Goal: Task Accomplishment & Management: Complete application form

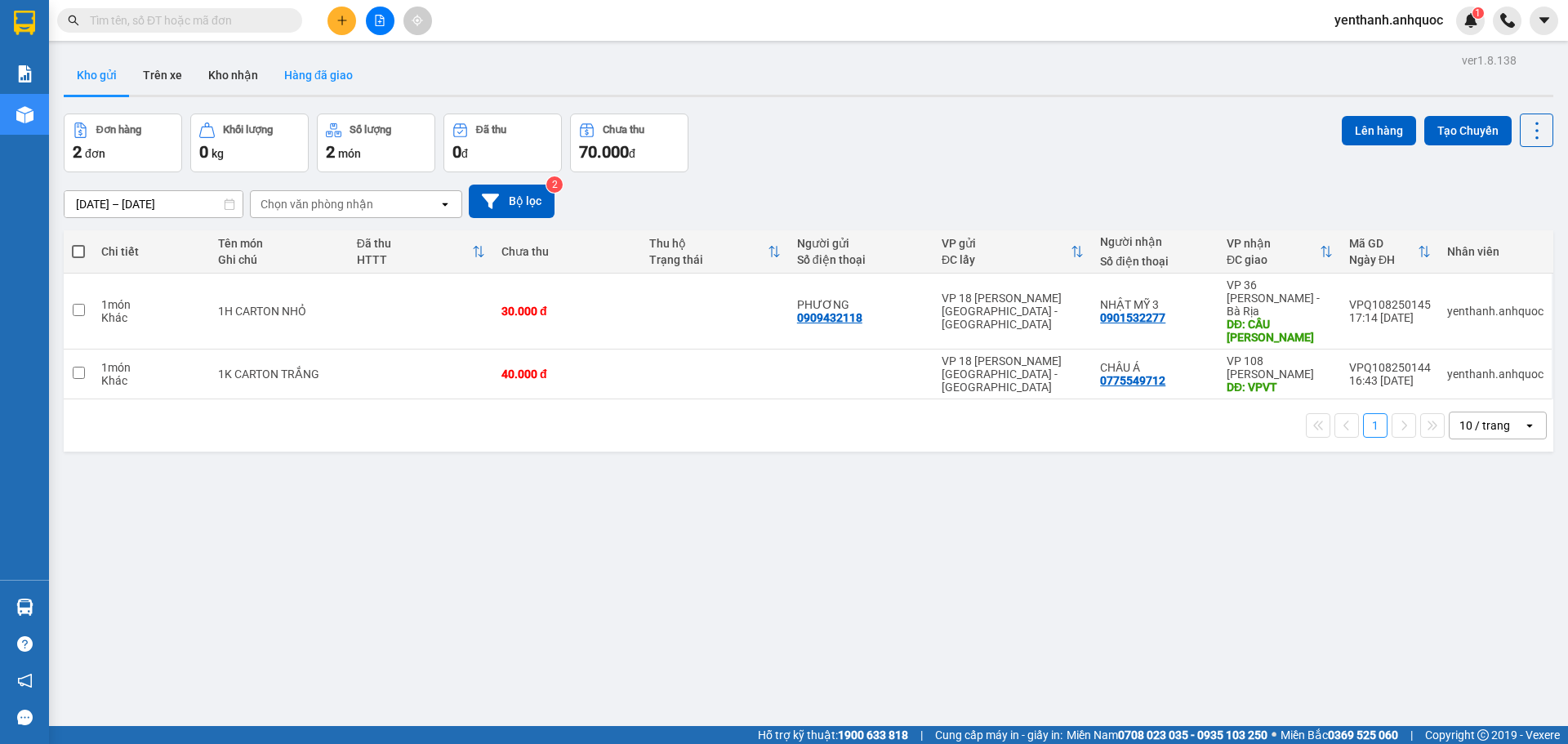
click at [329, 71] on button "Hàng đã giao" at bounding box center [318, 74] width 95 height 39
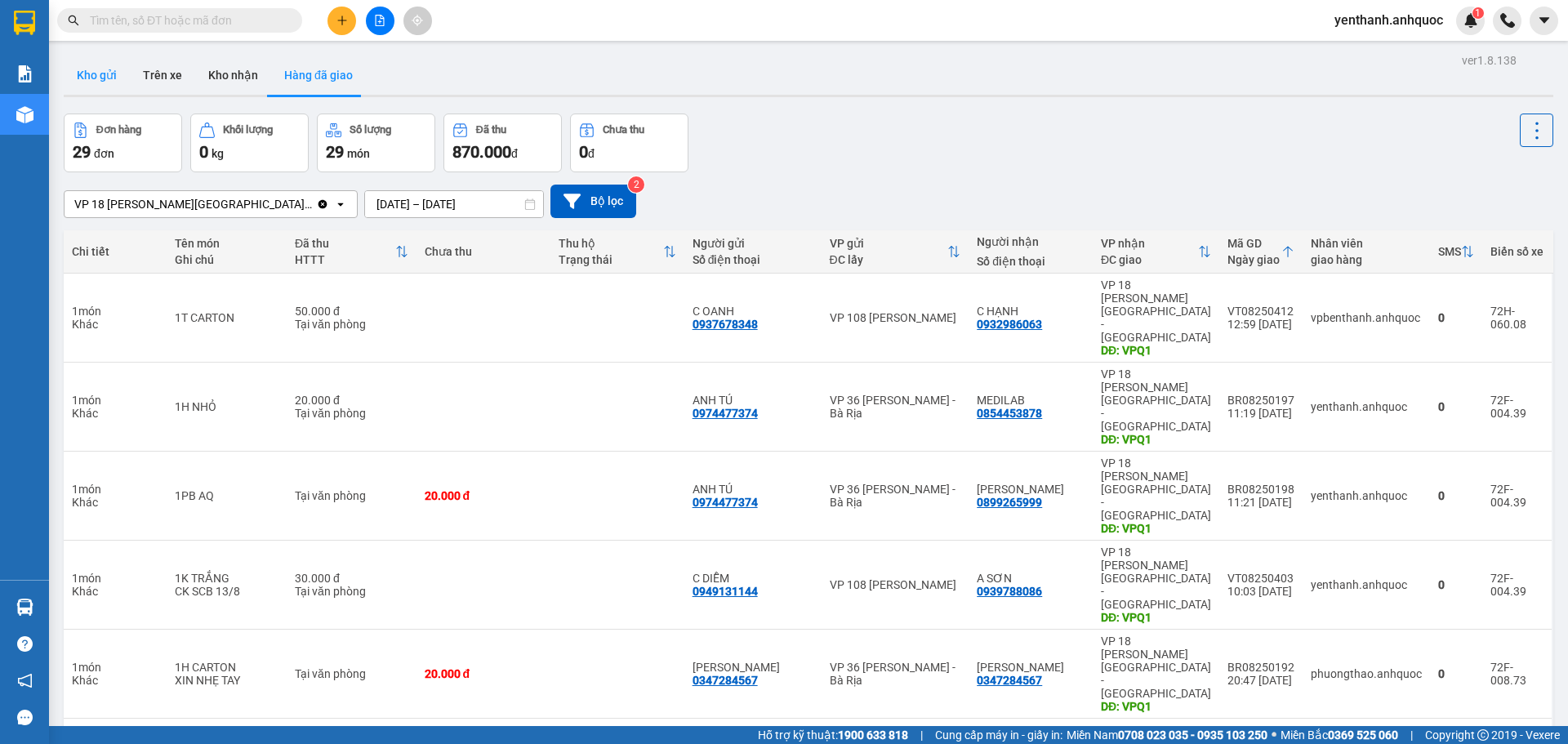
click at [103, 70] on button "Kho gửi" at bounding box center [96, 74] width 66 height 39
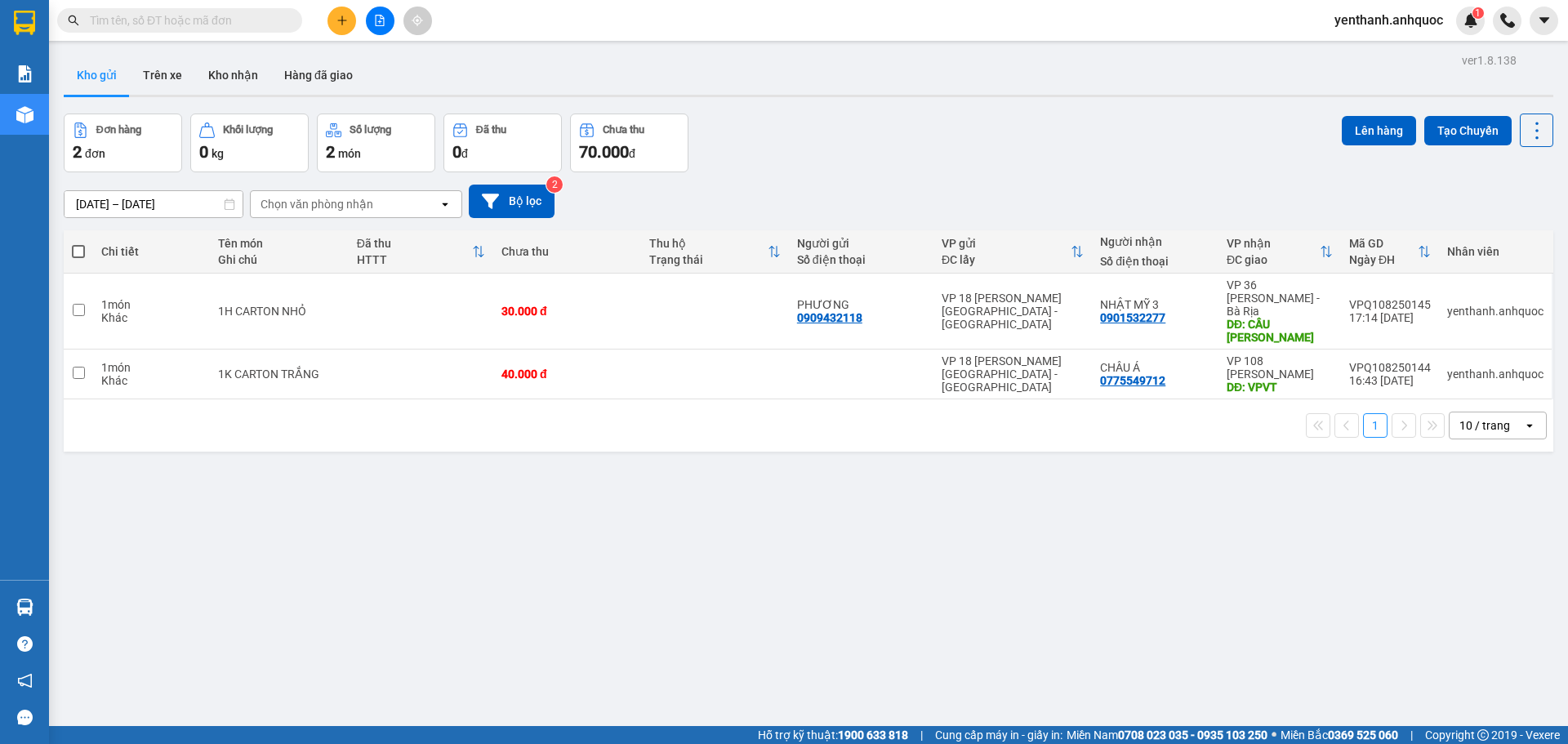
click at [82, 253] on span at bounding box center [78, 252] width 13 height 13
click at [78, 244] on input "checkbox" at bounding box center [78, 244] width 0 height 0
checkbox input "true"
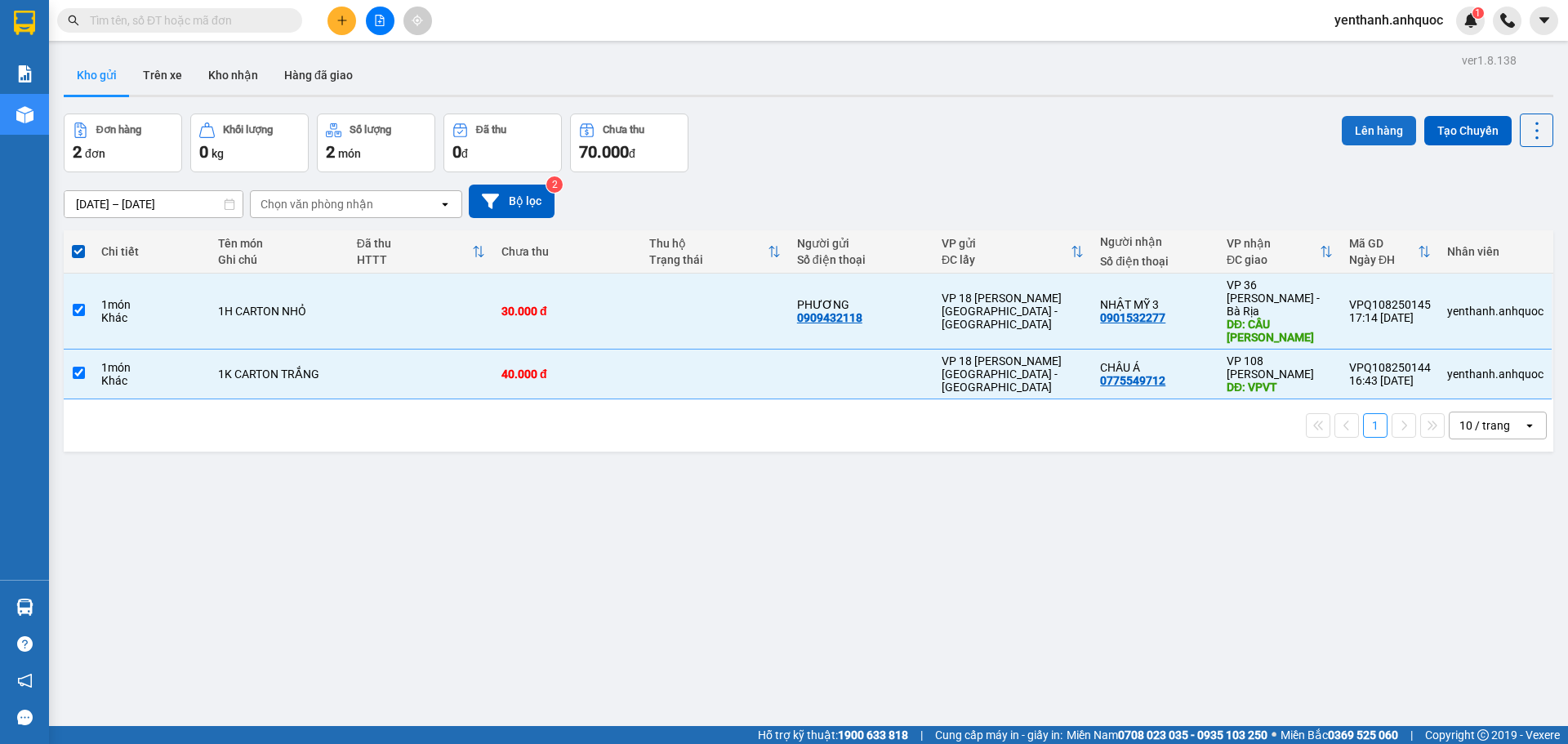
click at [1354, 131] on button "Lên hàng" at bounding box center [1379, 131] width 74 height 30
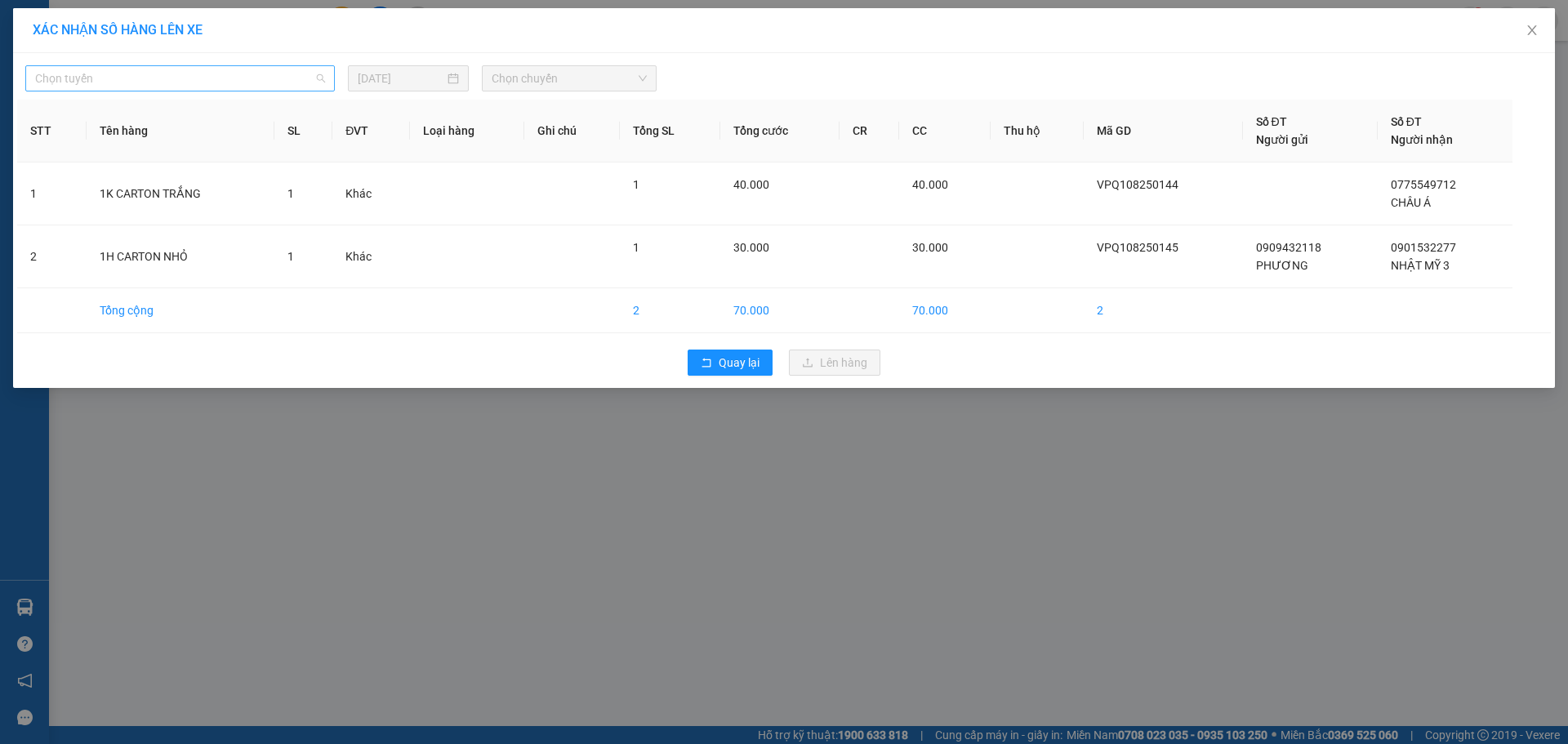
click at [138, 67] on span "Chọn tuyến" at bounding box center [180, 78] width 290 height 25
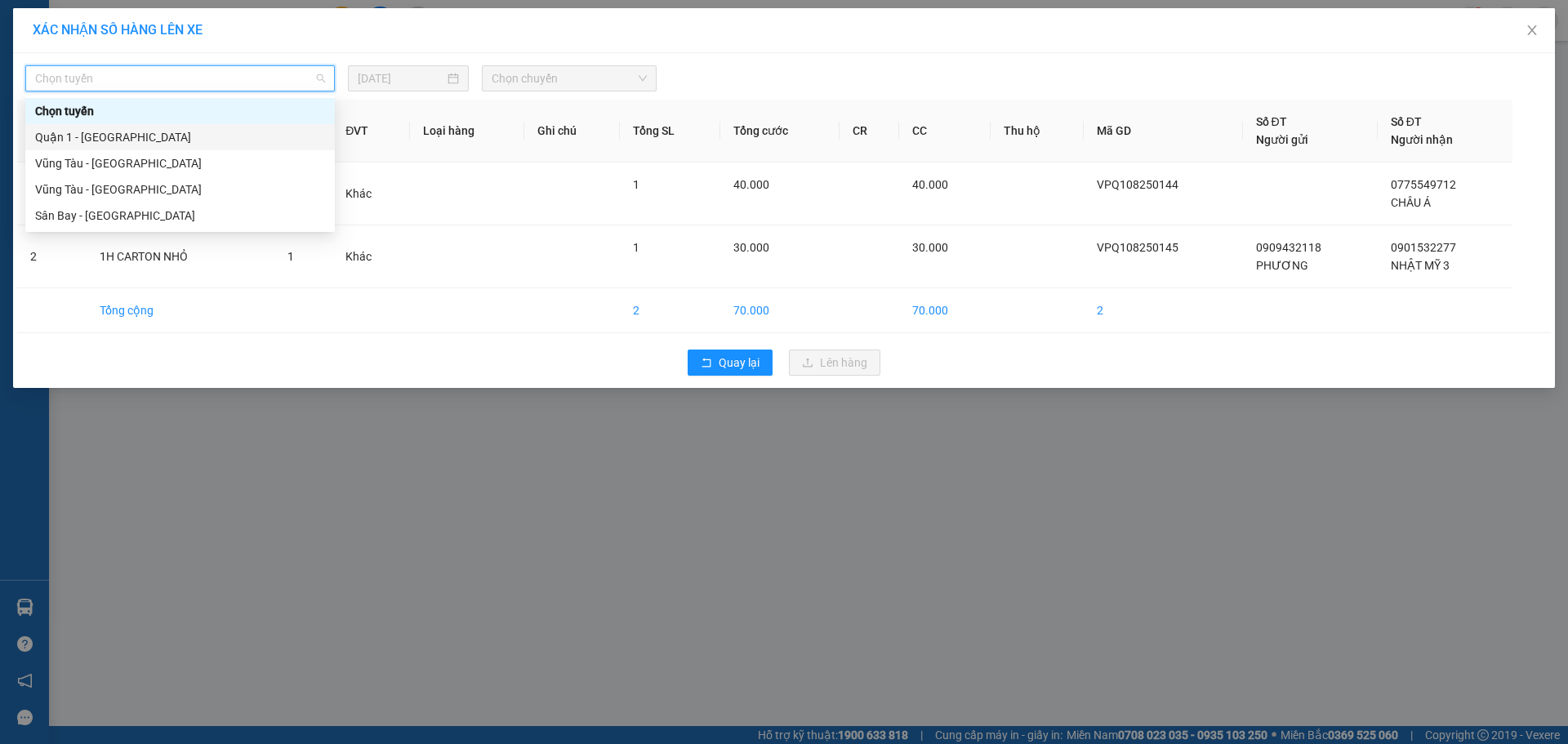
click at [160, 132] on div "Quận 1 - [GEOGRAPHIC_DATA]" at bounding box center [180, 137] width 290 height 18
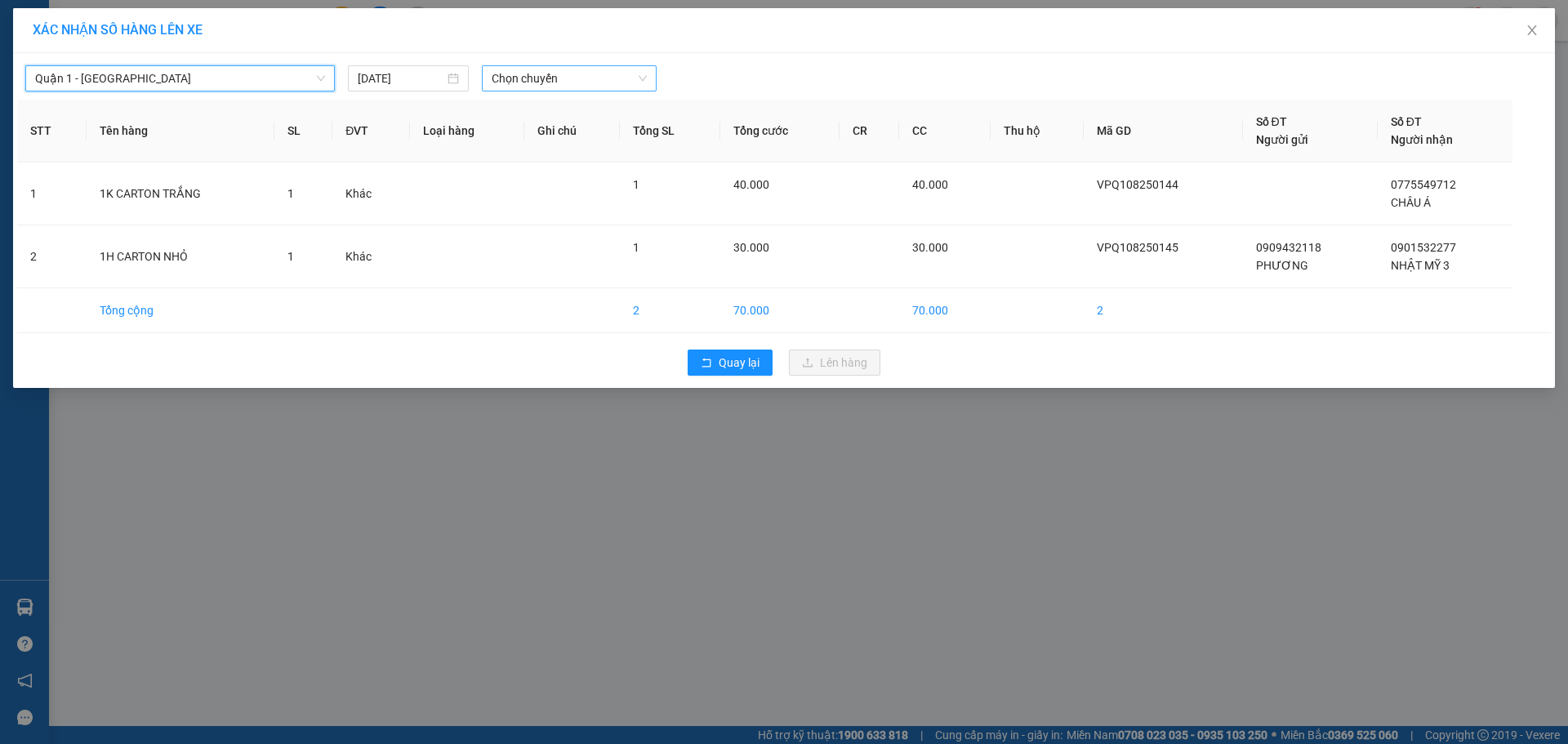
click at [602, 84] on span "Chọn chuyến" at bounding box center [569, 78] width 155 height 25
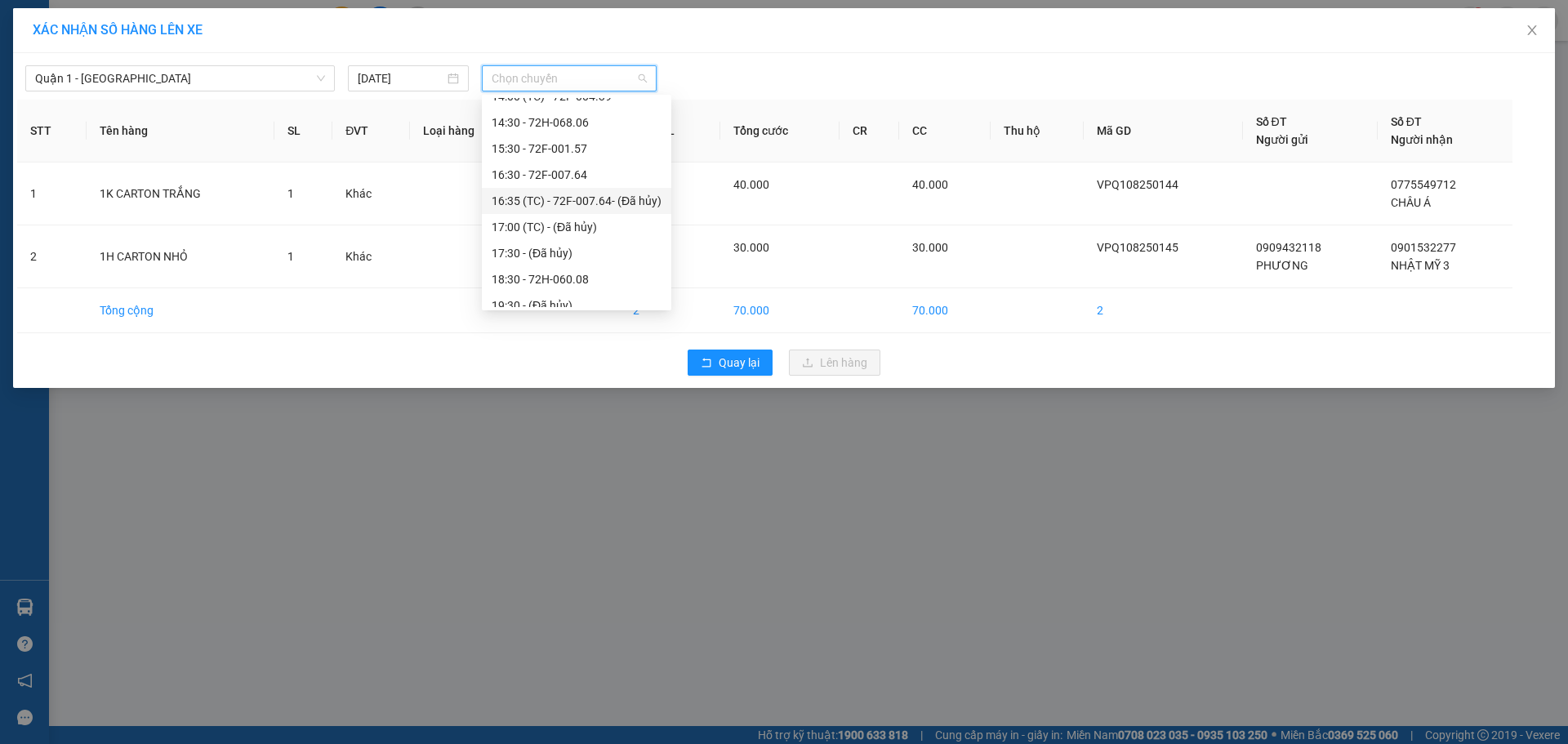
scroll to position [408, 0]
click at [572, 259] on div "18:30 - 72H-060.08" at bounding box center [577, 252] width 170 height 18
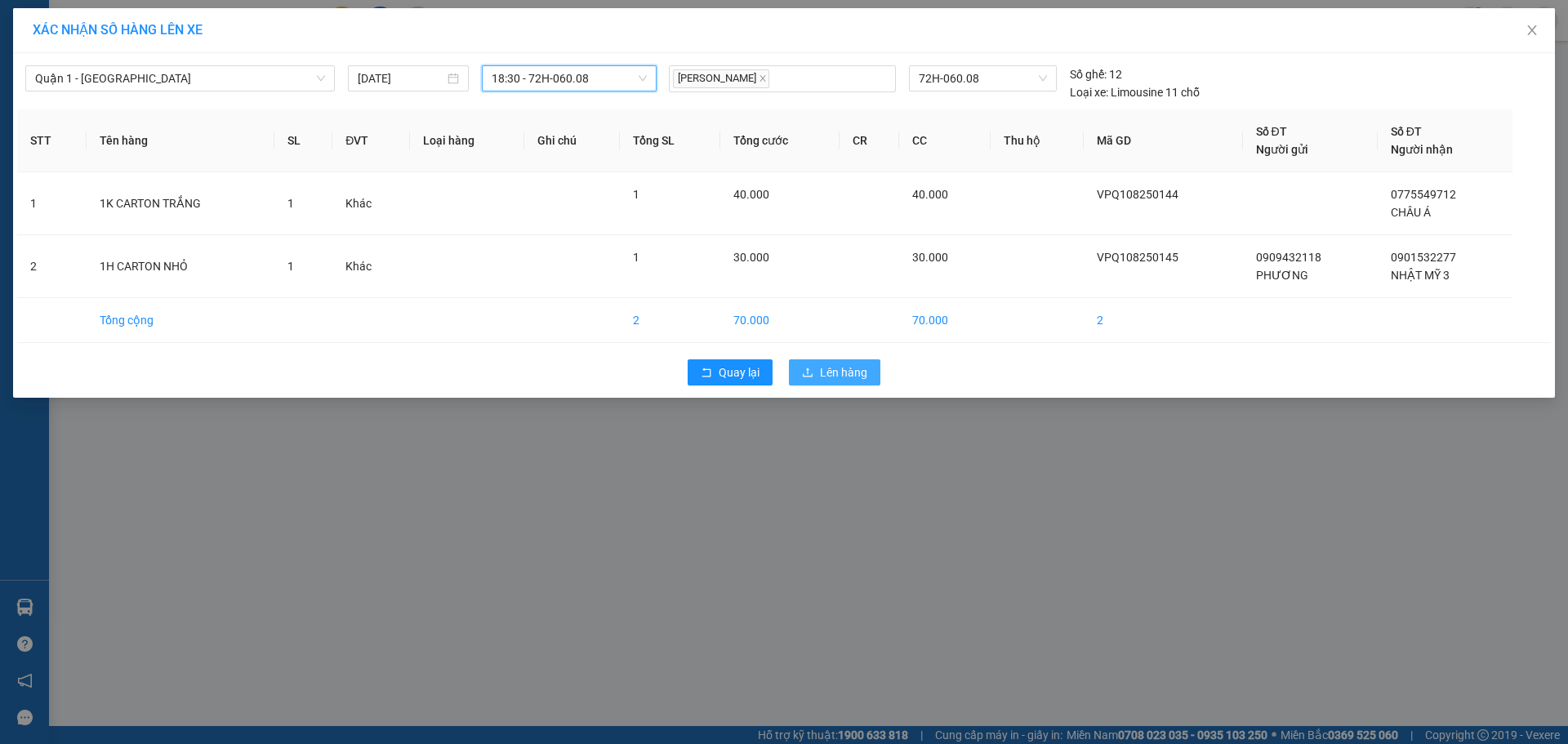
click at [813, 381] on button "Lên hàng" at bounding box center [834, 372] width 91 height 26
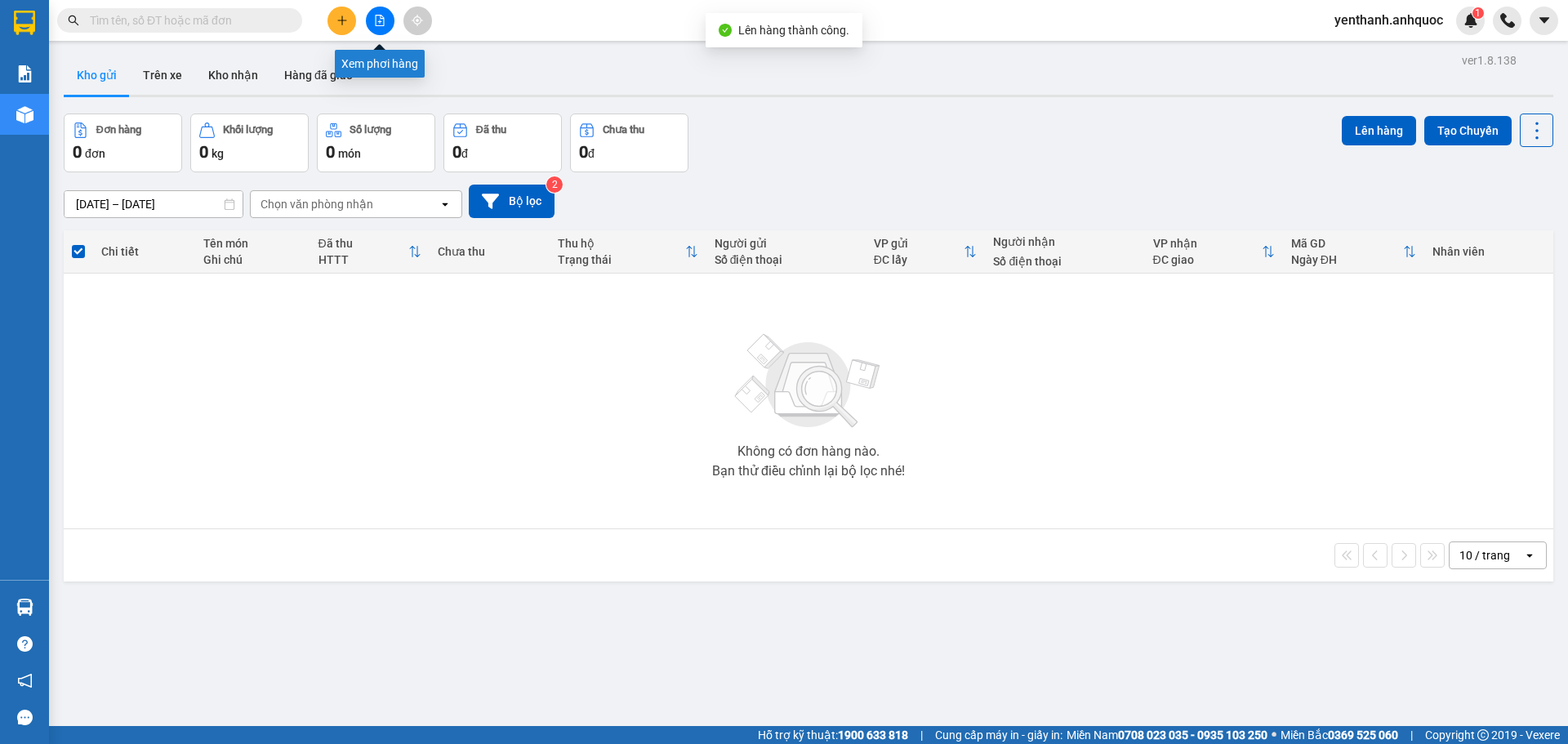
click at [394, 18] on button at bounding box center [380, 20] width 29 height 29
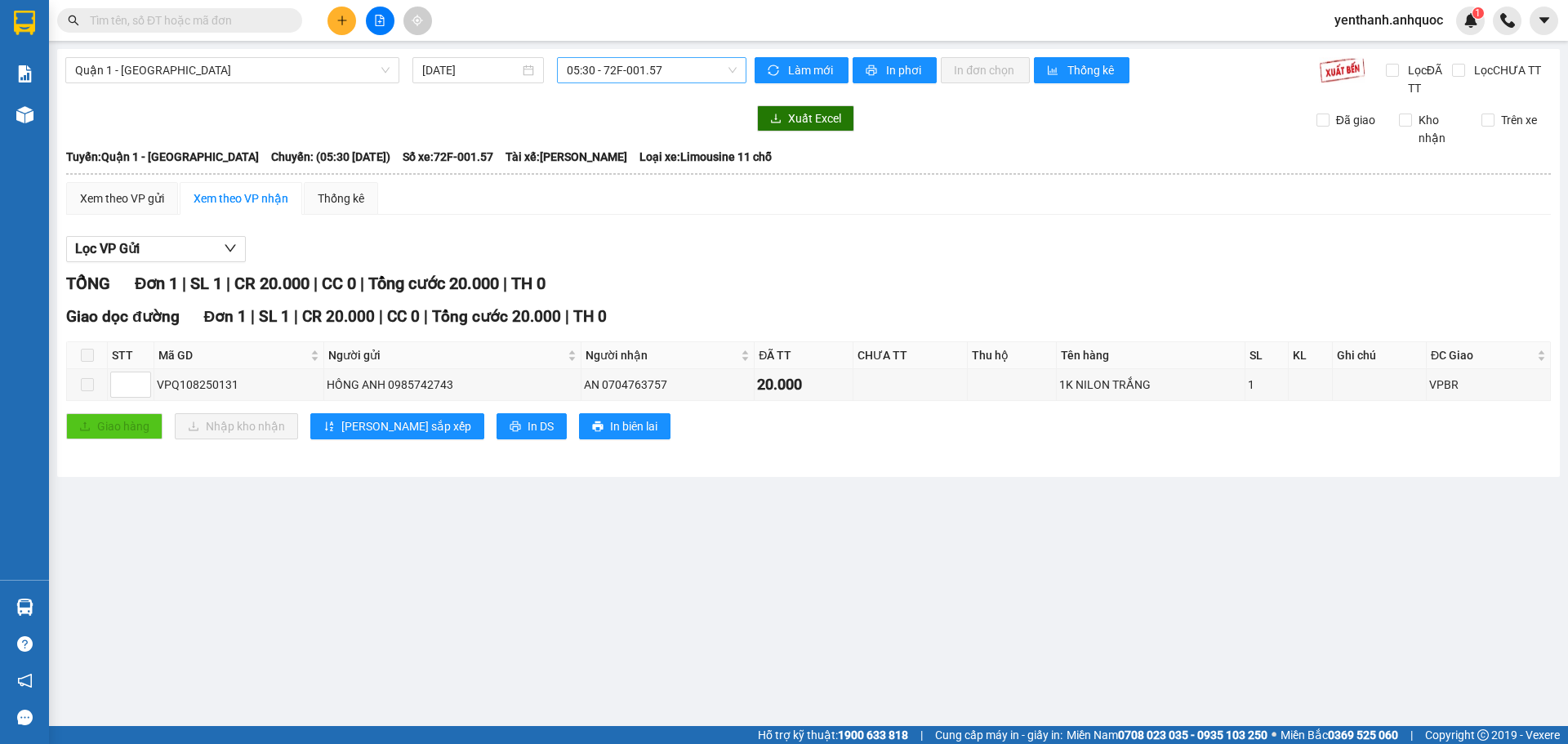
click at [655, 74] on span "05:30 - 72F-001.57" at bounding box center [652, 70] width 170 height 25
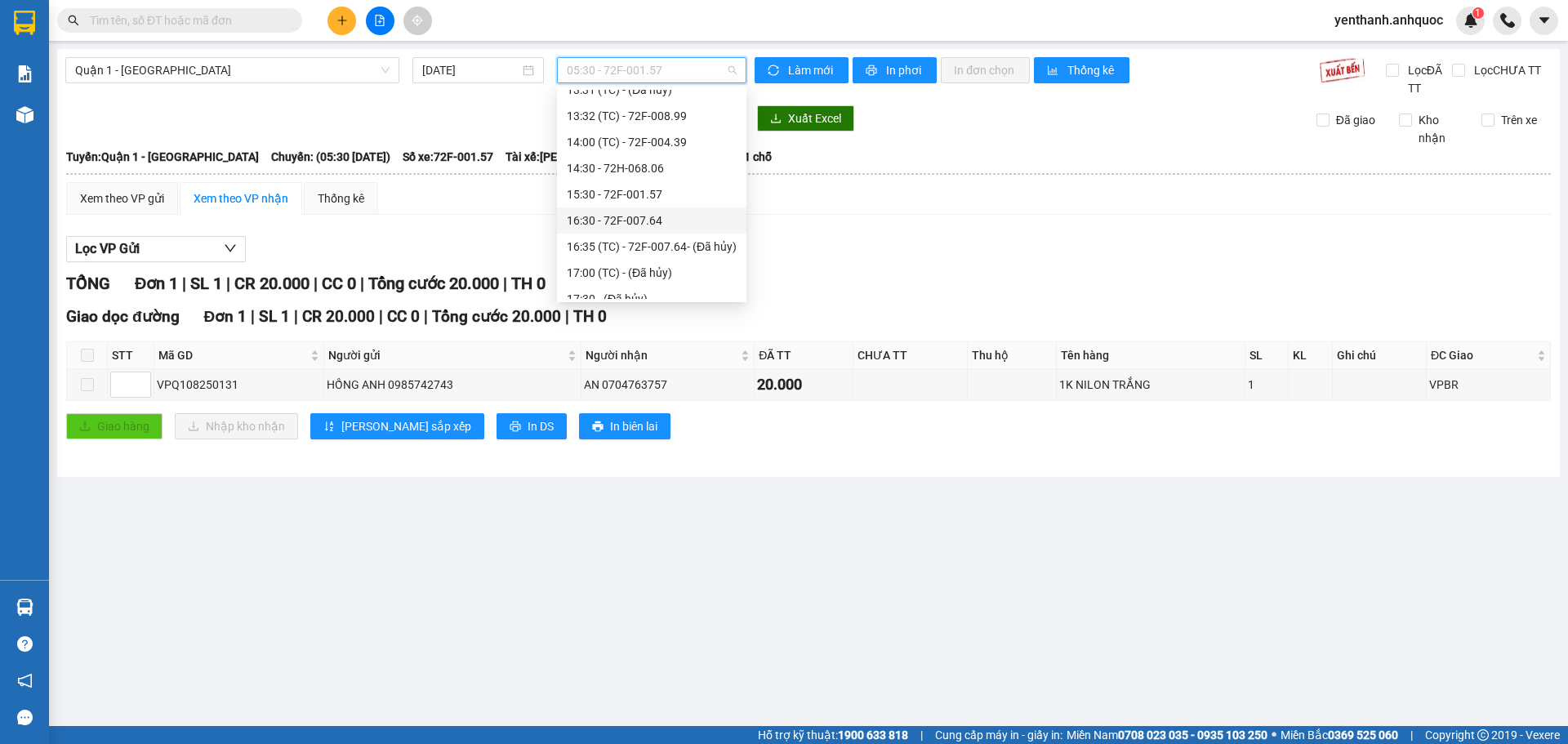
scroll to position [408, 0]
click at [642, 250] on div "18:30 - 72H-060.08" at bounding box center [652, 243] width 170 height 18
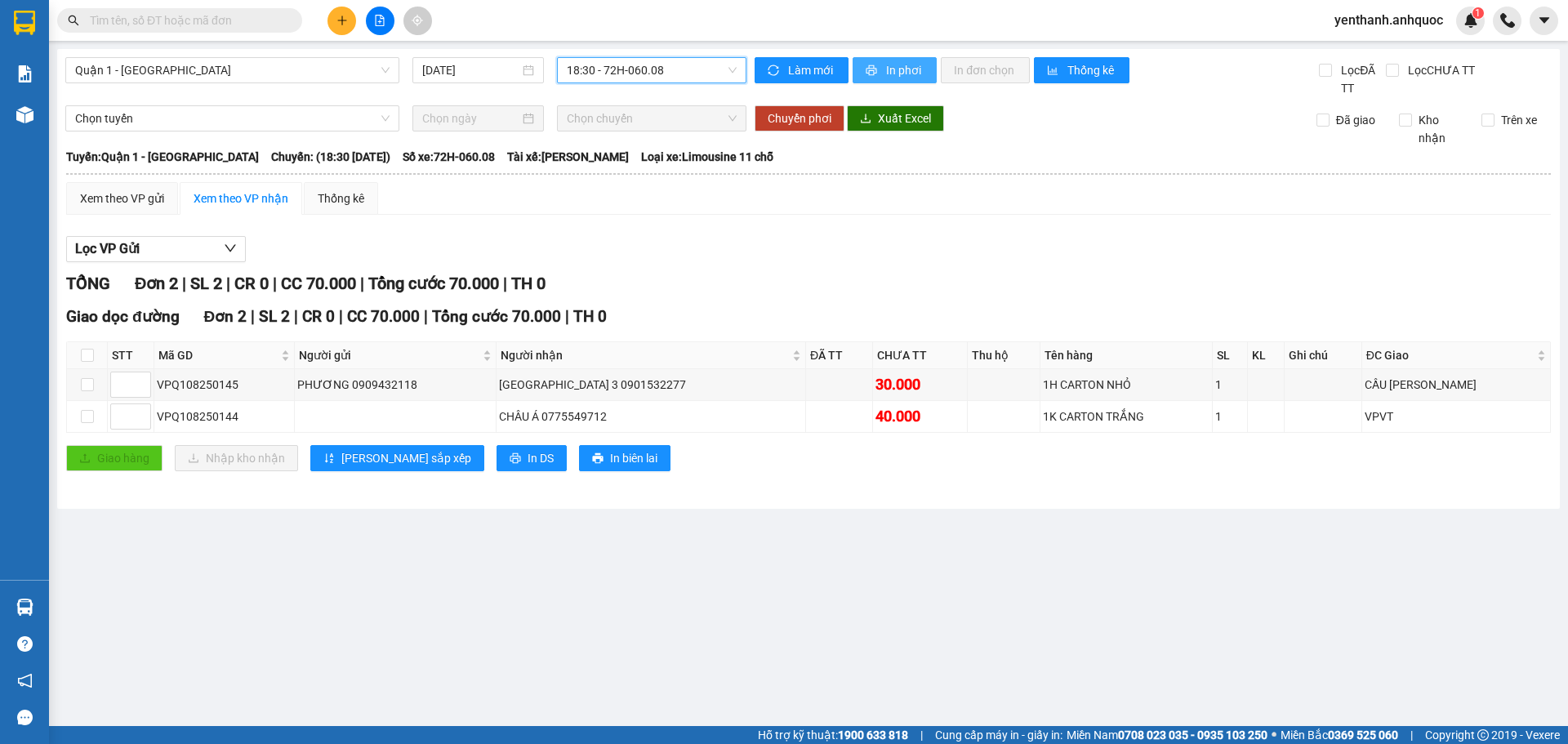
click at [905, 71] on span "In phơi" at bounding box center [905, 70] width 38 height 18
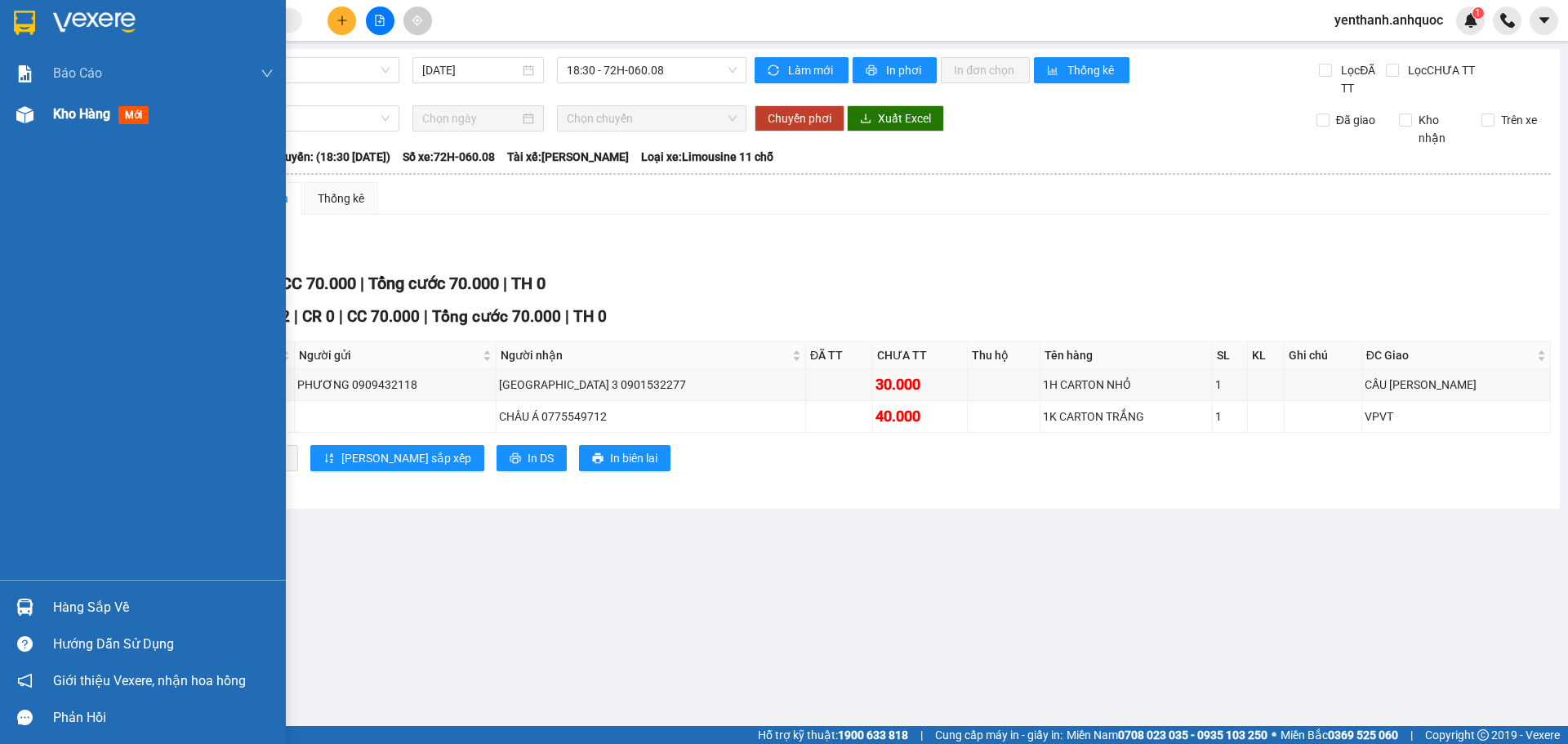
click at [89, 114] on span "Kho hàng" at bounding box center [82, 114] width 57 height 16
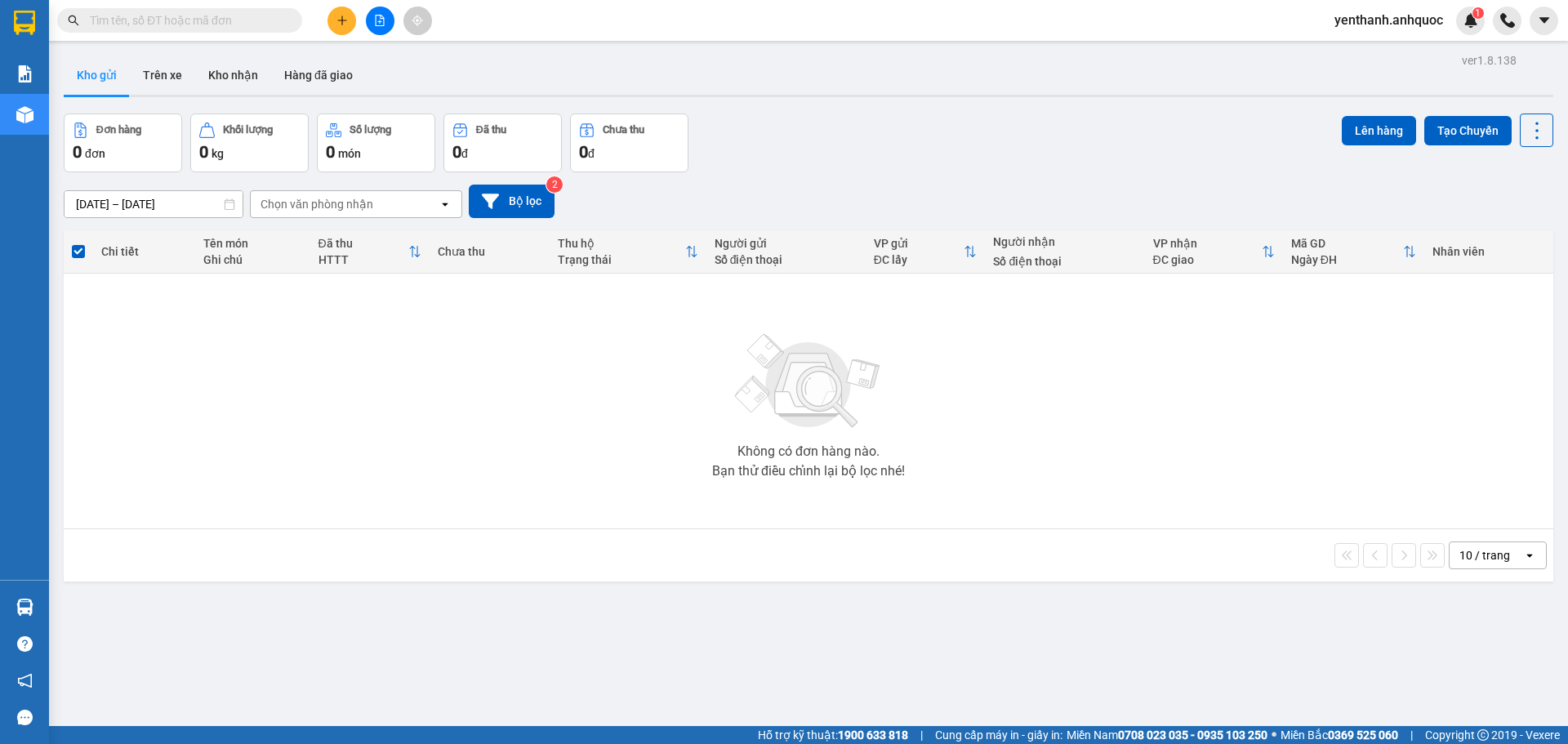
click at [219, 15] on input "text" at bounding box center [186, 20] width 193 height 18
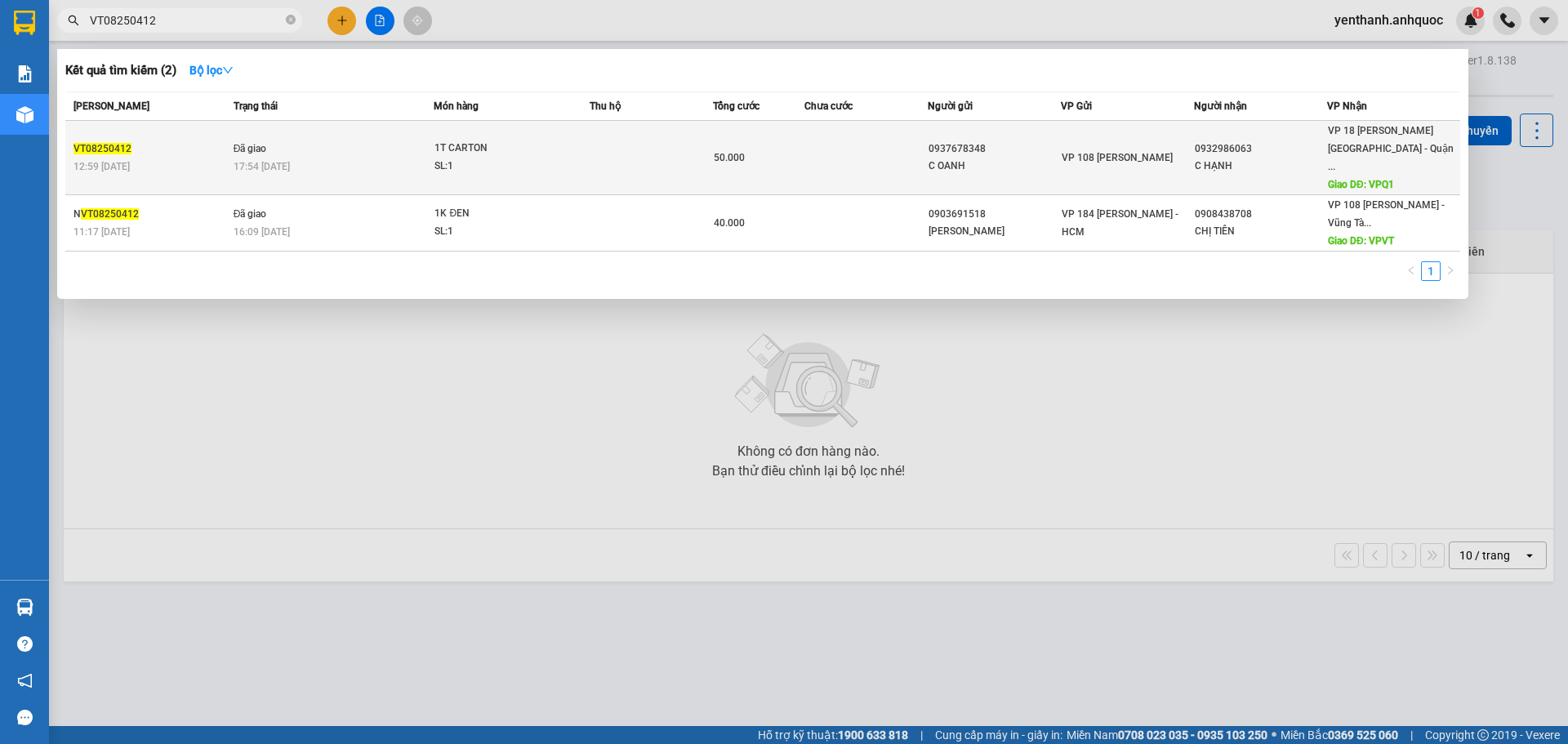
type input "VT08250412"
click at [1253, 158] on div "C HẠNH" at bounding box center [1260, 167] width 131 height 18
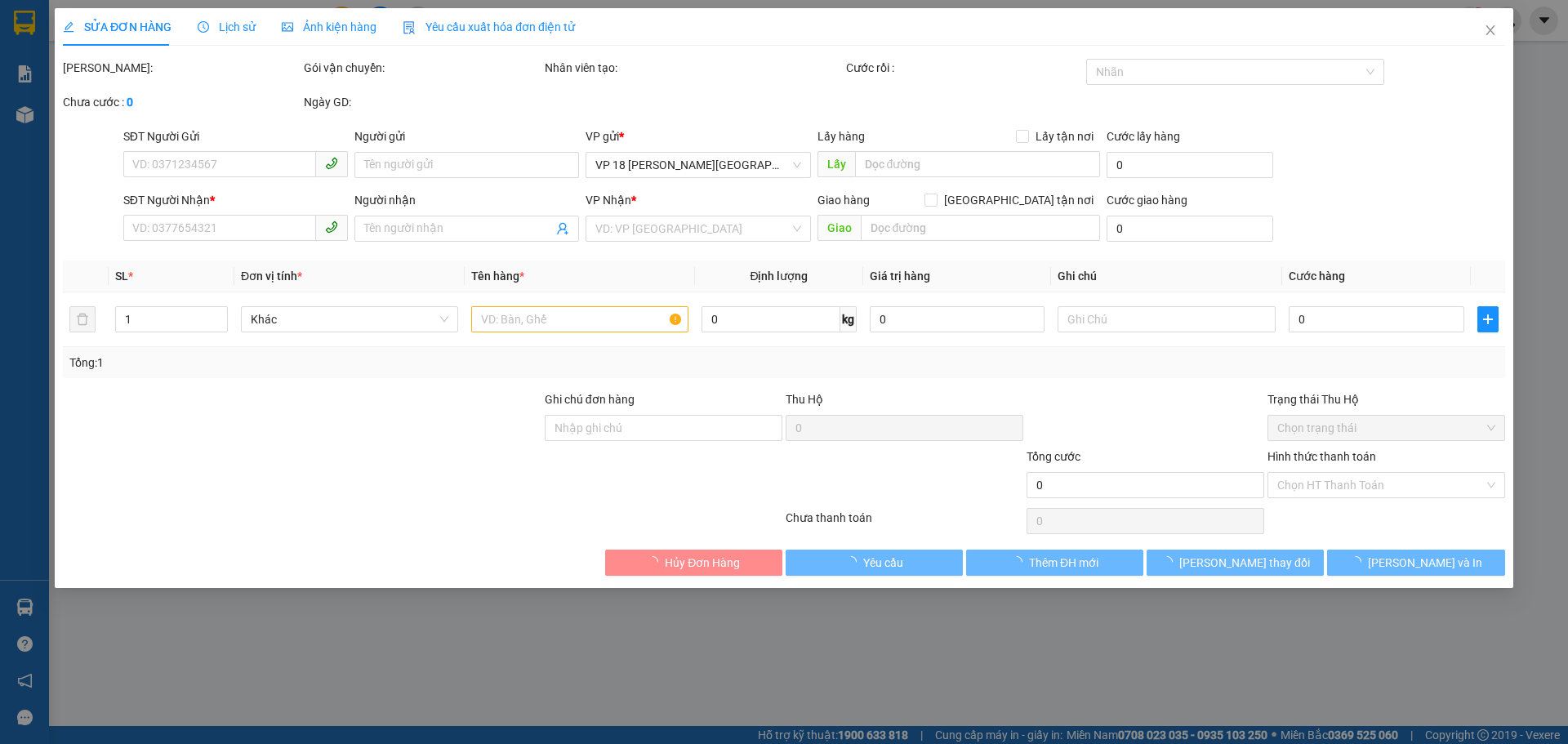
type input "0937678348"
type input "C OANH"
type input "0932986063"
type input "C HẠNH"
type input "VPQ1"
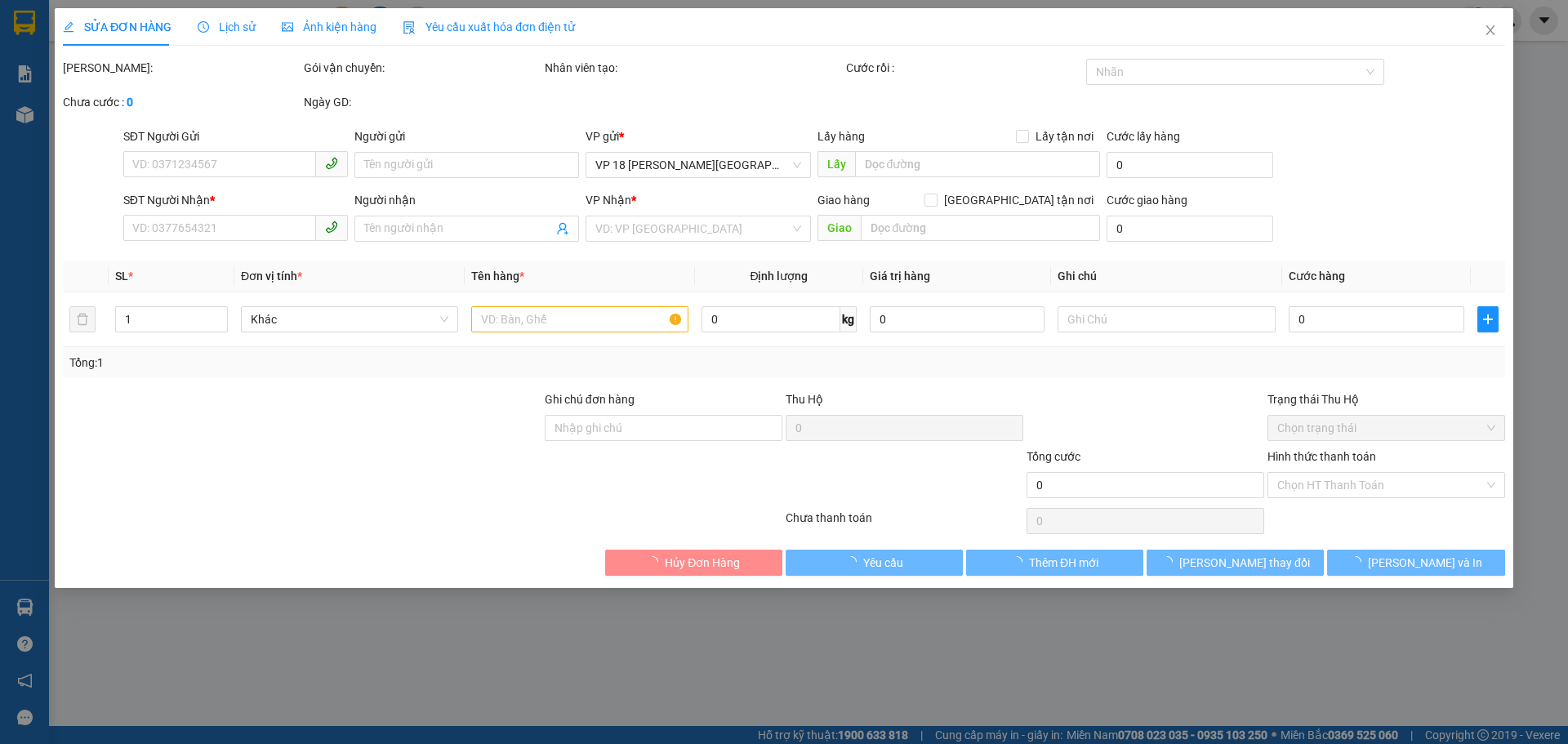
type input "50.000"
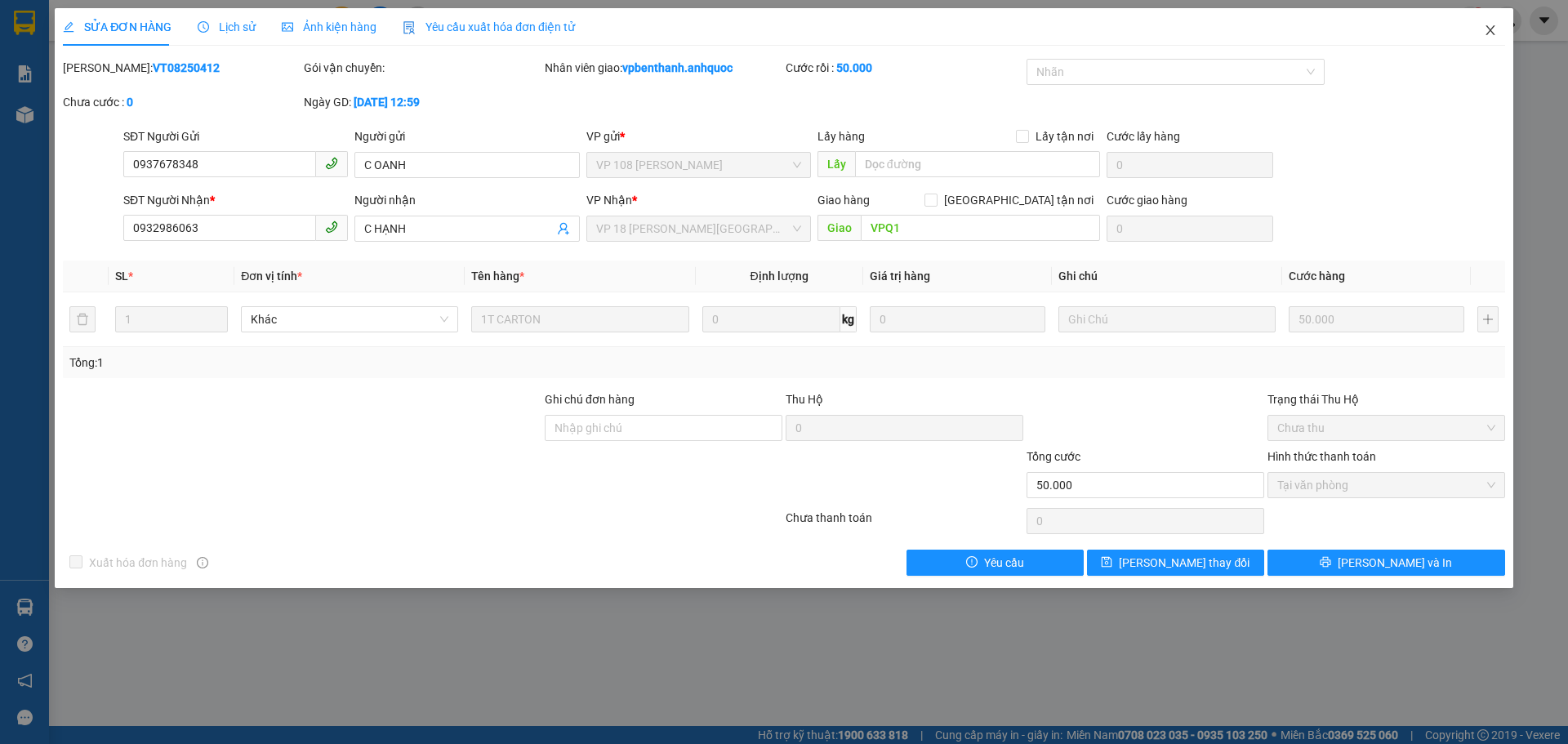
click at [1489, 30] on icon "close" at bounding box center [1490, 30] width 9 height 10
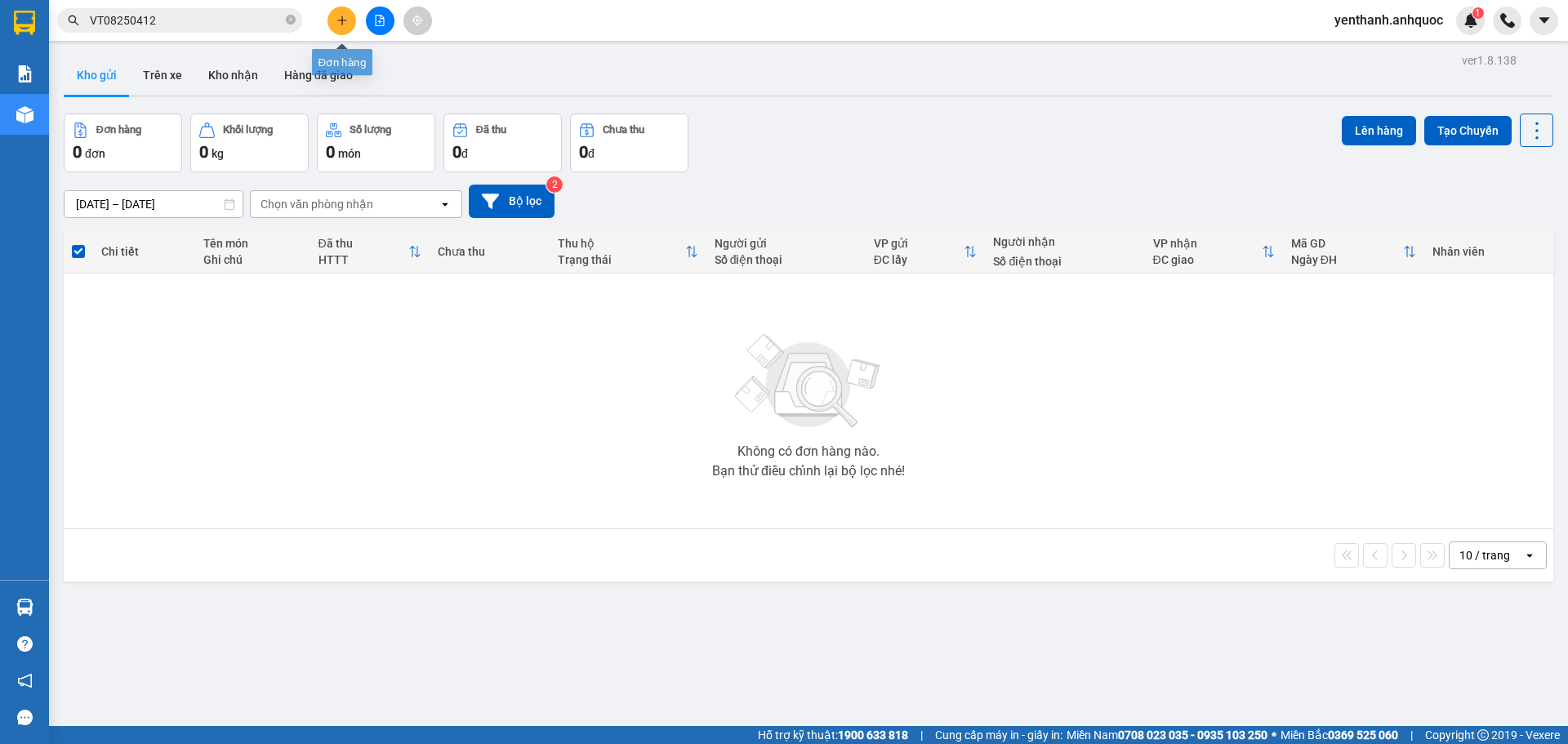
click at [334, 28] on button at bounding box center [342, 20] width 29 height 29
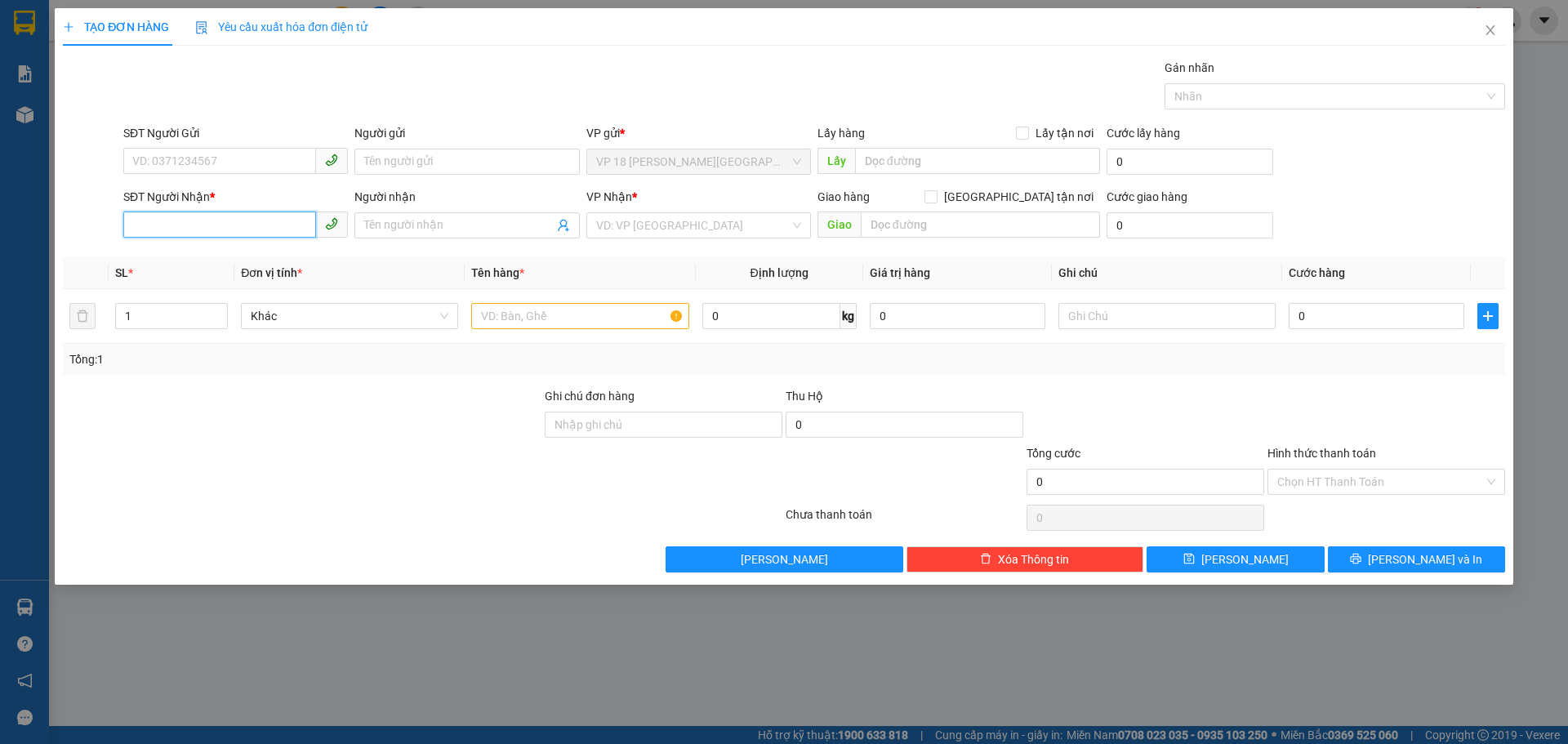
click at [217, 230] on input "SĐT Người Nhận *" at bounding box center [220, 224] width 193 height 26
type input "0908922553"
click at [246, 262] on div "0908922553 - OTÔ TÂM BIỂN" at bounding box center [236, 258] width 205 height 18
type input "OTÔ TÂM BIỂN"
type input "VPVT"
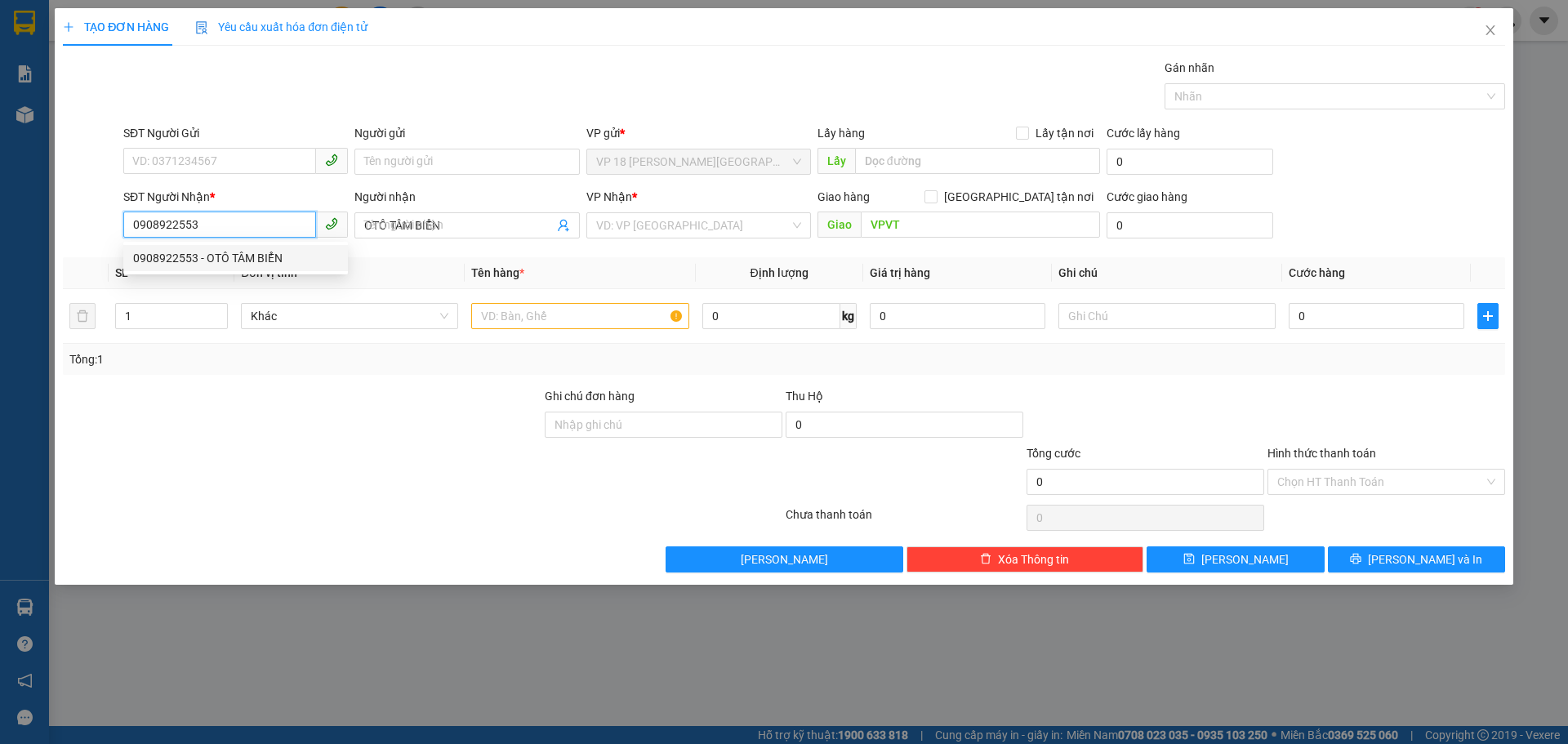
type input "60.000"
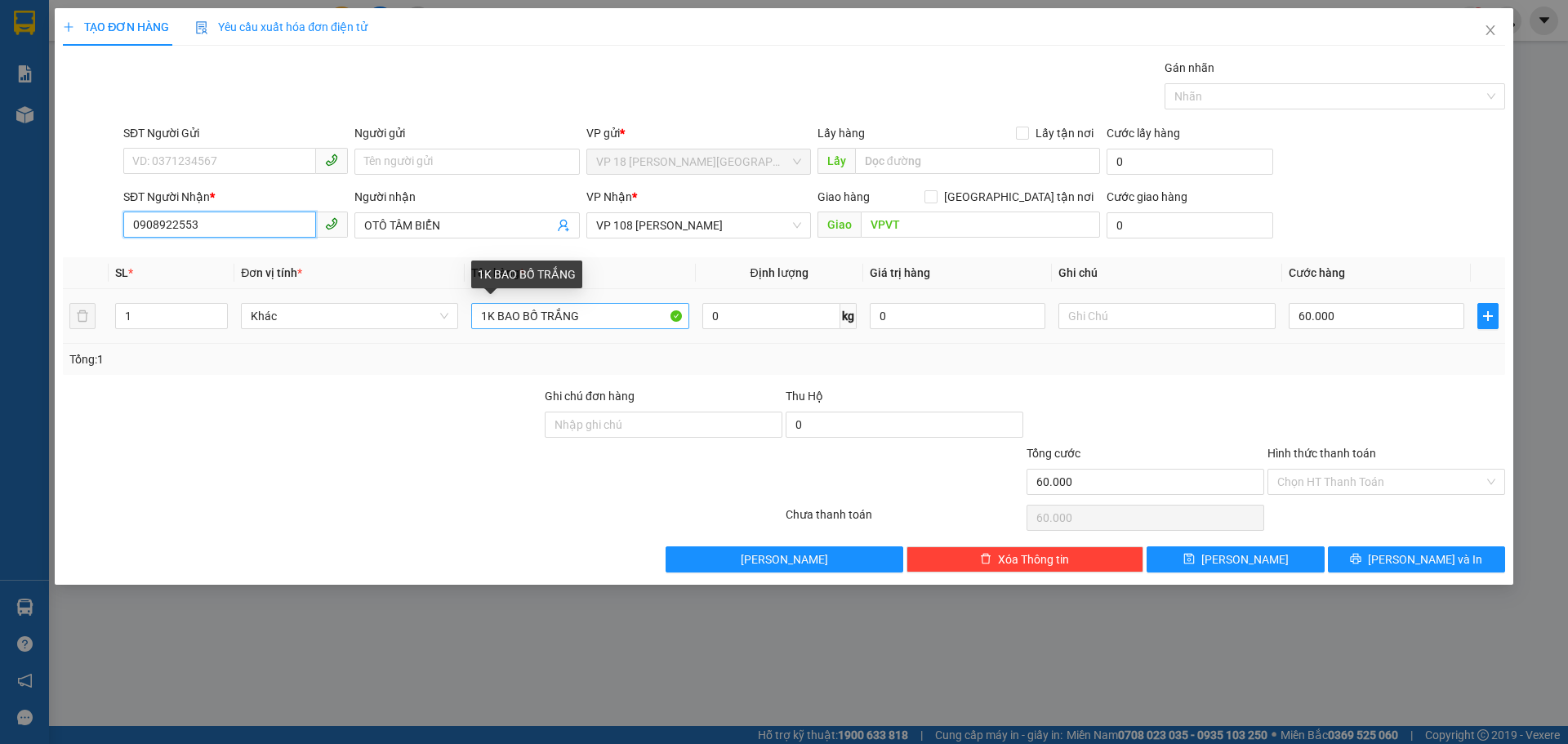
type input "0908922553"
click at [605, 322] on input "1K BAO BỐ TRẮNG" at bounding box center [580, 316] width 217 height 26
type input "1T CARTON NHỎ"
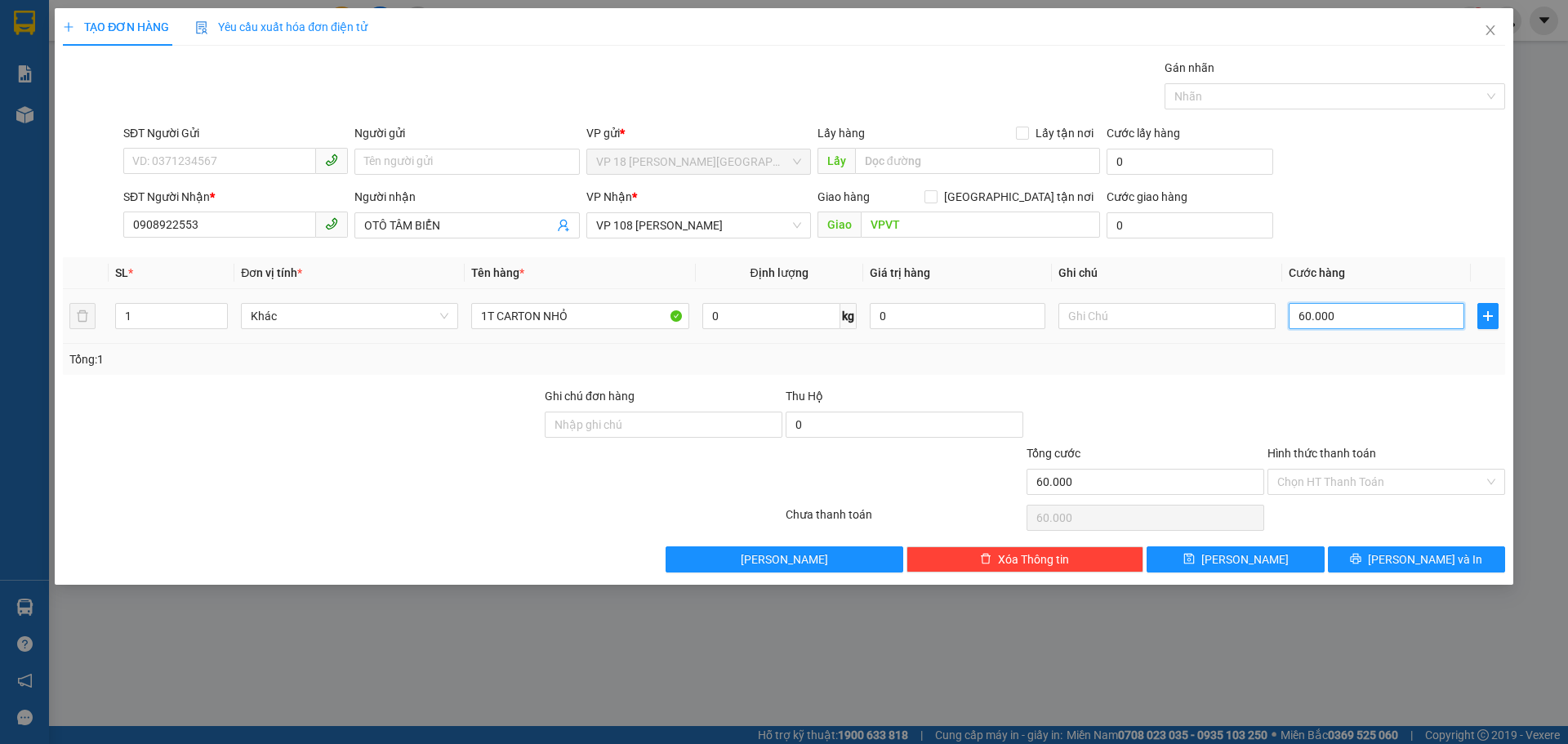
click at [1345, 318] on input "60.000" at bounding box center [1376, 316] width 175 height 26
type input "3"
type input "30"
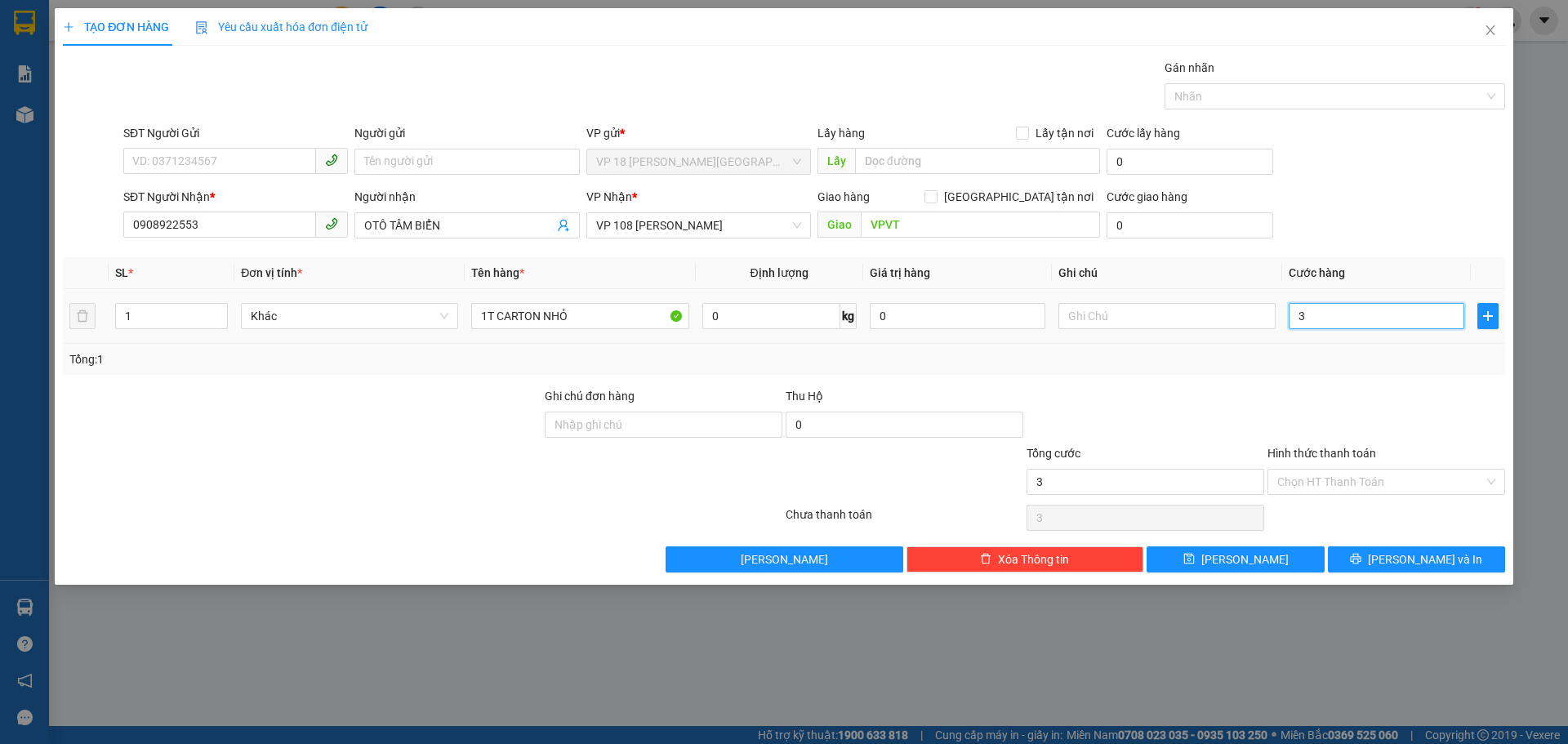
type input "30"
type input "300"
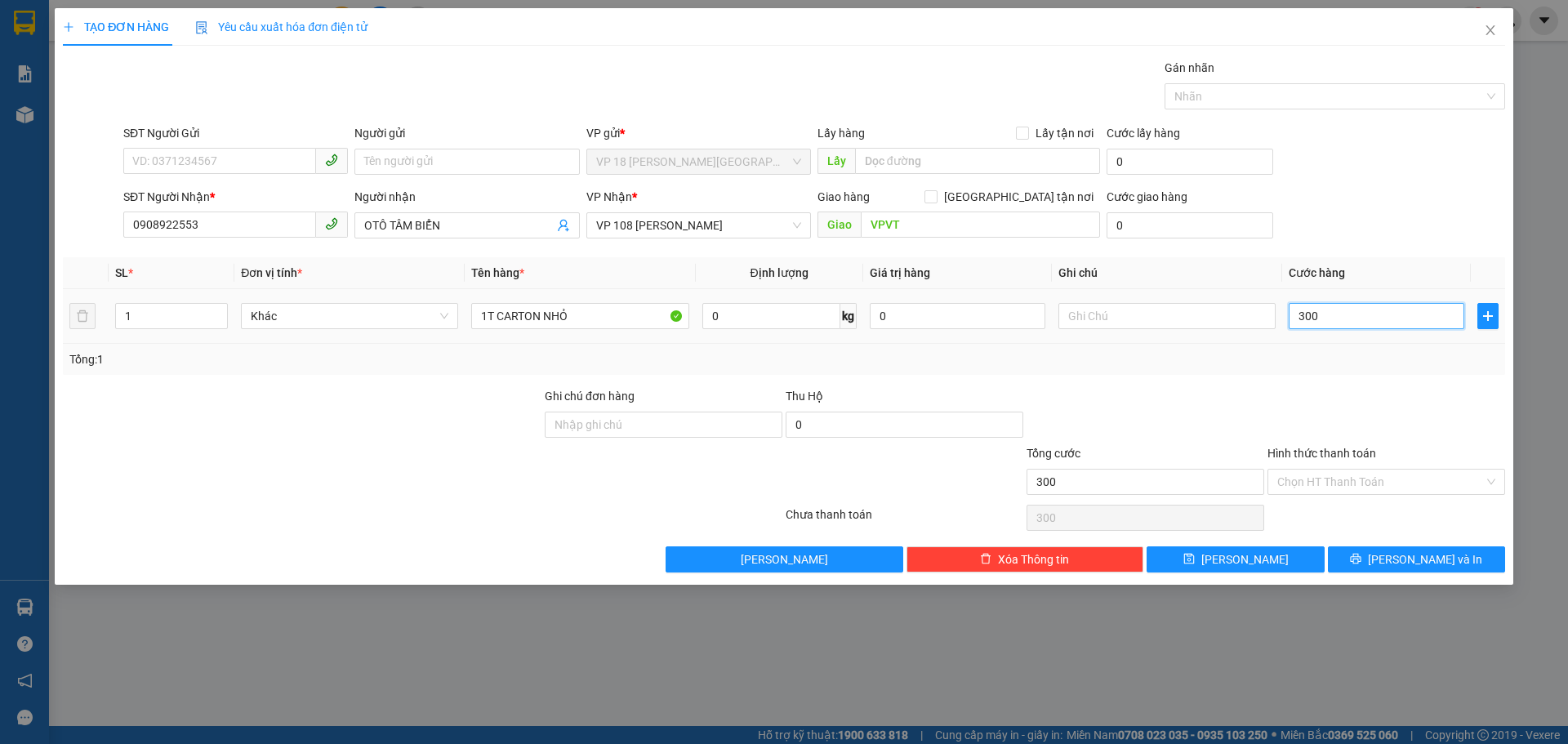
type input "3.000"
type input "30.000"
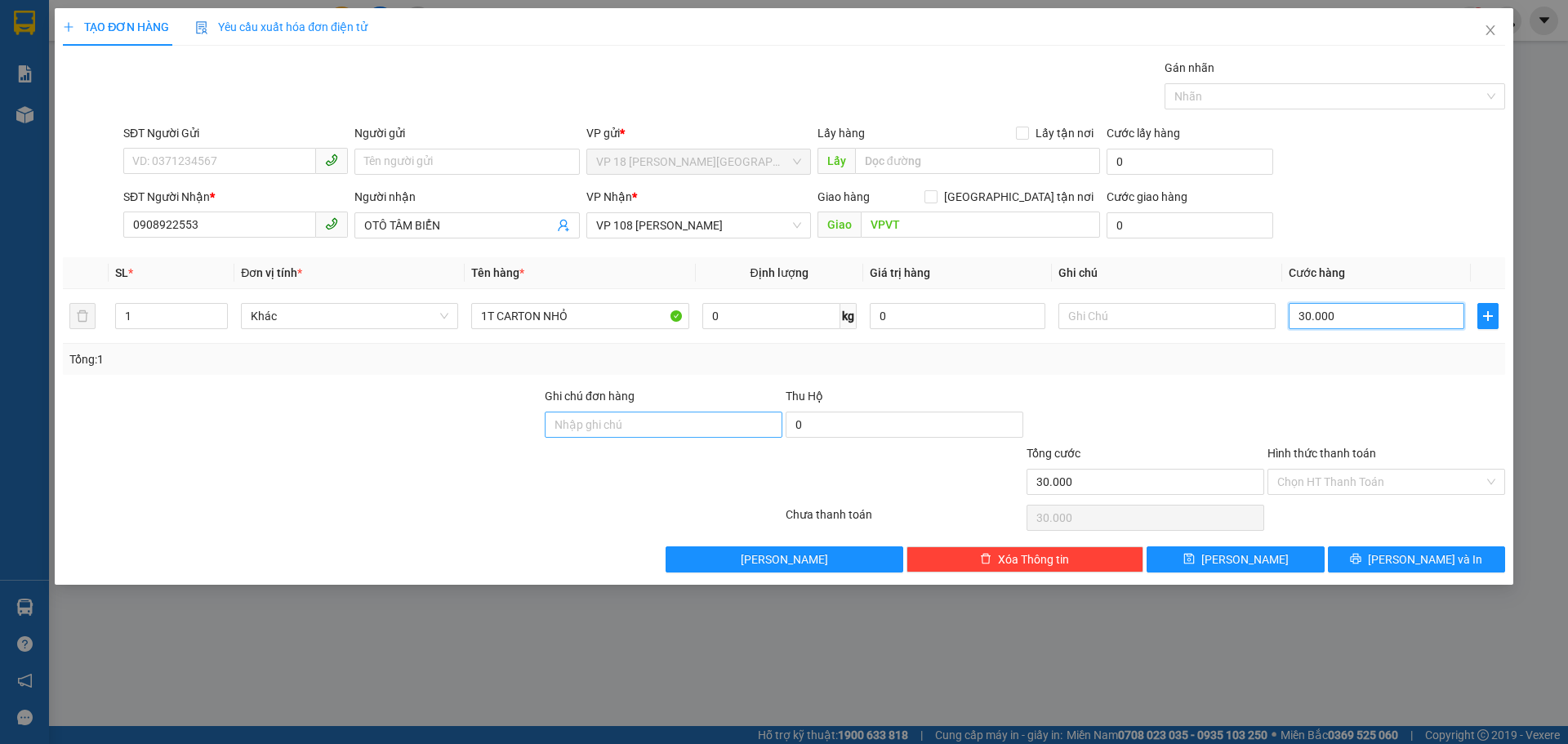
type input "30.000"
click at [607, 421] on input "Ghi chú đơn hàng" at bounding box center [663, 425] width 238 height 26
type input "TM 13/8 THANH"
click at [1337, 485] on input "Hình thức thanh toán" at bounding box center [1380, 482] width 207 height 25
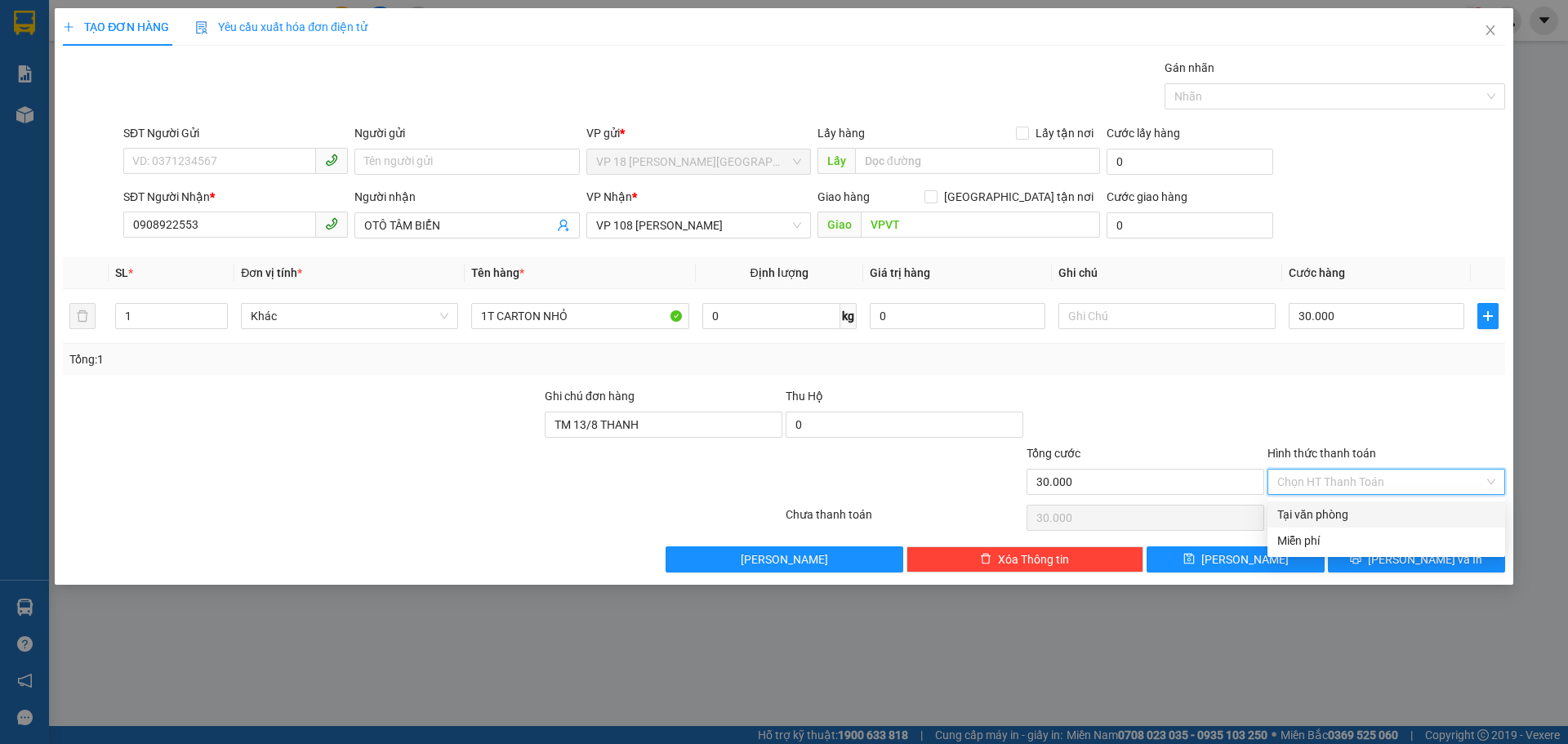
click at [1335, 513] on div "Tại văn phòng" at bounding box center [1386, 514] width 218 height 18
type input "0"
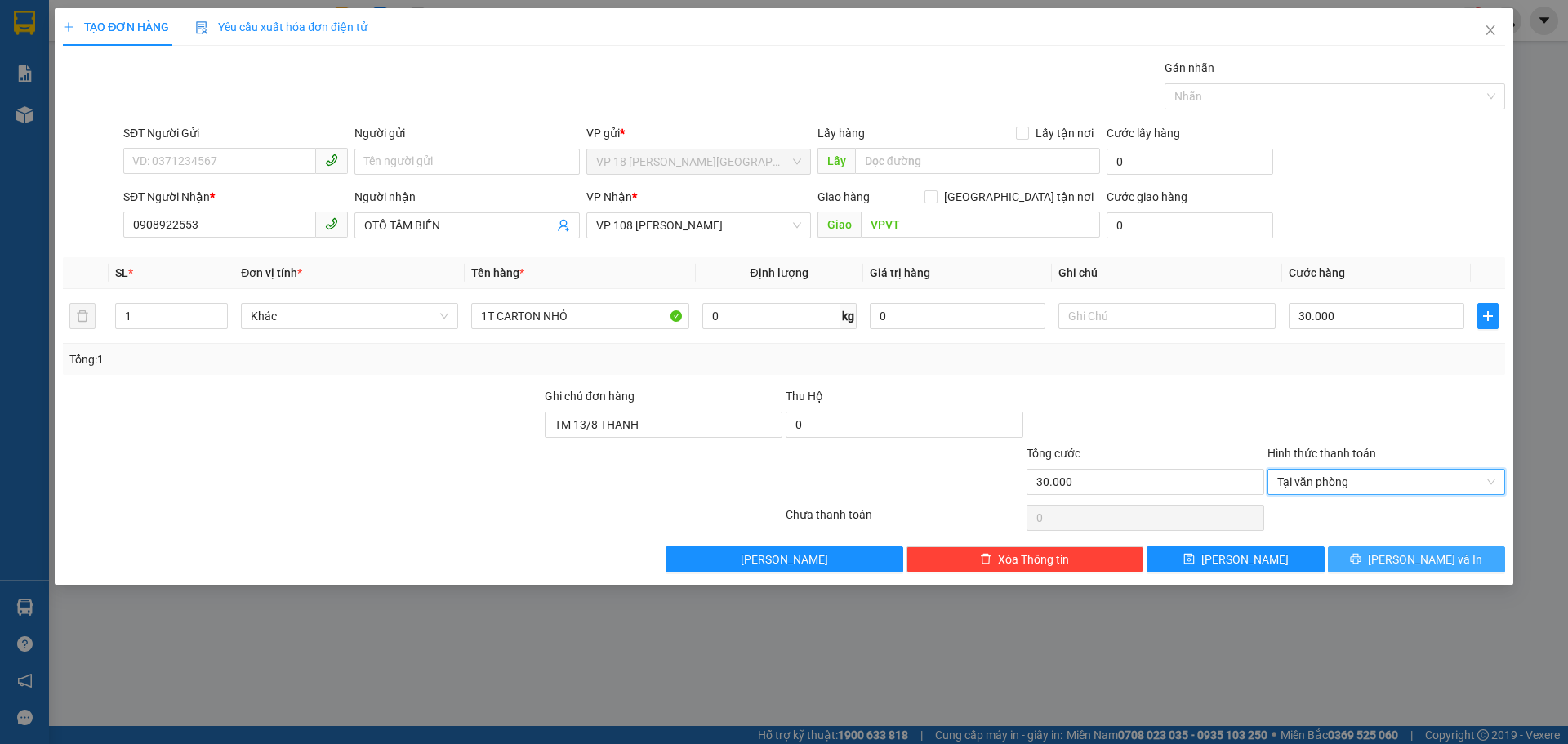
click at [1352, 556] on button "[PERSON_NAME] và In" at bounding box center [1416, 559] width 177 height 26
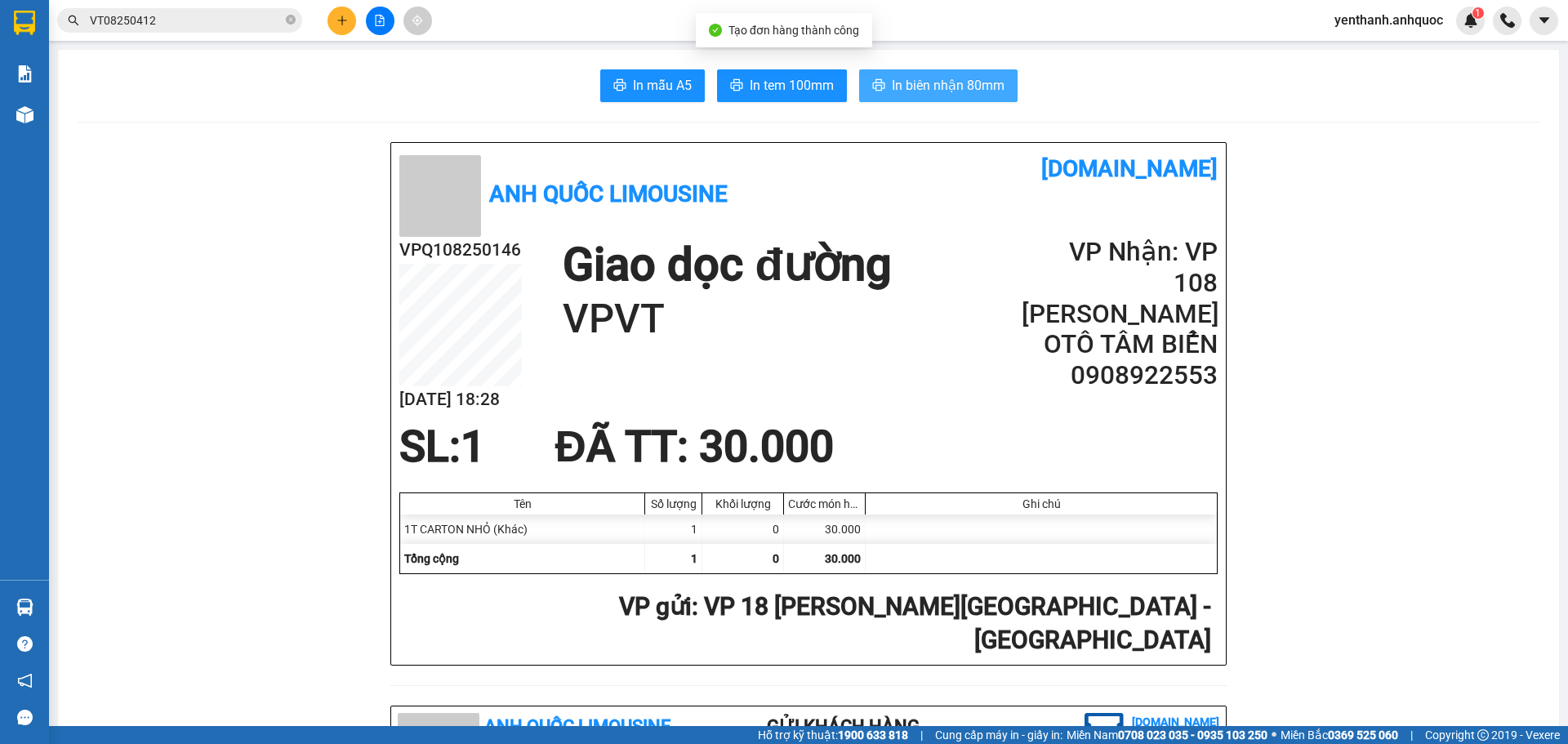
click at [894, 89] on span "In biên nhận 80mm" at bounding box center [947, 85] width 113 height 20
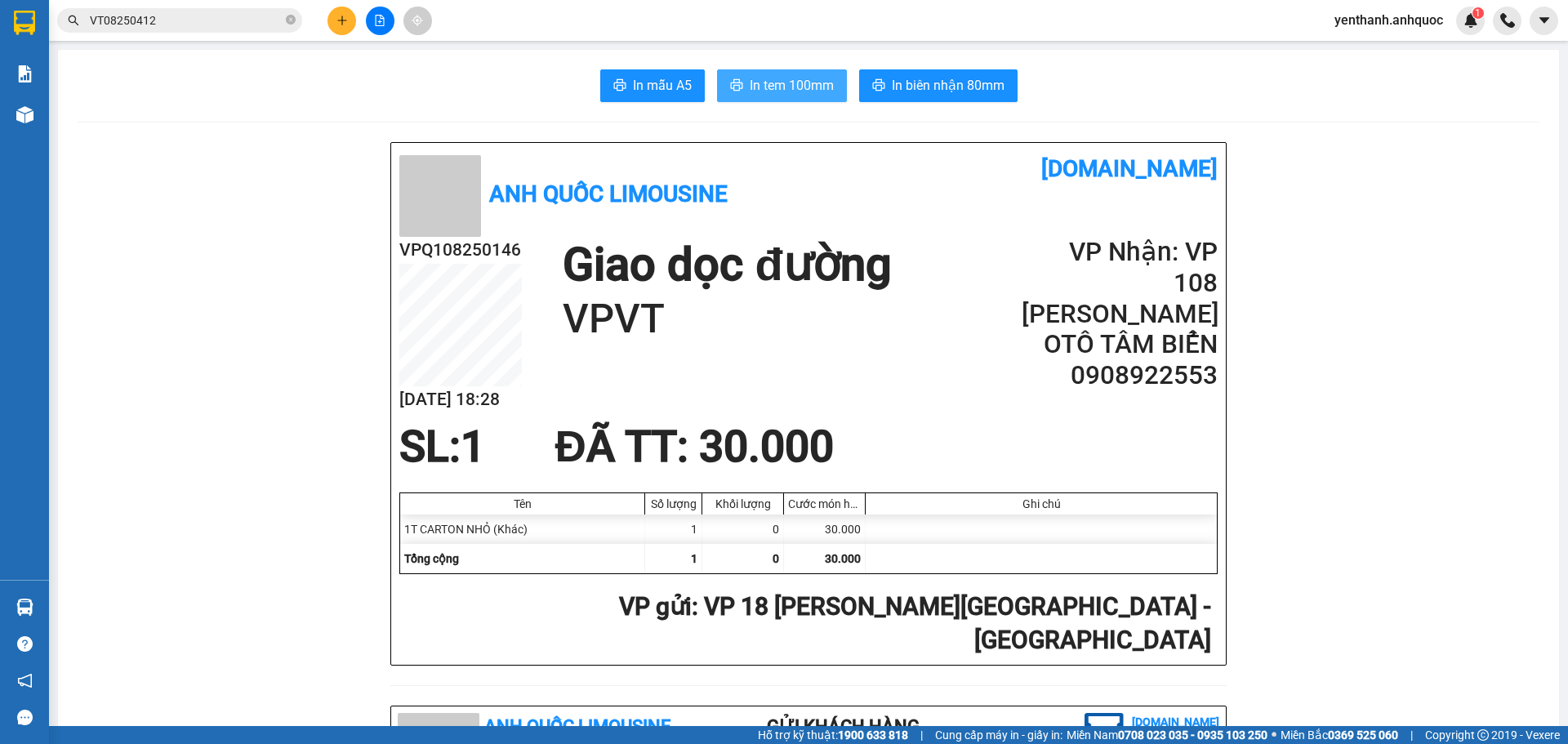
click at [778, 86] on span "In tem 100mm" at bounding box center [791, 85] width 84 height 20
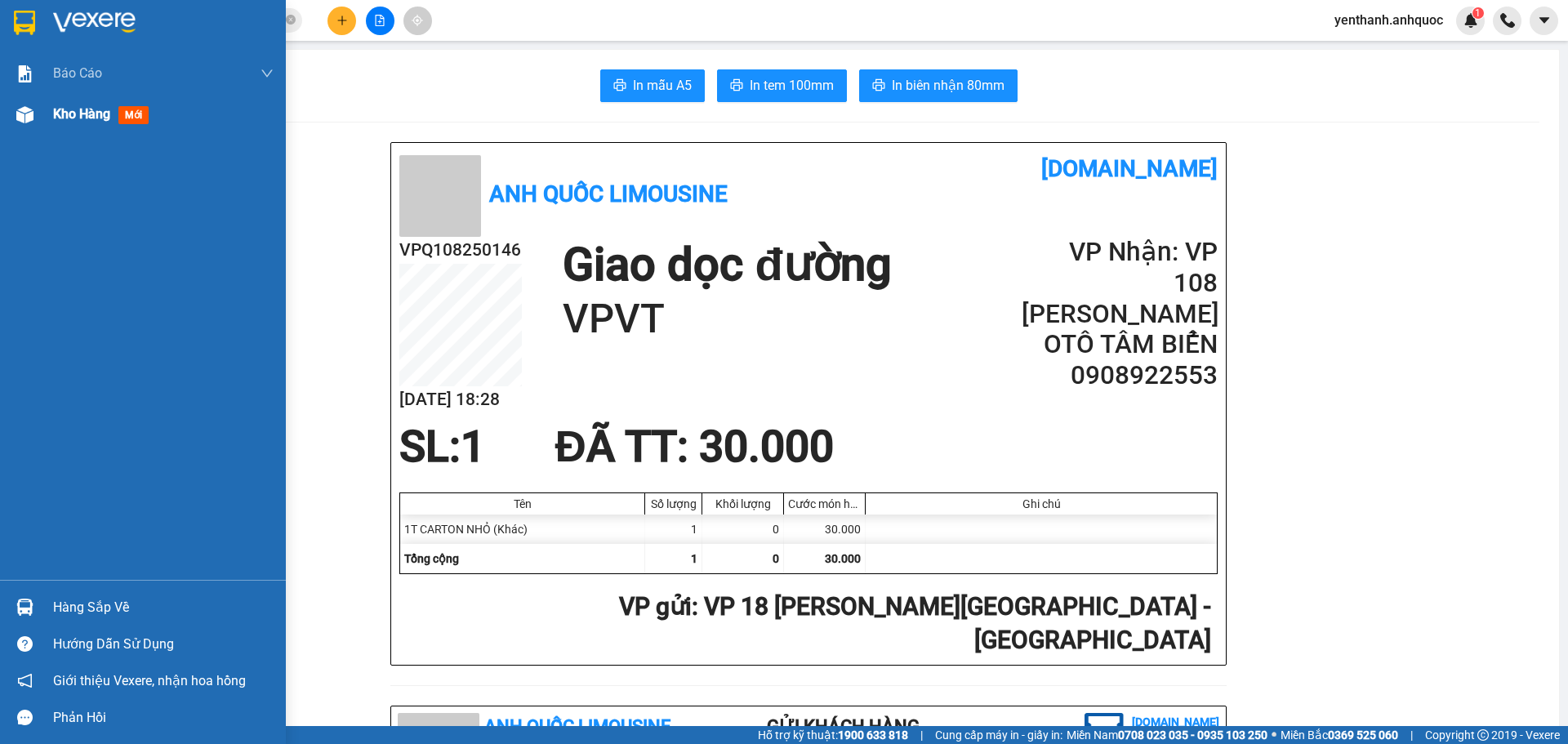
click at [40, 114] on div "Kho hàng mới" at bounding box center [143, 114] width 286 height 41
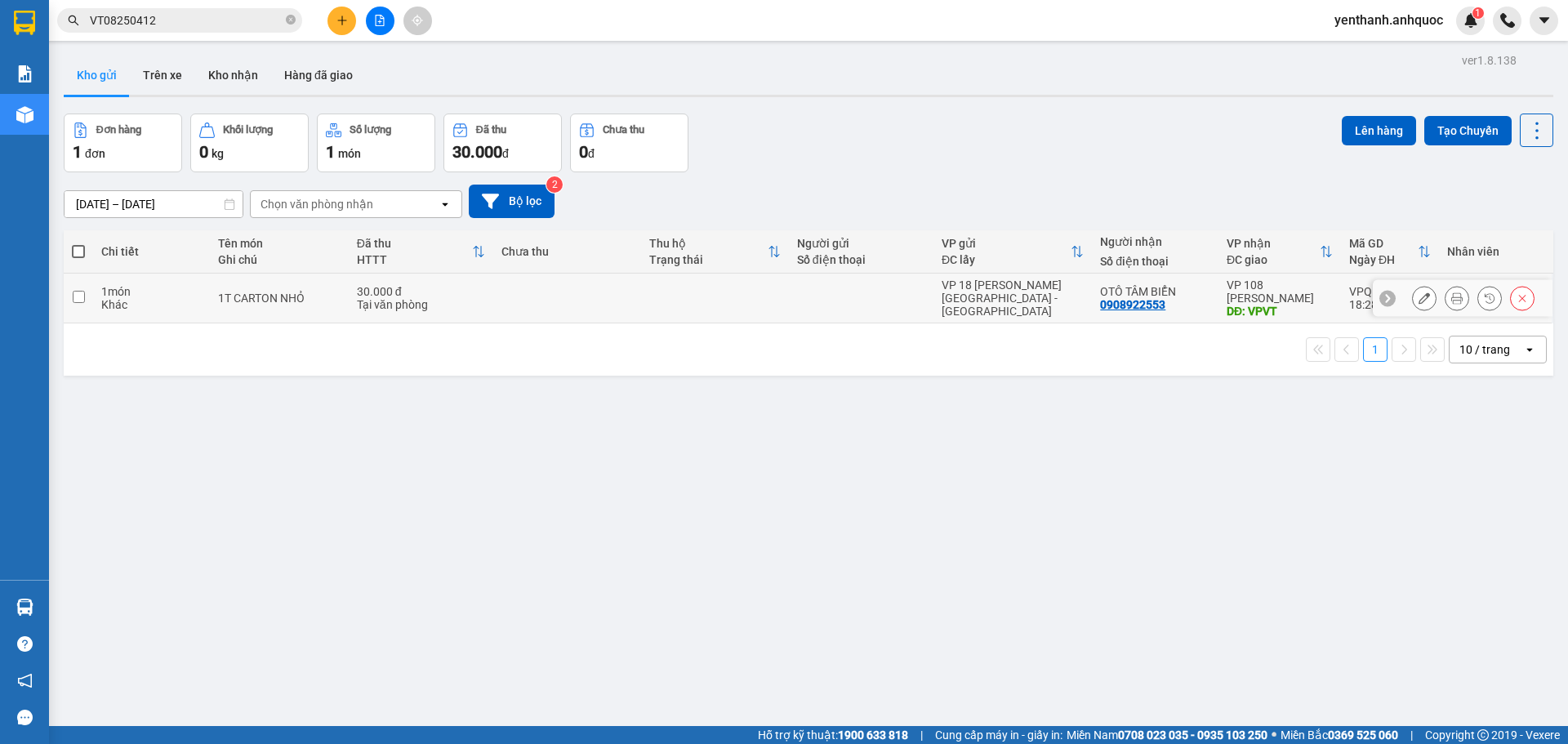
click at [69, 302] on td at bounding box center [79, 298] width 30 height 50
checkbox input "true"
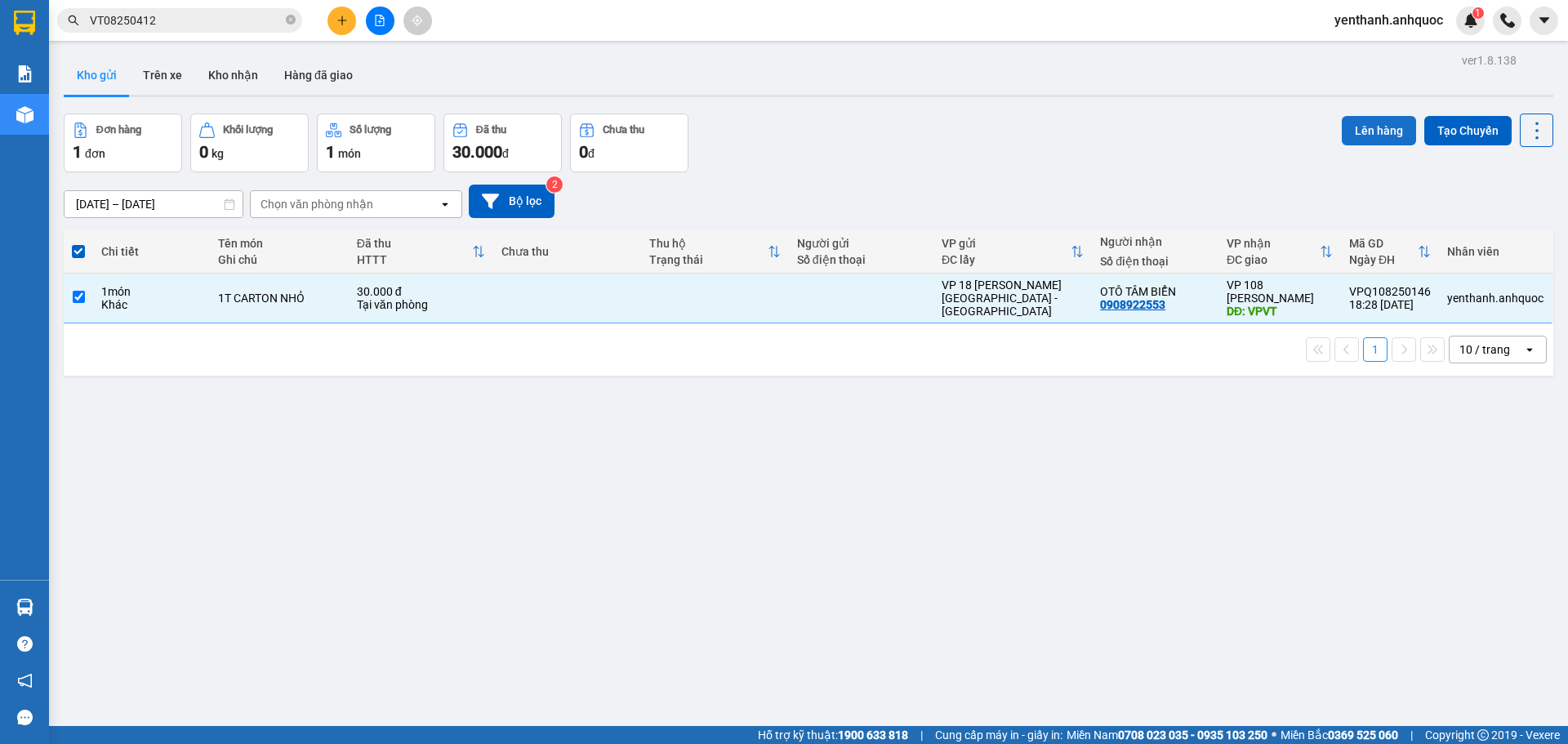
click at [1355, 121] on button "Lên hàng" at bounding box center [1379, 131] width 74 height 30
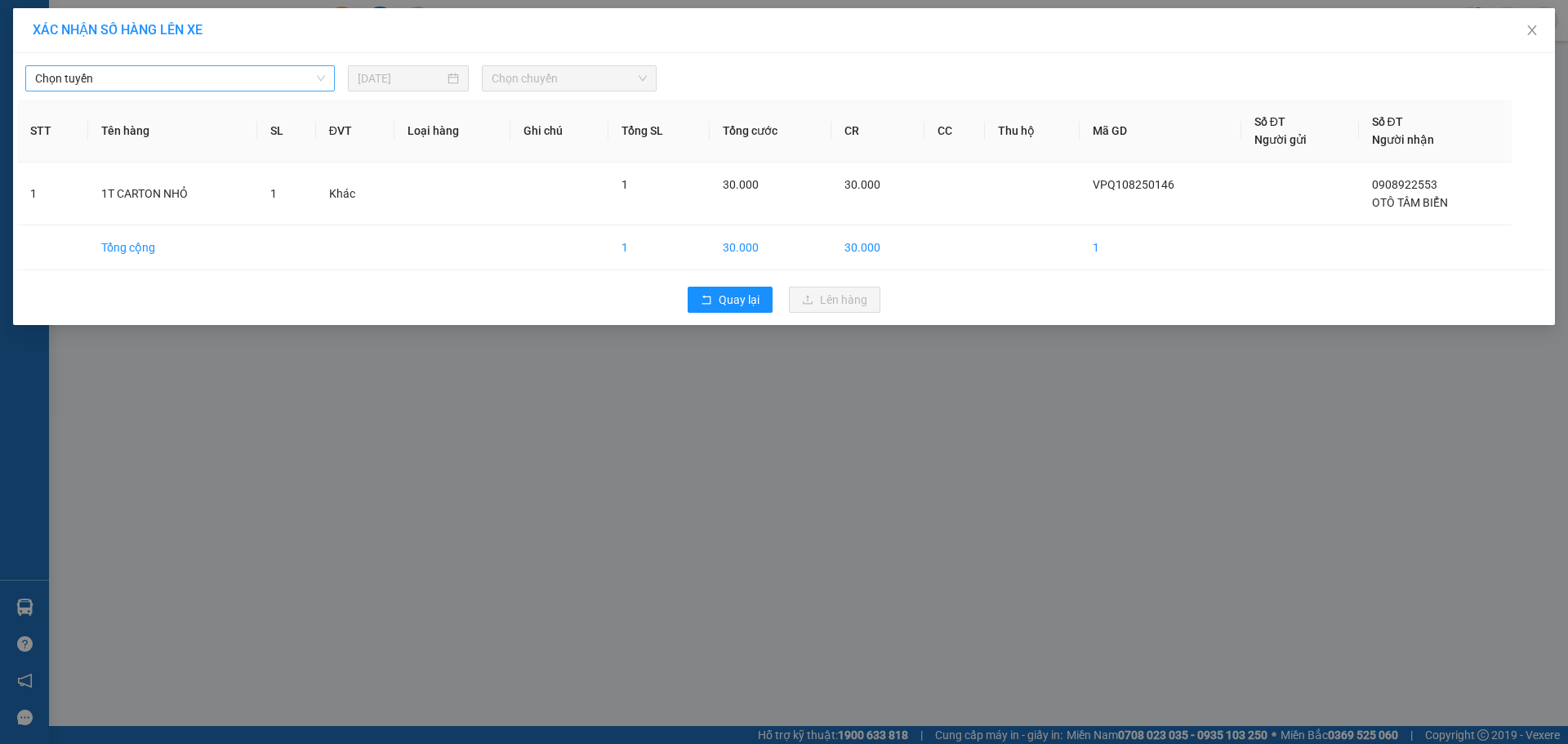
click at [187, 78] on span "Chọn tuyến" at bounding box center [180, 78] width 290 height 25
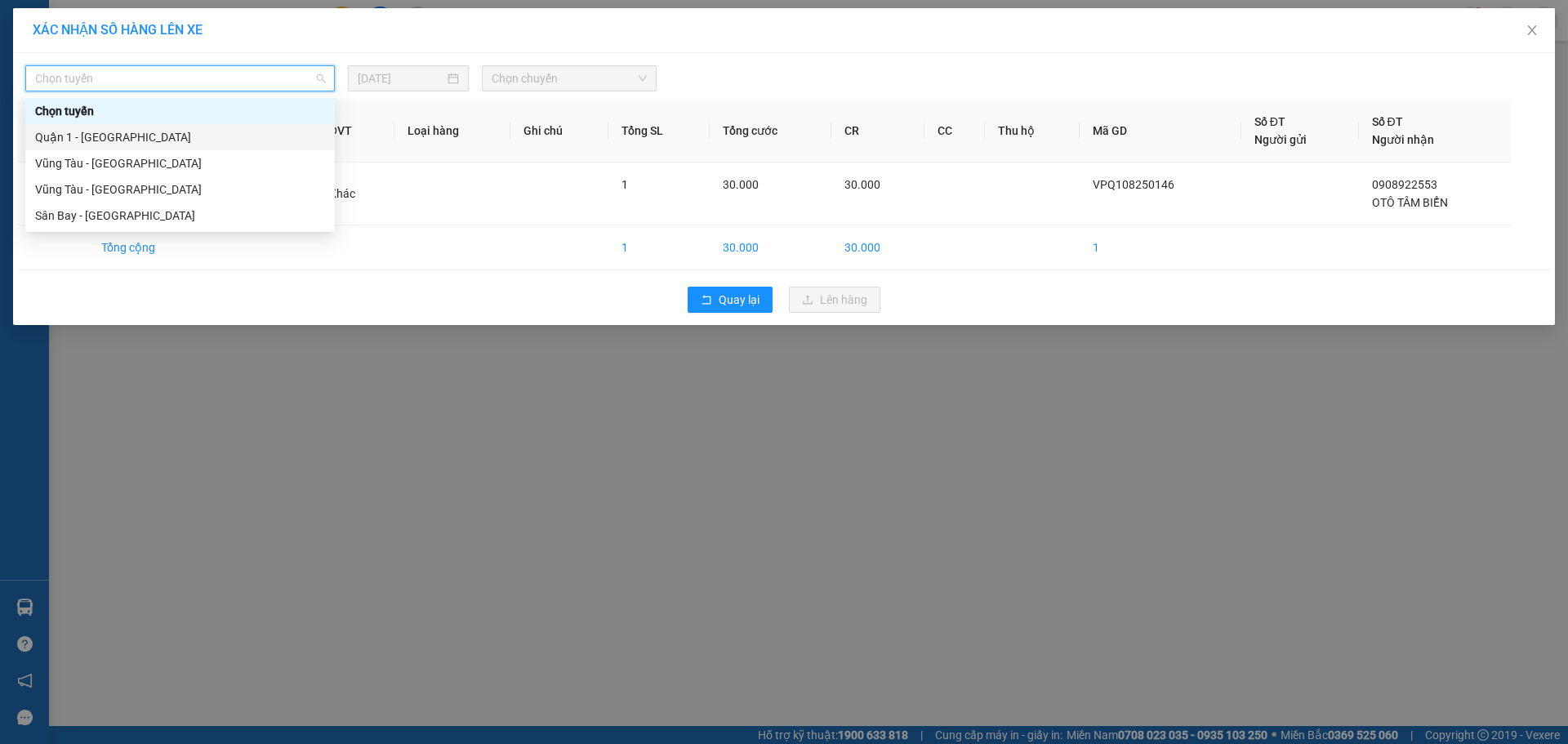
click at [197, 133] on div "Quận 1 - [GEOGRAPHIC_DATA]" at bounding box center [180, 137] width 290 height 18
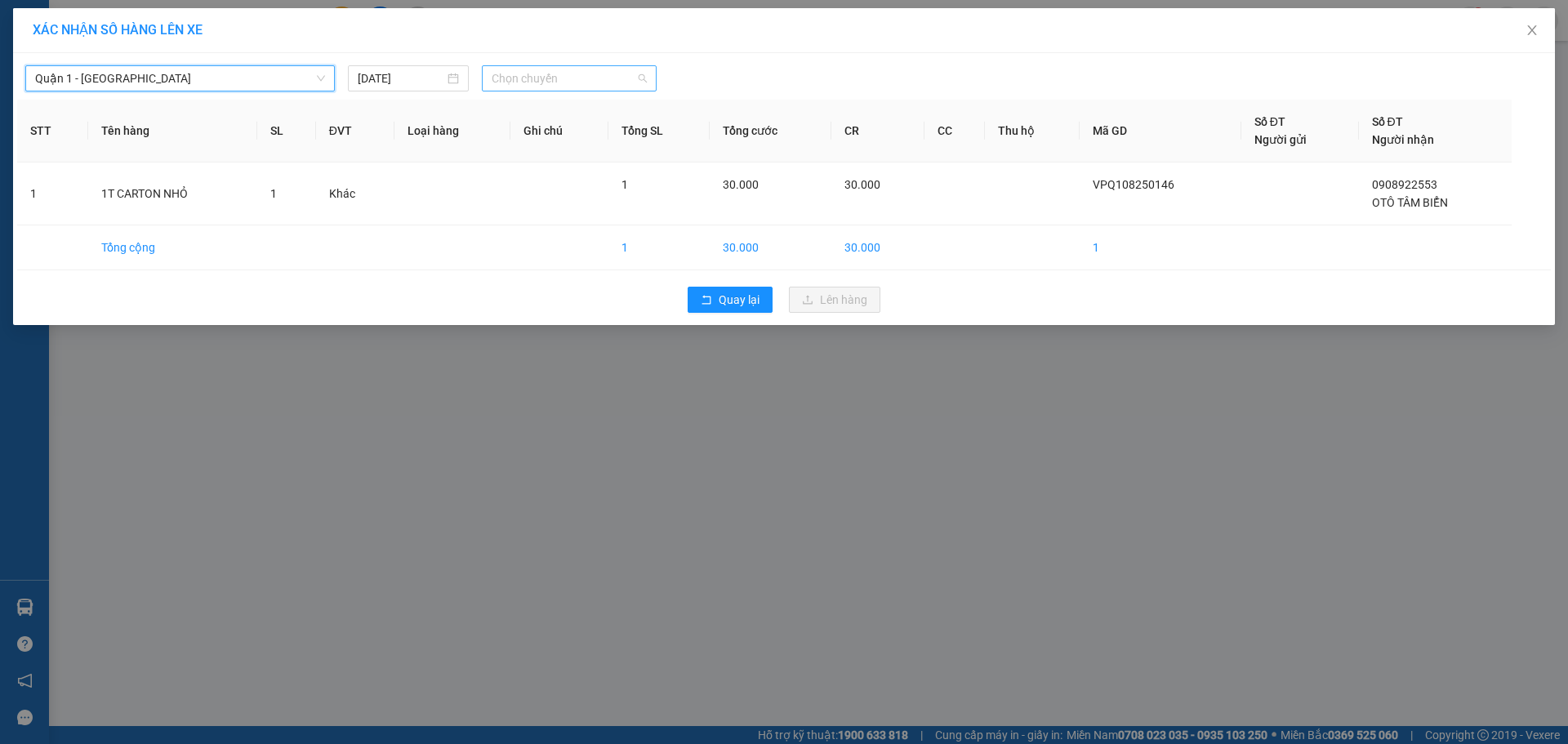
click at [568, 89] on span "Chọn chuyến" at bounding box center [569, 78] width 155 height 25
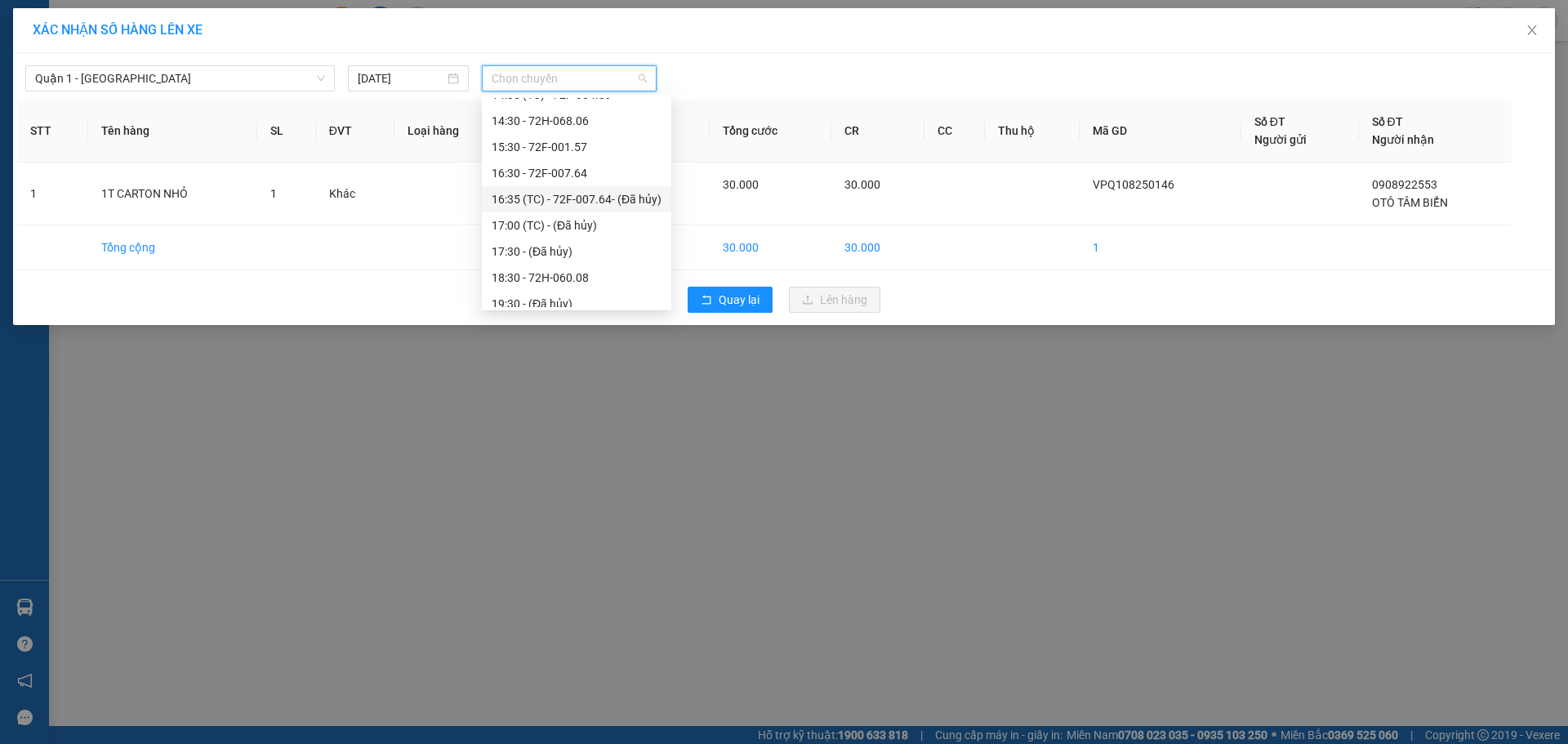
scroll to position [408, 0]
click at [566, 250] on div "18:30 - 72H-060.08" at bounding box center [577, 252] width 170 height 18
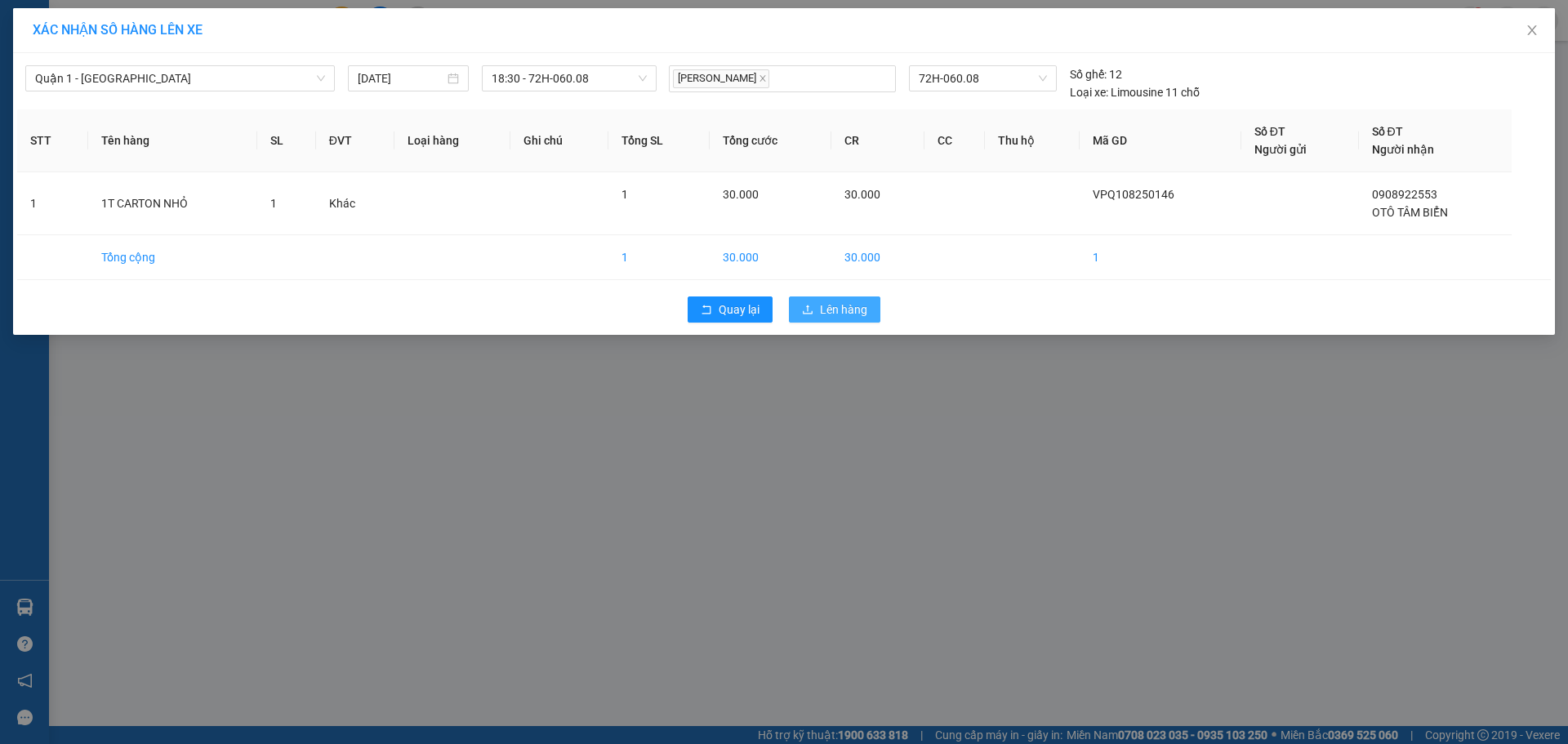
click at [841, 305] on span "Lên hàng" at bounding box center [843, 309] width 47 height 18
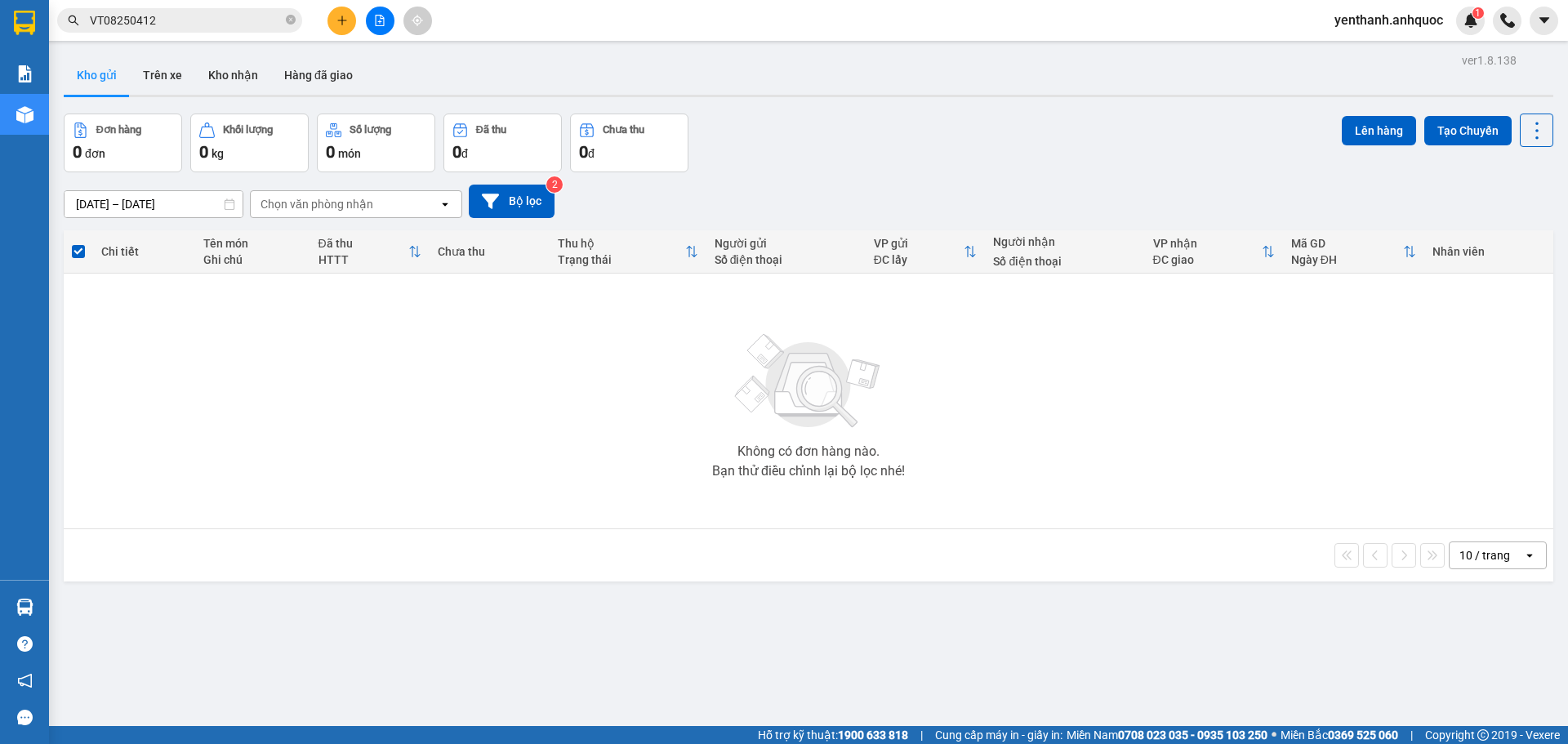
click at [383, 27] on button at bounding box center [380, 20] width 29 height 29
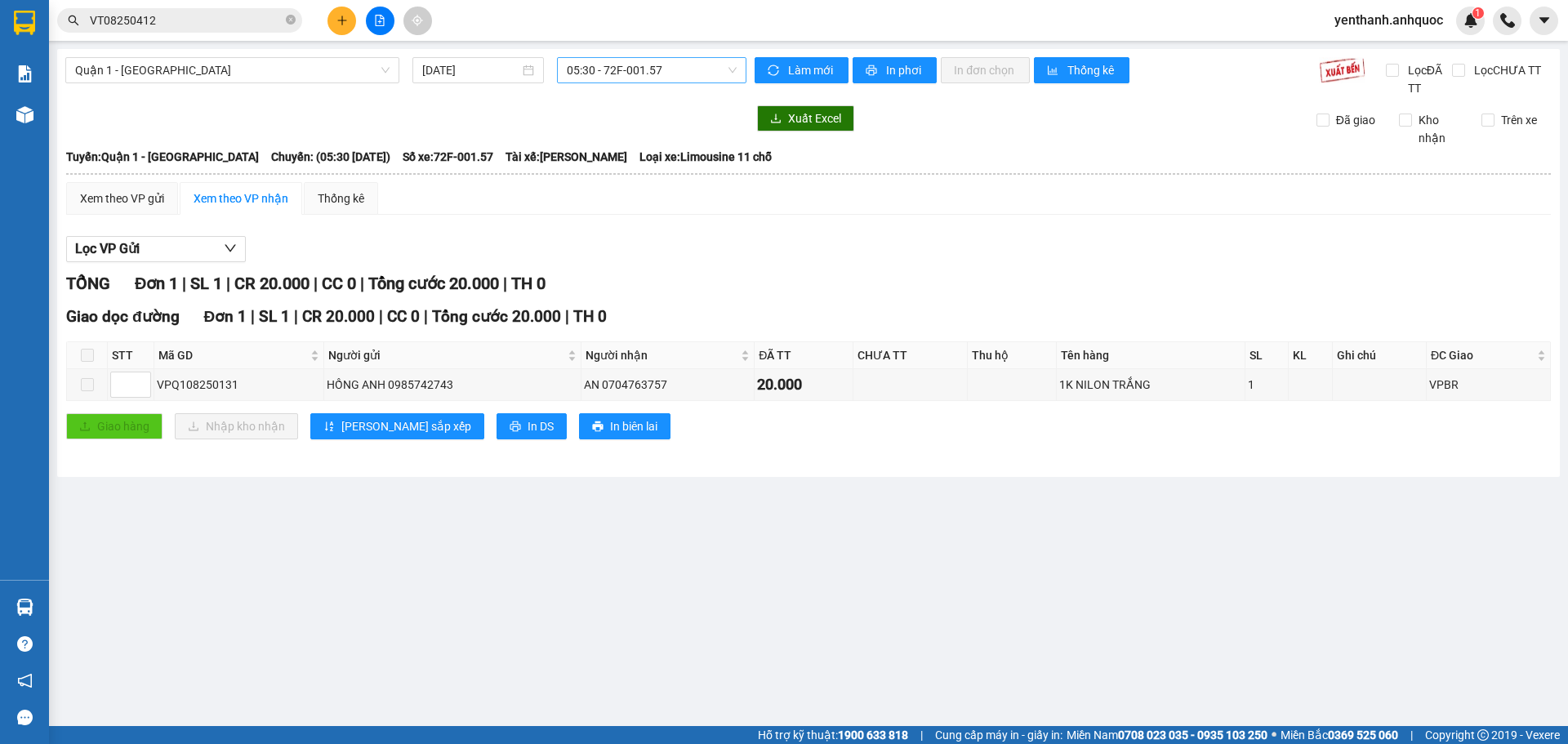
click at [678, 70] on span "05:30 - 72F-001.57" at bounding box center [652, 70] width 170 height 25
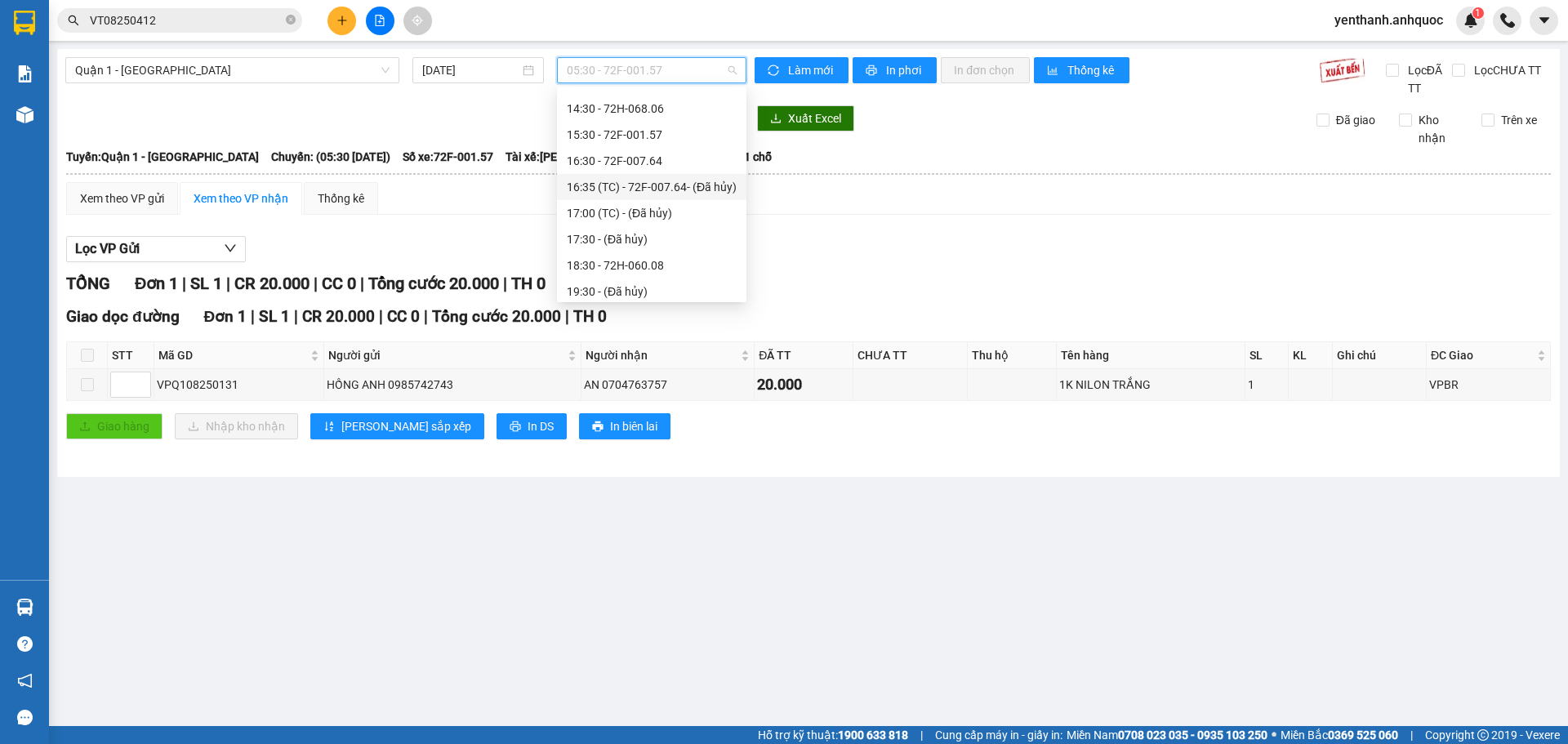
scroll to position [408, 0]
click at [653, 237] on div "18:30 - 72H-060.08" at bounding box center [652, 243] width 170 height 18
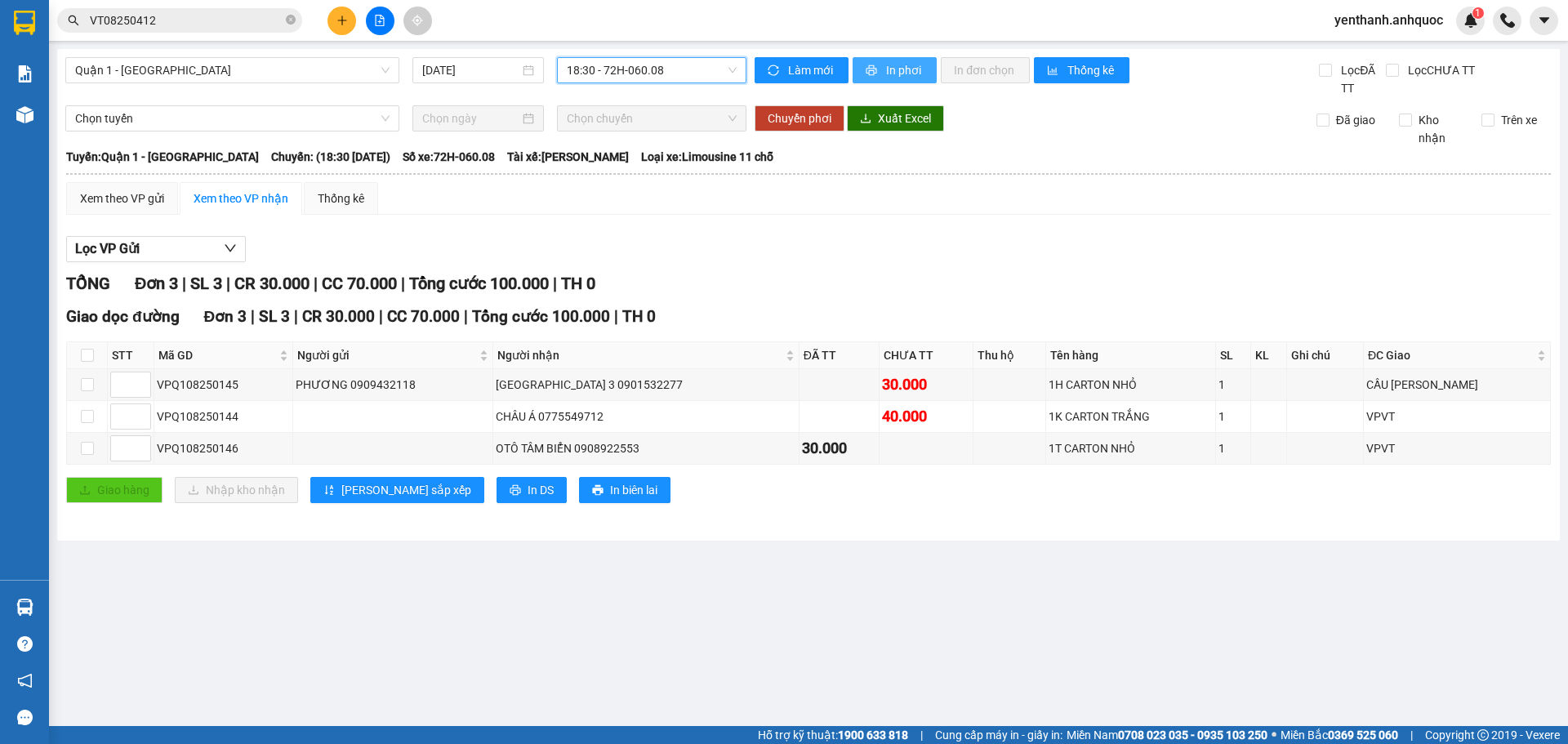
click at [883, 71] on button "In phơi" at bounding box center [895, 70] width 84 height 26
click at [905, 66] on span "In phơi" at bounding box center [905, 70] width 38 height 18
click at [355, 70] on span "Quận 1 - [GEOGRAPHIC_DATA]" at bounding box center [232, 70] width 315 height 25
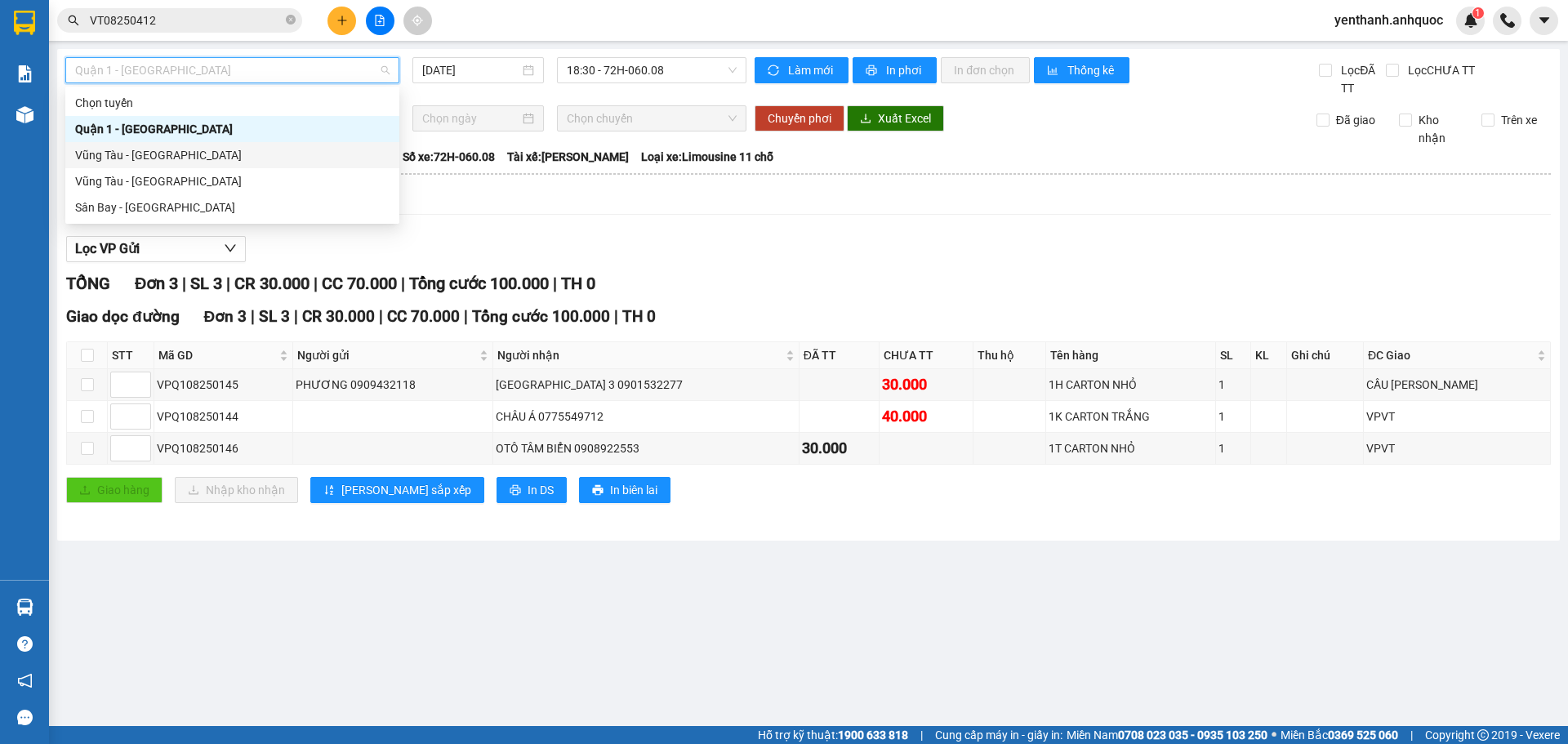
click at [288, 157] on div "Vũng Tàu - [GEOGRAPHIC_DATA]" at bounding box center [232, 155] width 315 height 18
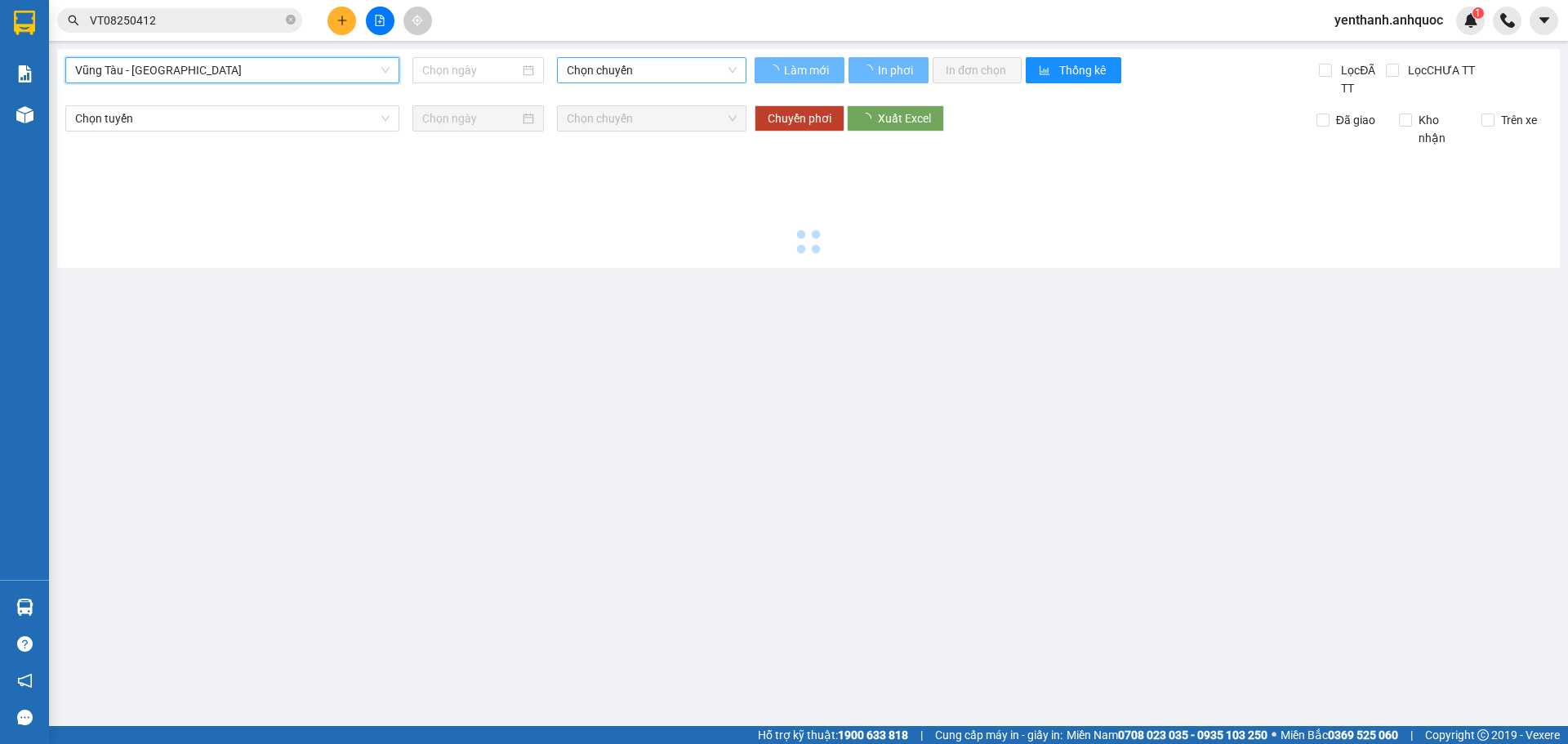
type input "[DATE]"
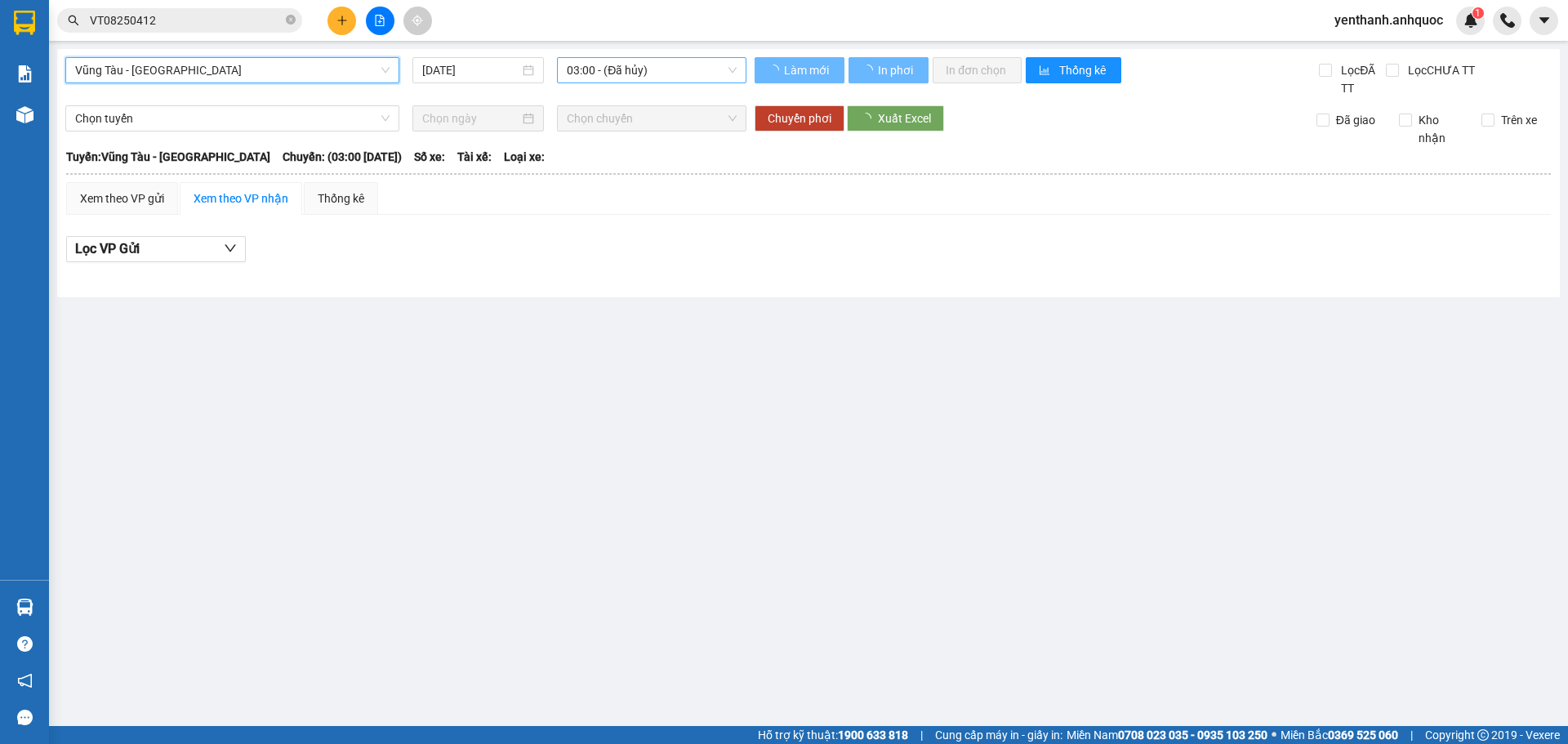
click at [686, 70] on span "03:00 - (Đã hủy)" at bounding box center [652, 70] width 170 height 25
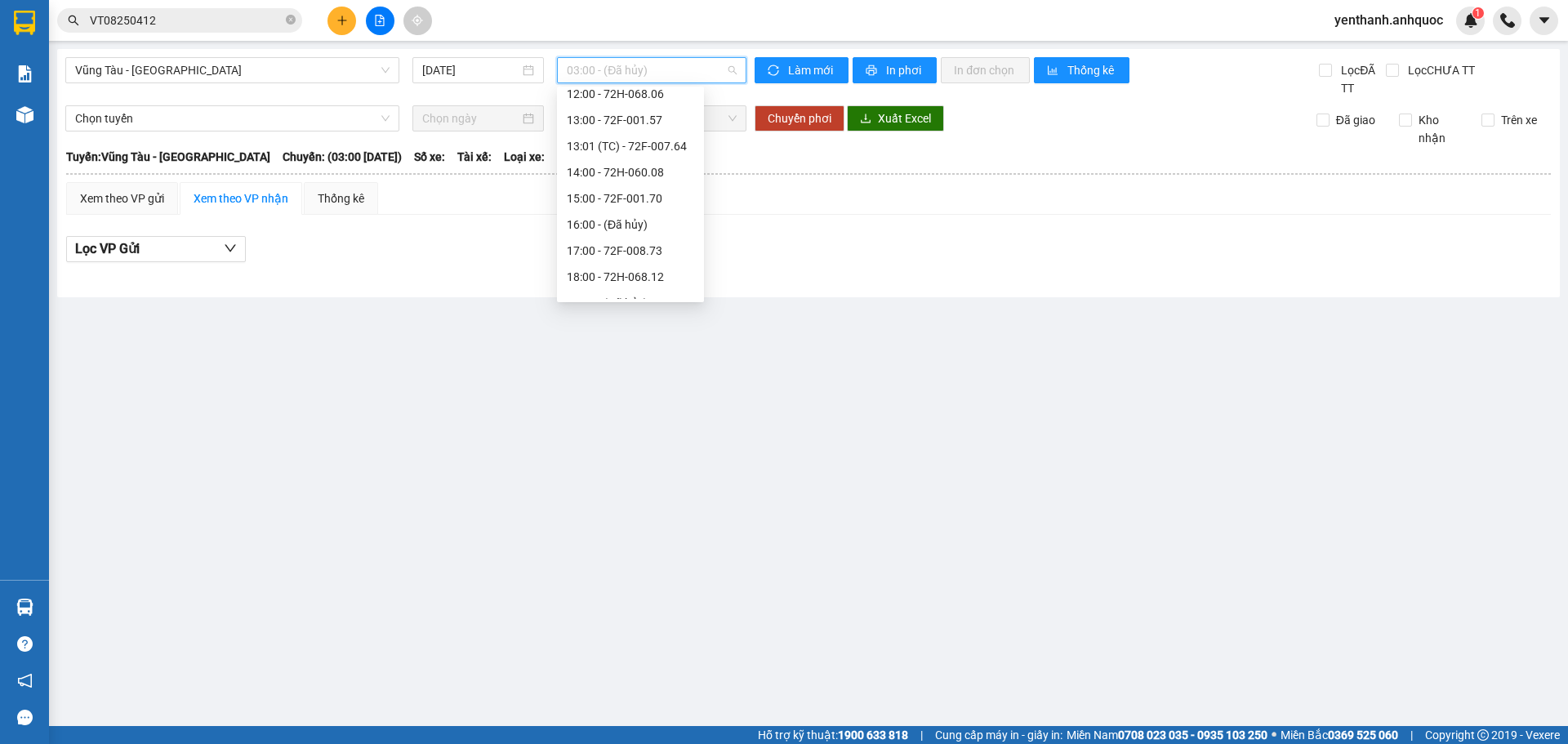
scroll to position [352, 0]
click at [653, 273] on div "18:00 - 72H-068.12" at bounding box center [630, 273] width 127 height 18
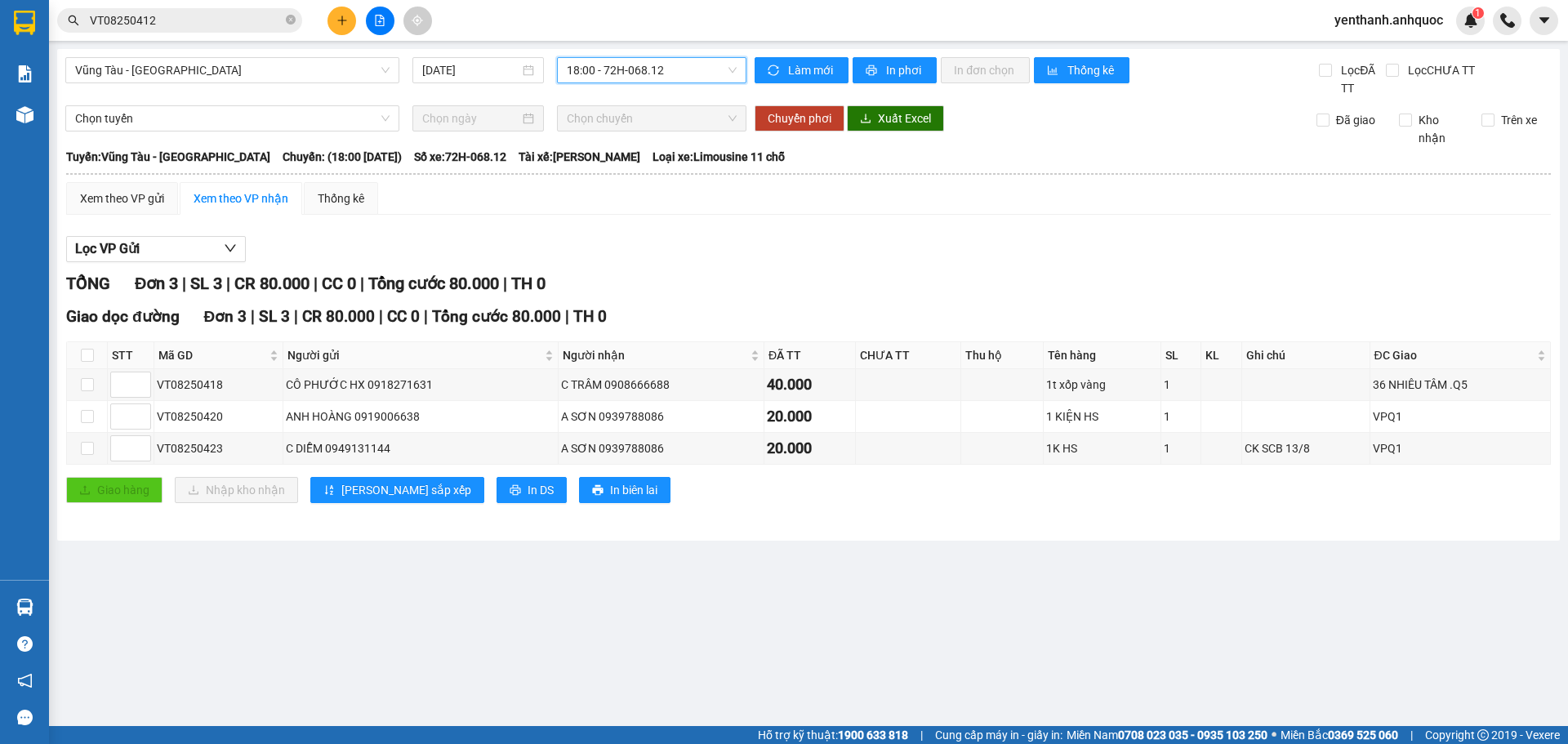
click at [703, 74] on span "18:00 - 72H-068.12" at bounding box center [652, 70] width 170 height 25
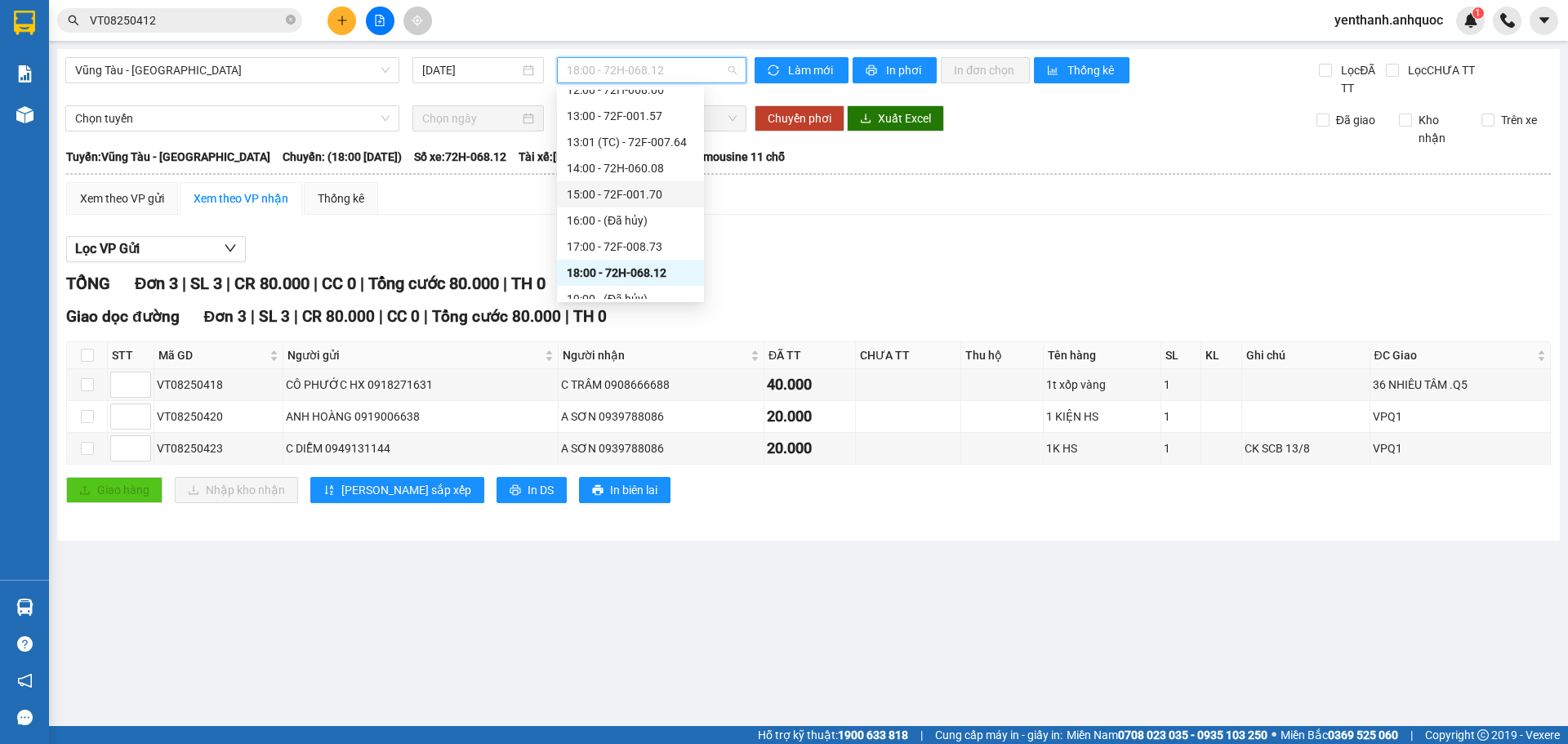
click at [656, 195] on div "15:00 - 72F-001.70" at bounding box center [630, 194] width 127 height 18
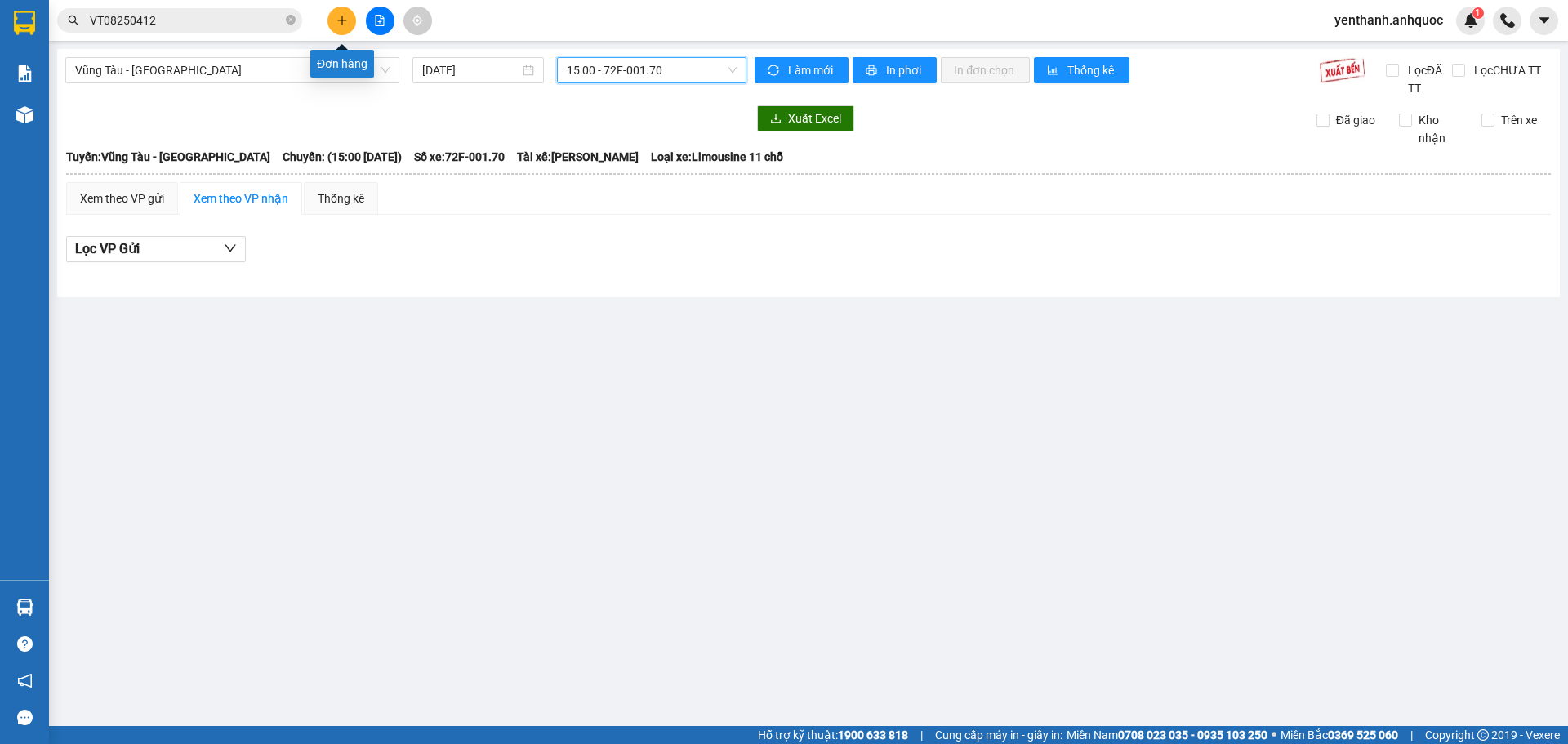
click at [344, 17] on icon "plus" at bounding box center [342, 20] width 11 height 11
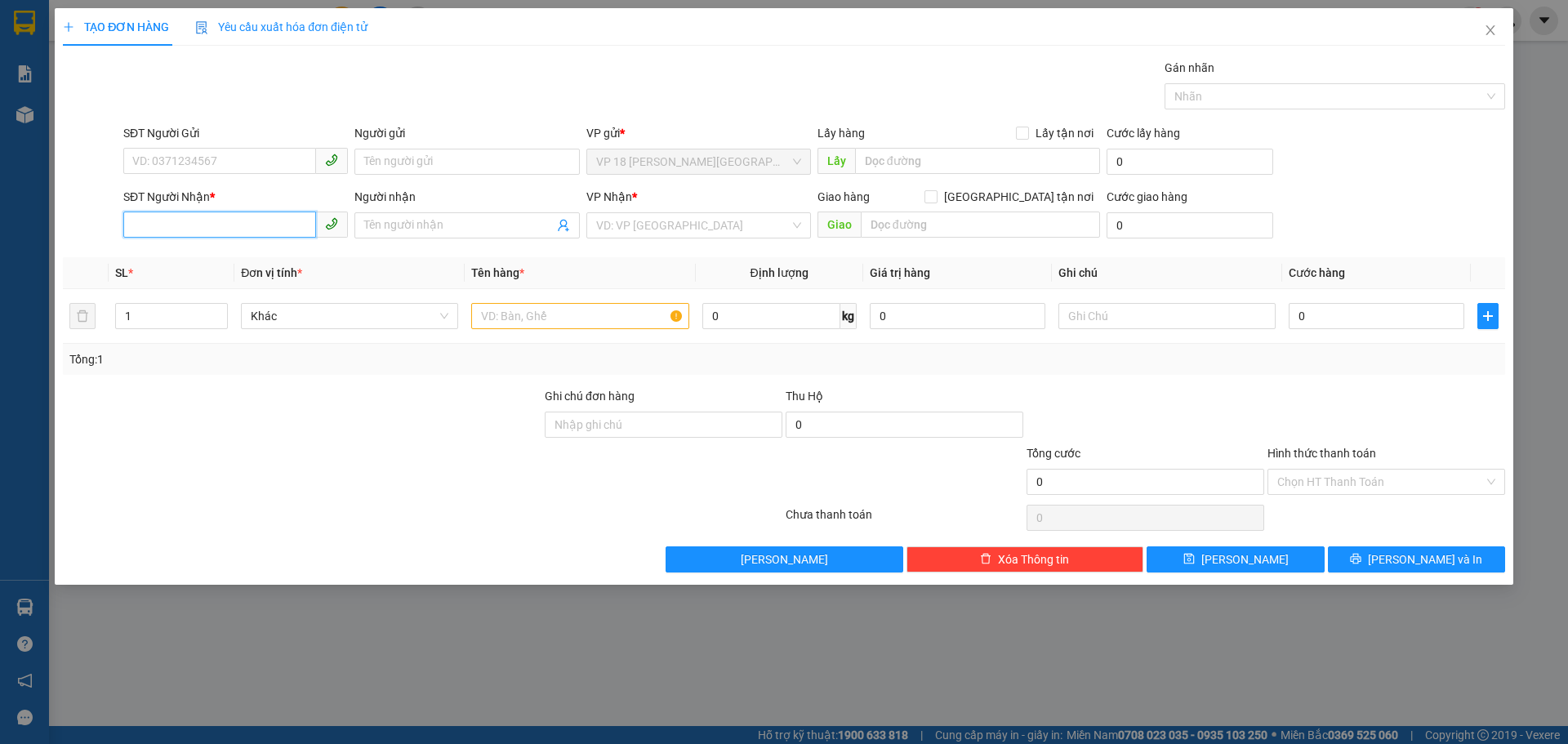
click at [224, 223] on input "SĐT Người Nhận *" at bounding box center [220, 224] width 193 height 26
type input "0909875179"
click at [252, 253] on div "0909875179 - [GEOGRAPHIC_DATA]" at bounding box center [236, 258] width 205 height 18
type input "NHẬT MỸ 2"
type input "VPVT"
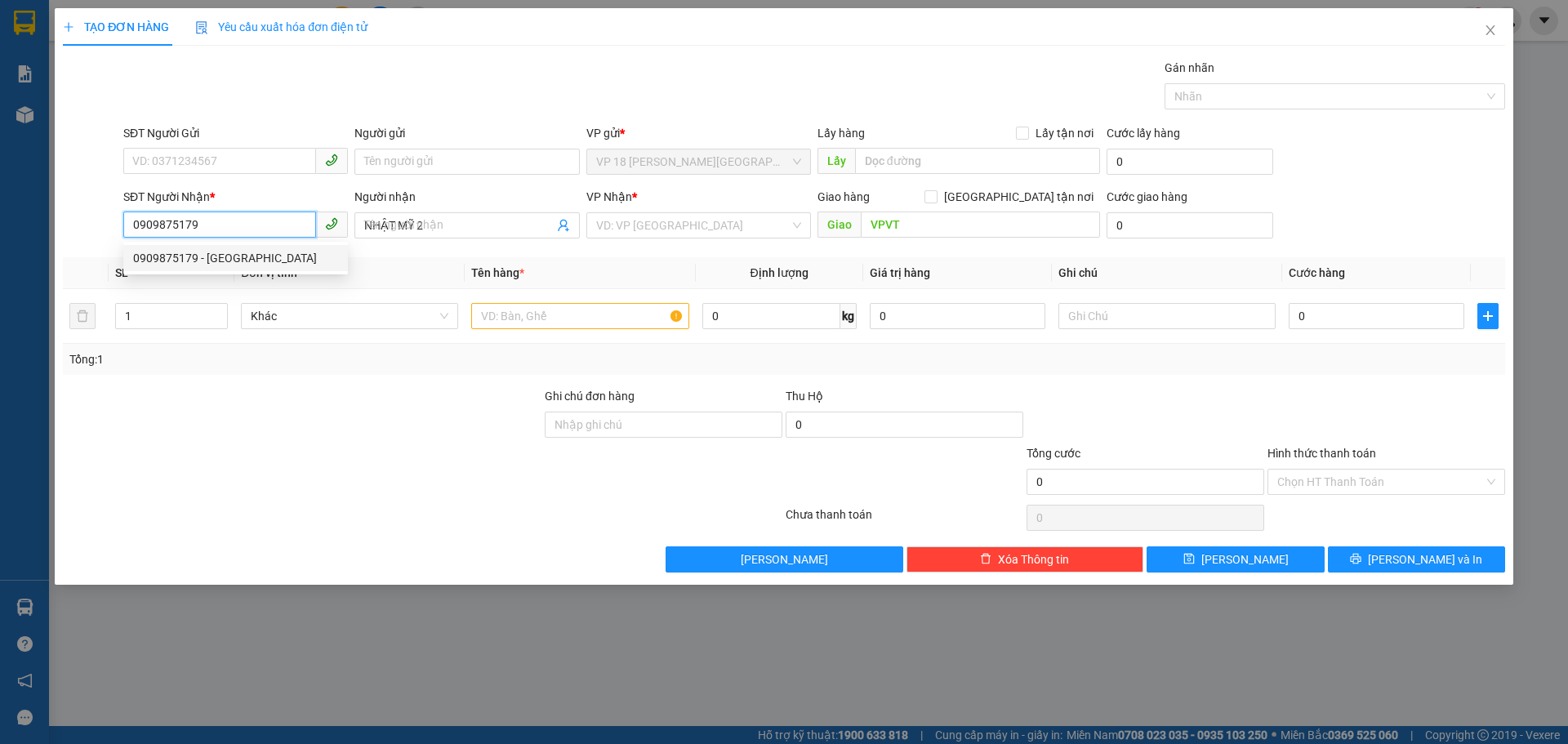
type input "30.000"
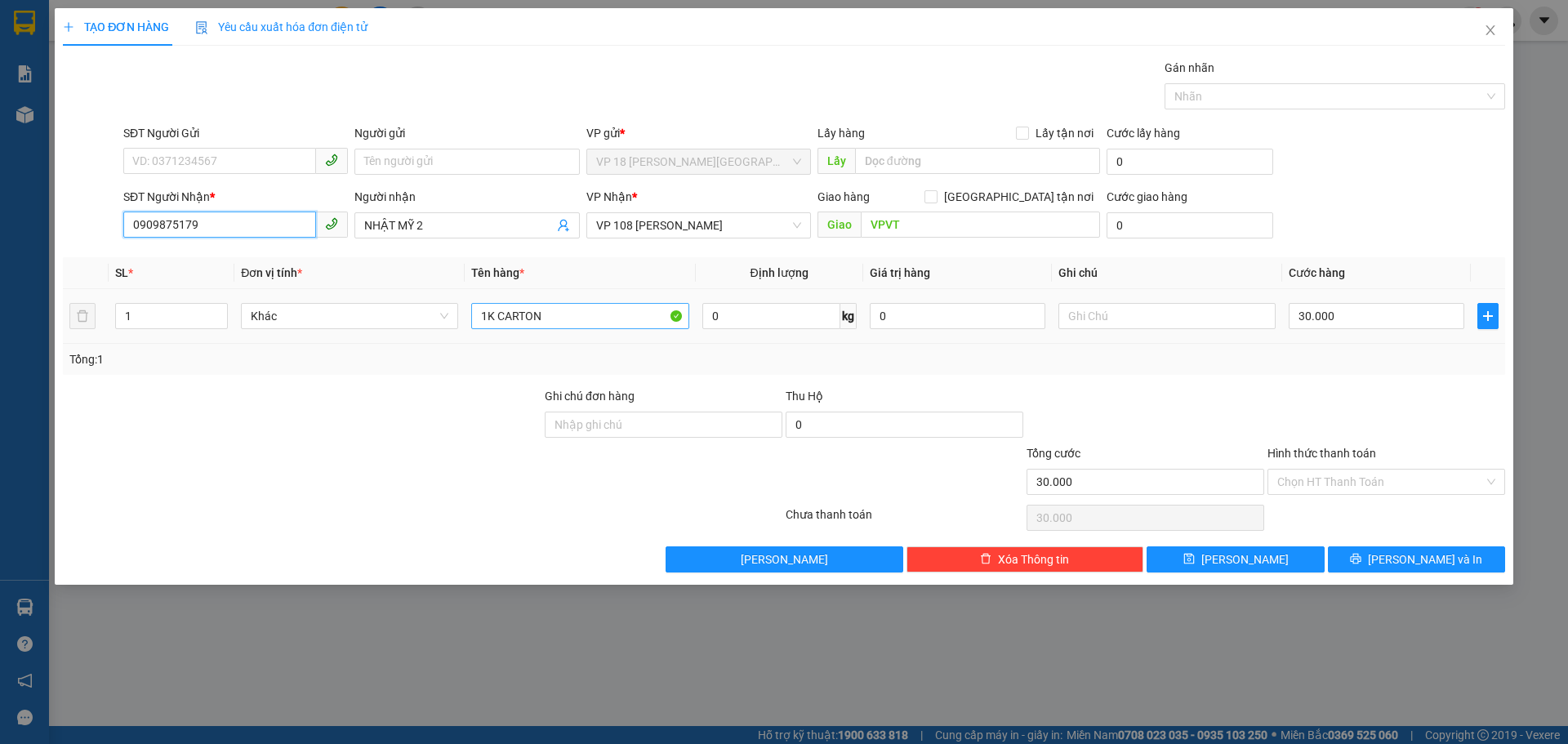
type input "0909875179"
click at [578, 322] on input "1K CARTON" at bounding box center [580, 316] width 217 height 26
click at [1378, 313] on input "30.000" at bounding box center [1376, 316] width 175 height 26
type input "4"
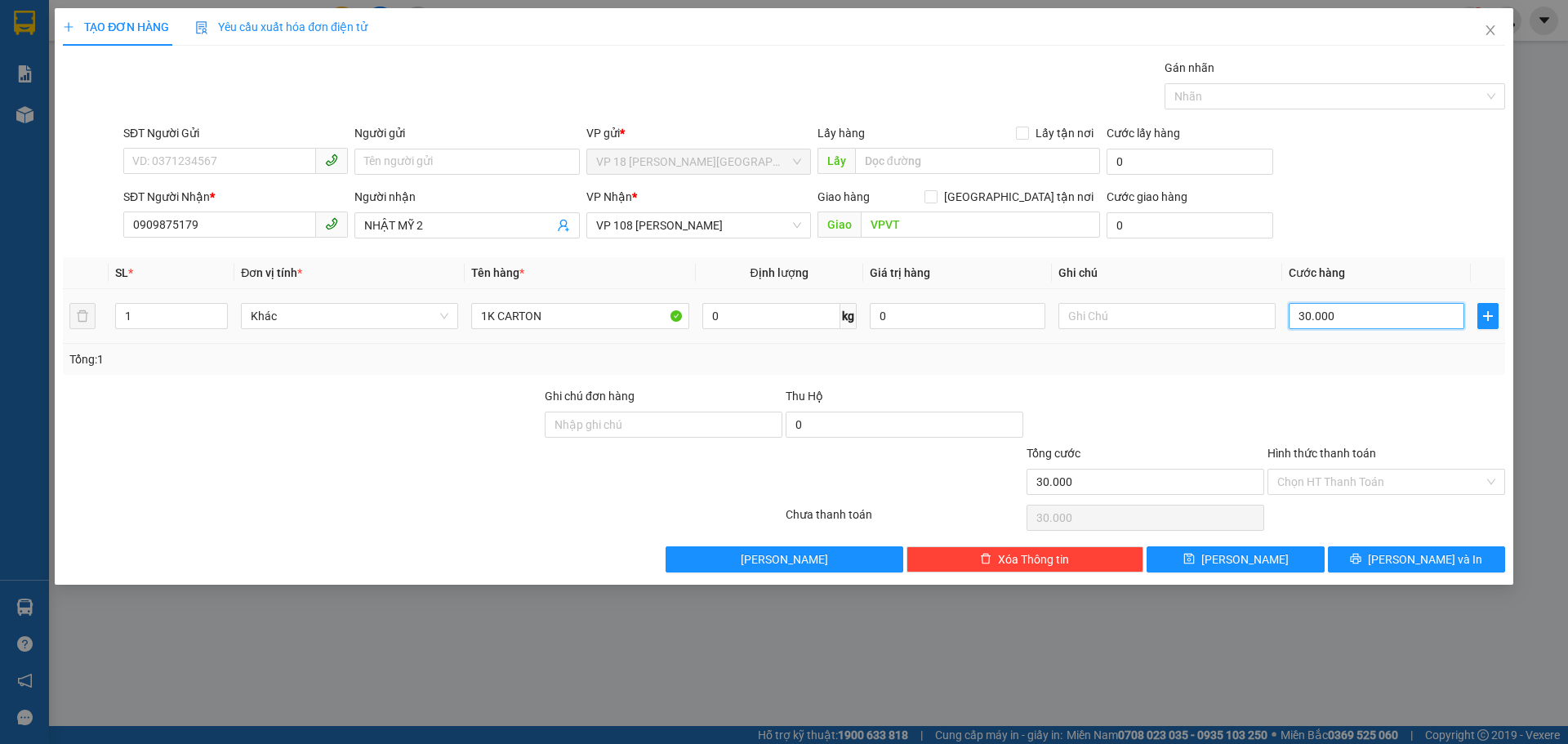
type input "4"
type input "40"
type input "400"
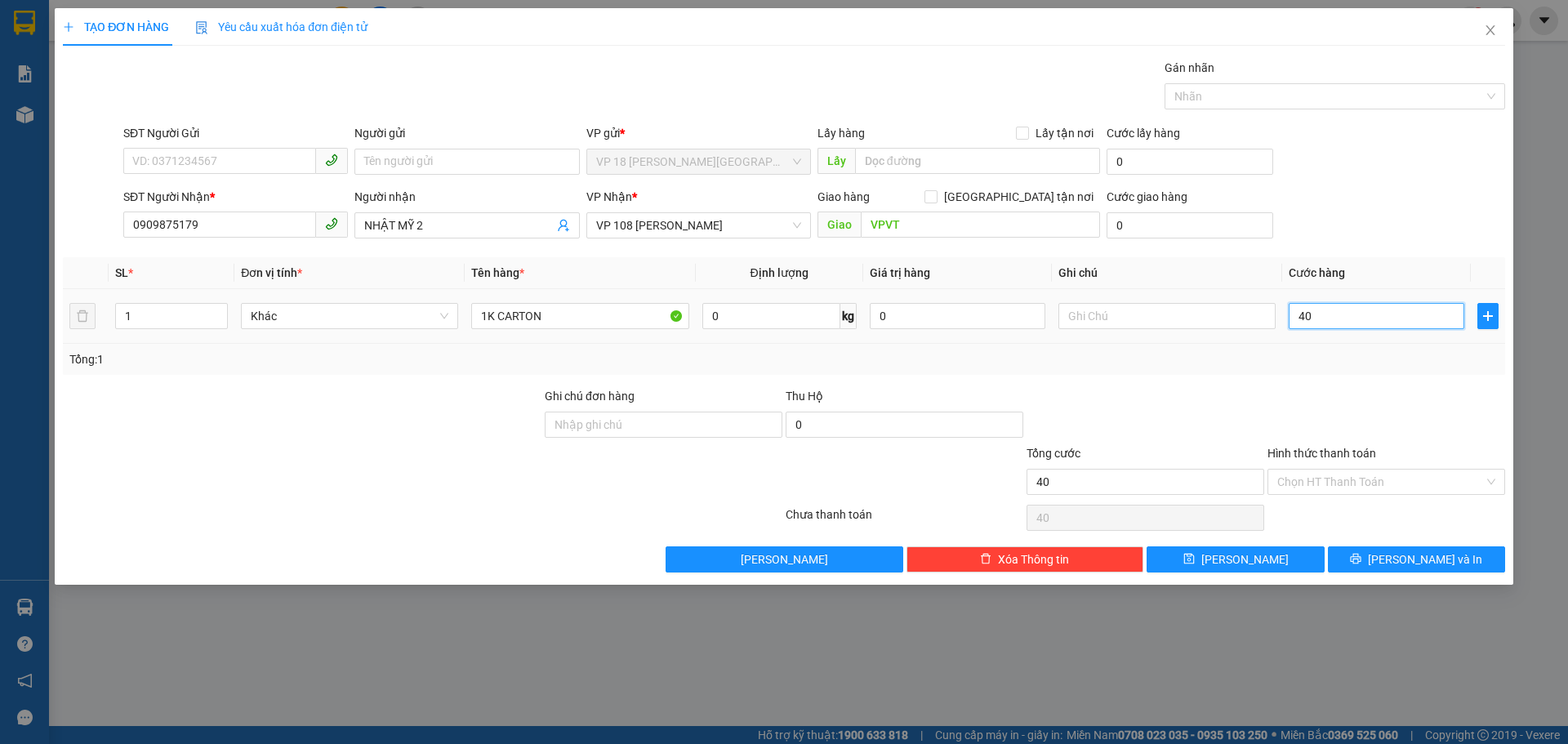
type input "400"
type input "4.000"
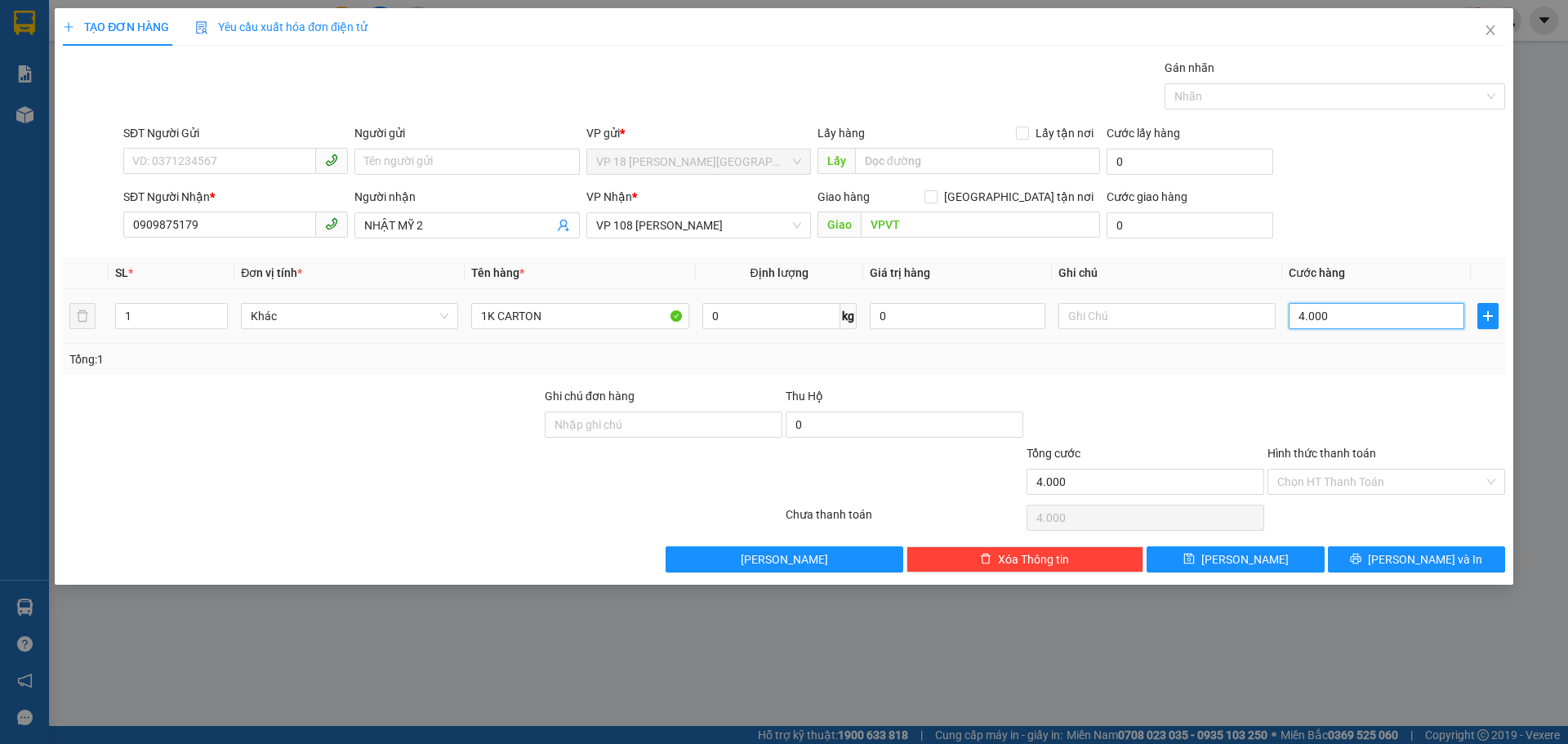
type input "40.000"
click at [1382, 554] on button "[PERSON_NAME] và In" at bounding box center [1416, 559] width 177 height 26
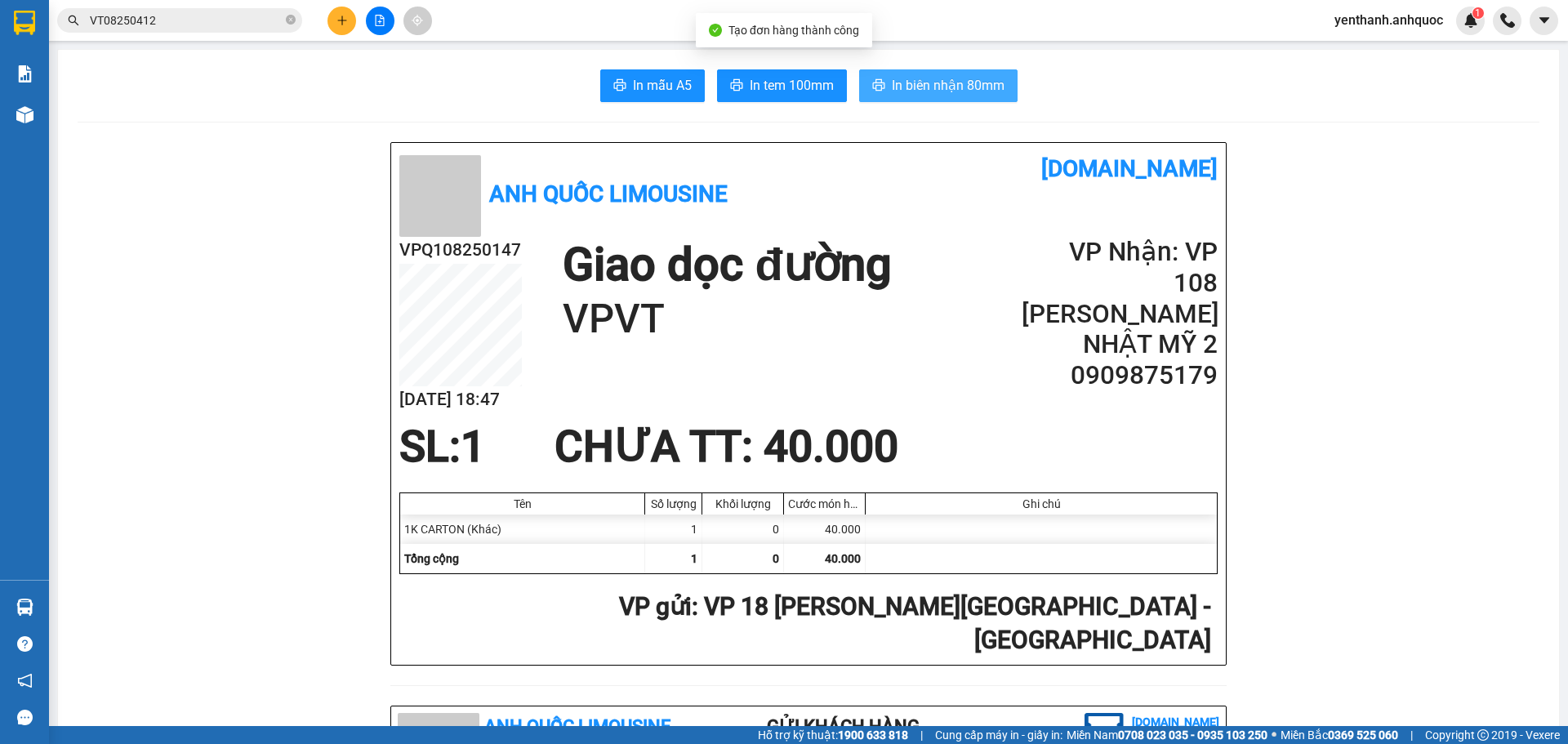
click at [941, 84] on span "In biên nhận 80mm" at bounding box center [947, 85] width 113 height 20
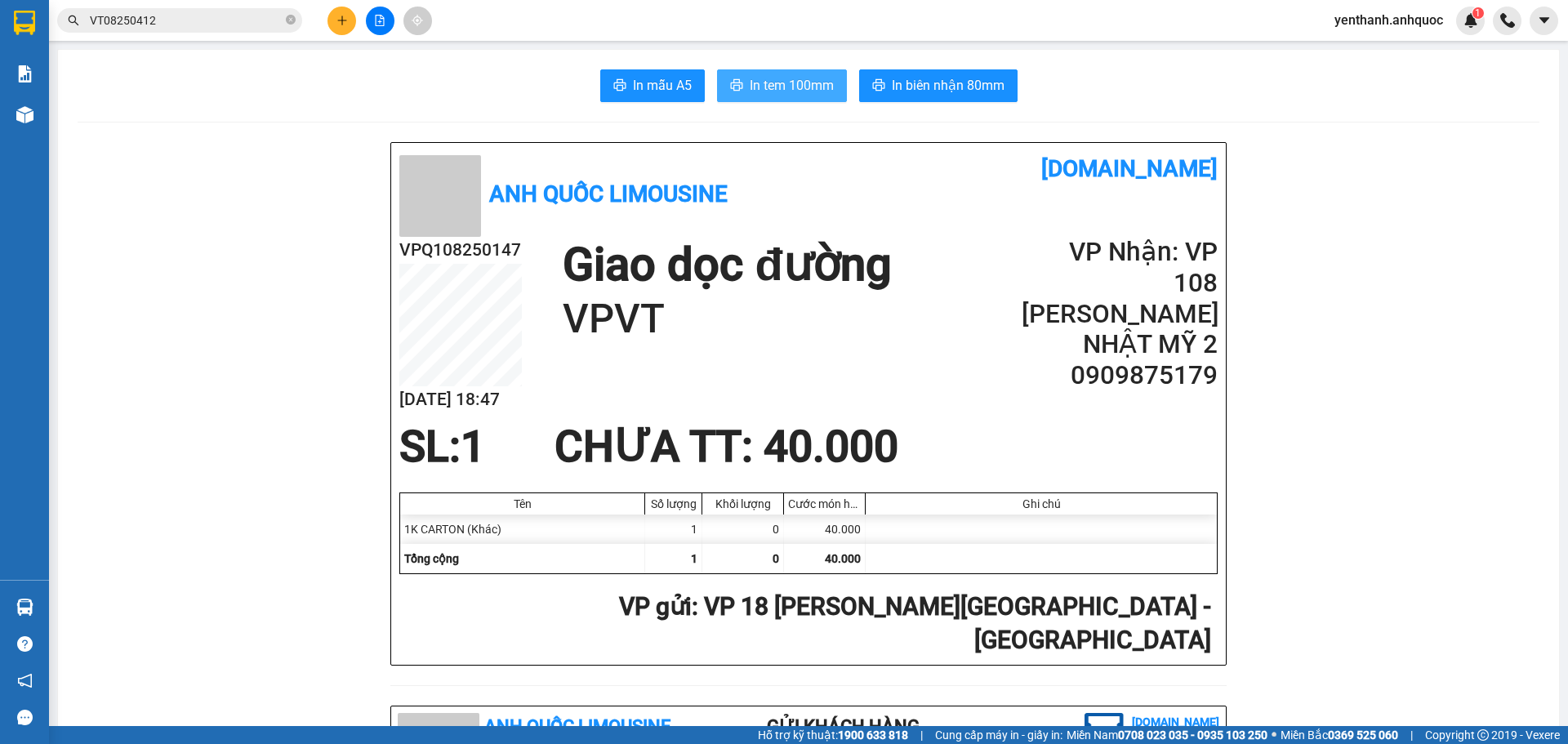
click at [776, 96] on span "In tem 100mm" at bounding box center [791, 85] width 84 height 20
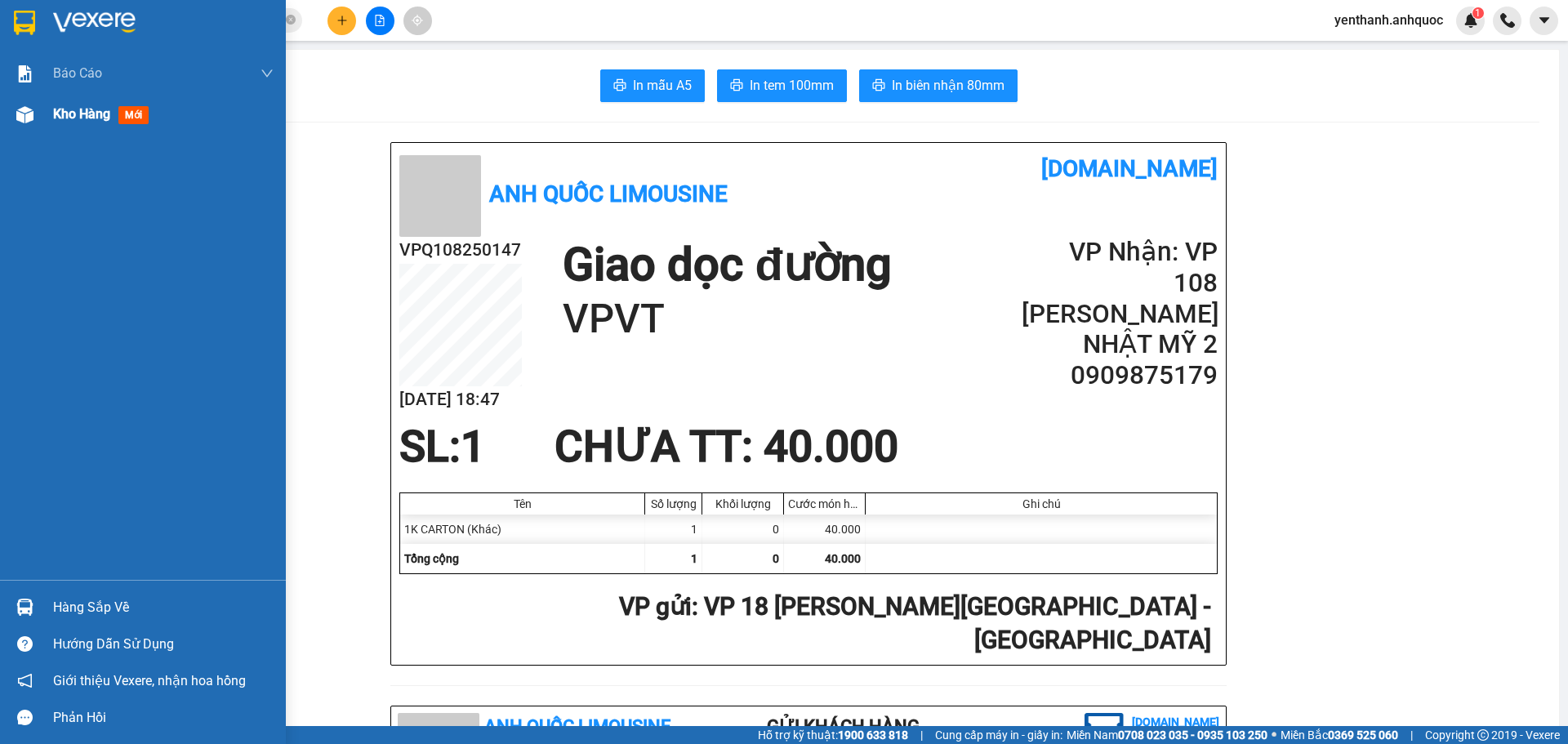
click at [50, 105] on div "Kho hàng mới" at bounding box center [143, 114] width 286 height 41
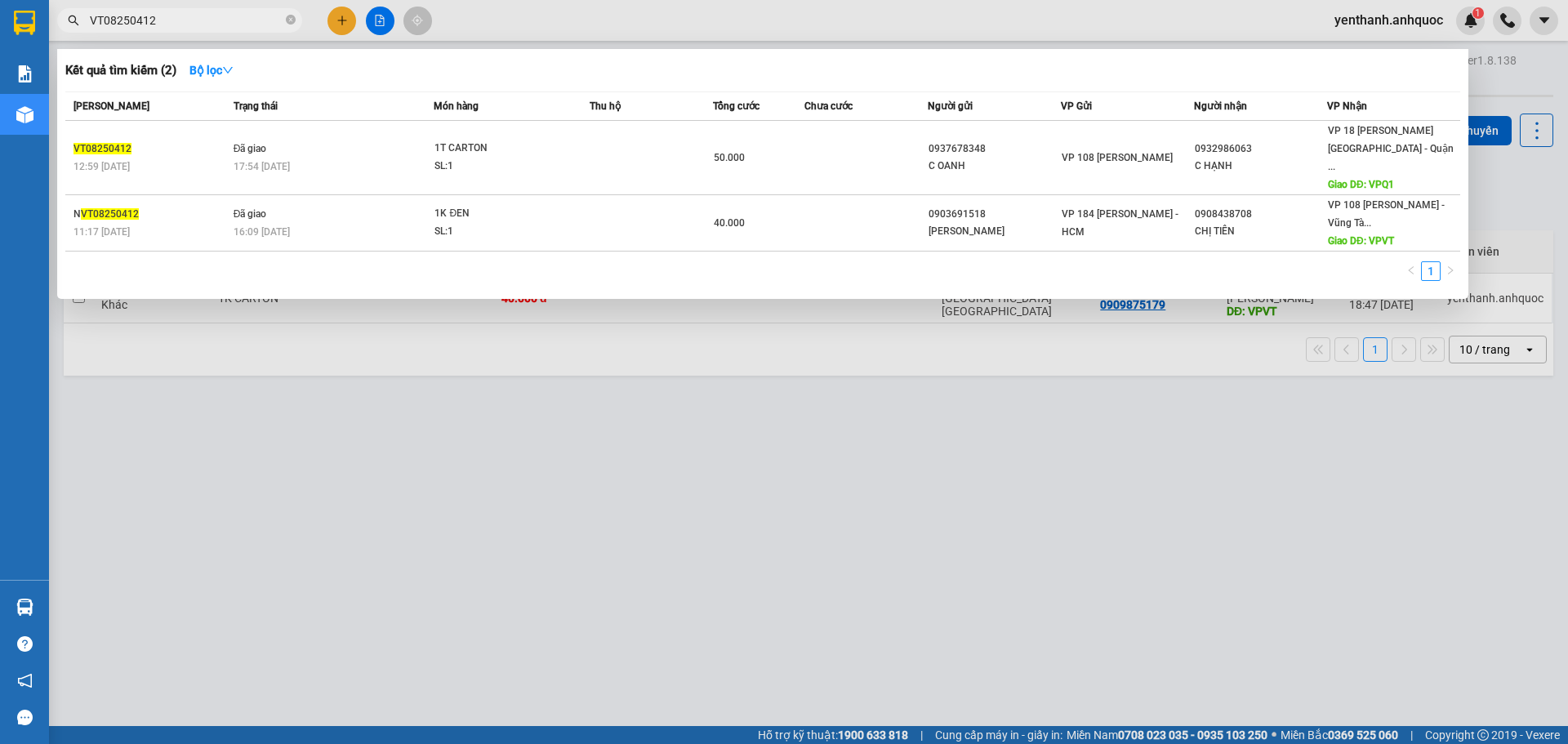
click at [233, 26] on input "VT08250412" at bounding box center [186, 20] width 193 height 18
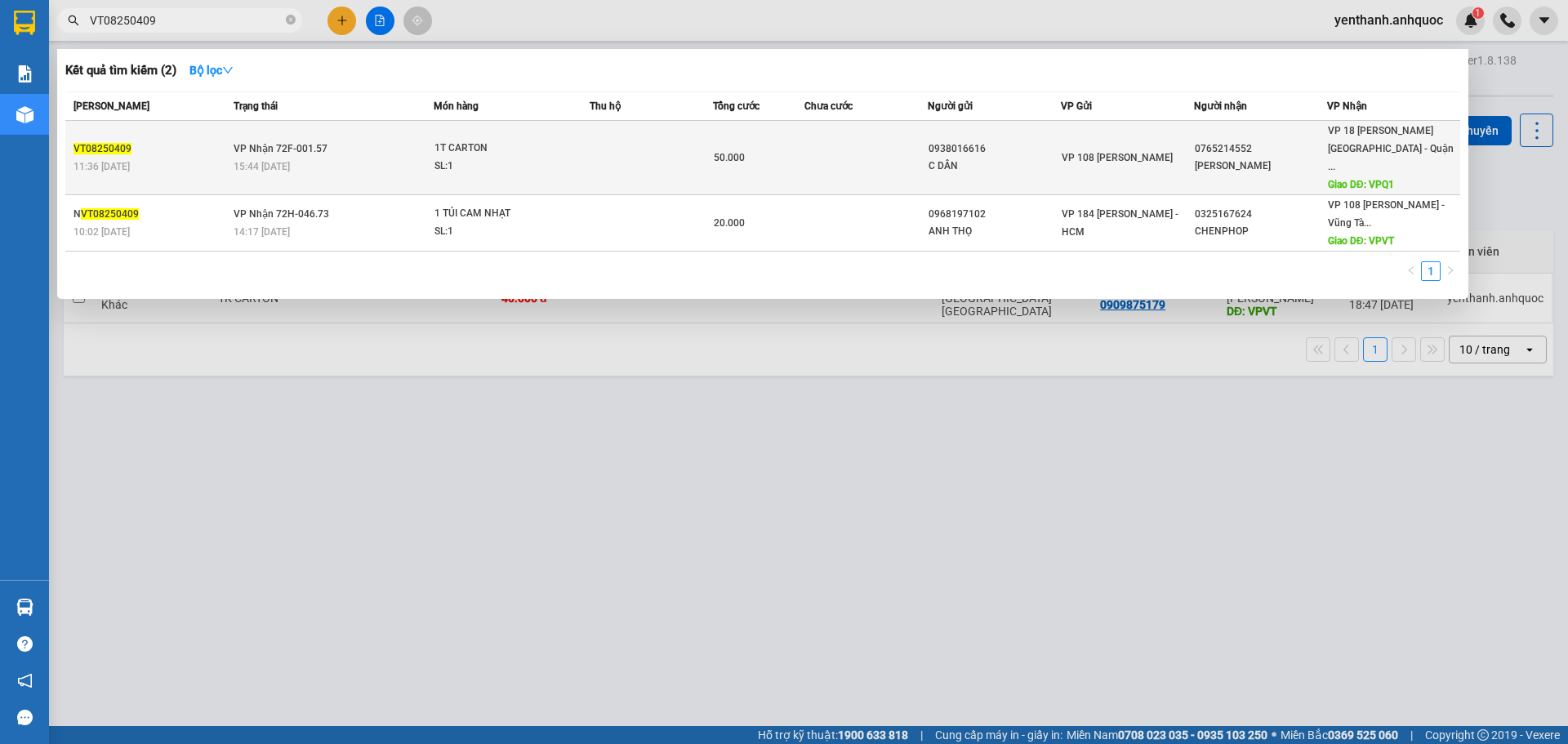
type input "VT08250409"
click at [989, 160] on div "C DÂN" at bounding box center [994, 167] width 131 height 18
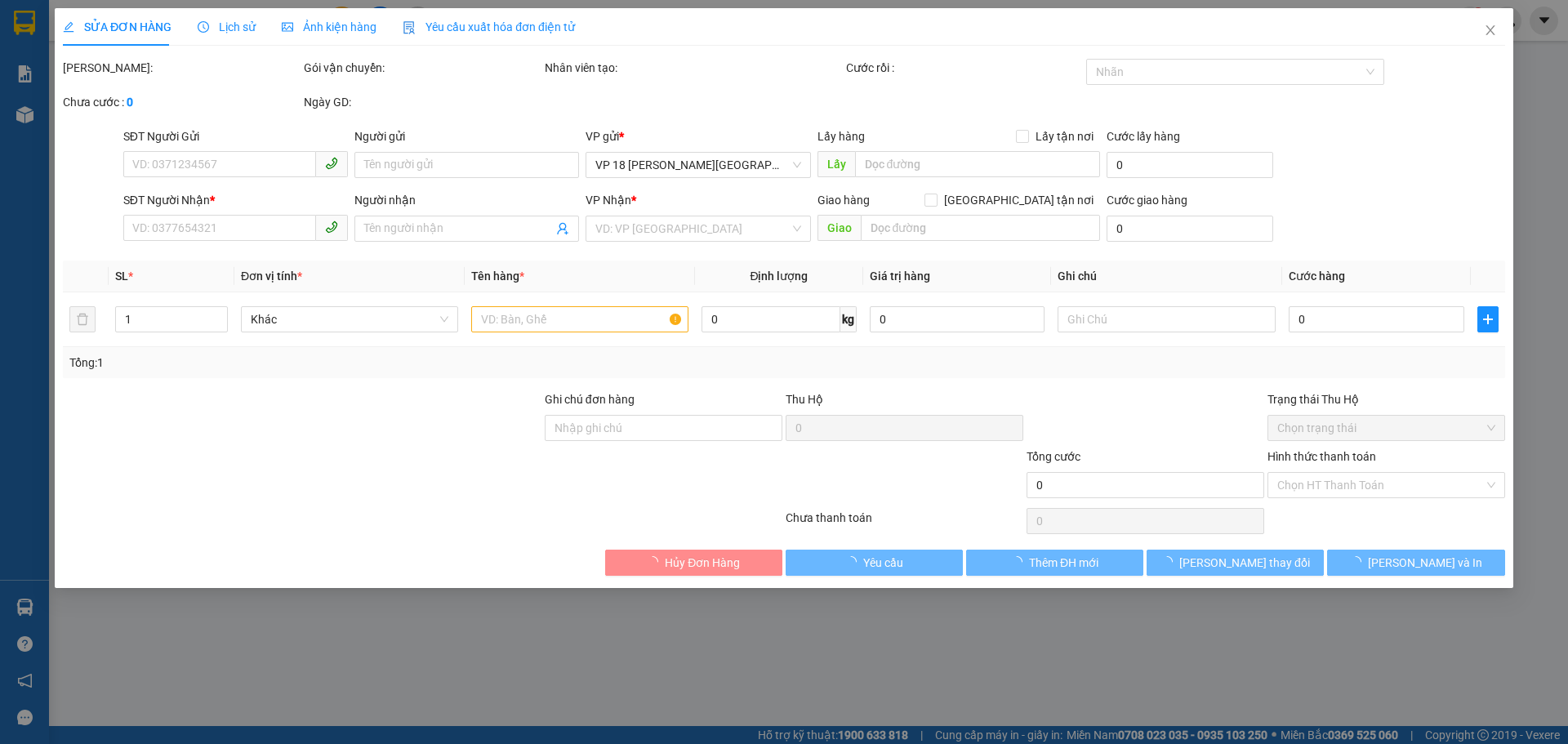
type input "0938016616"
type input "C DÂN"
type input "0765214552"
type input "[PERSON_NAME]"
type input "VPQ1"
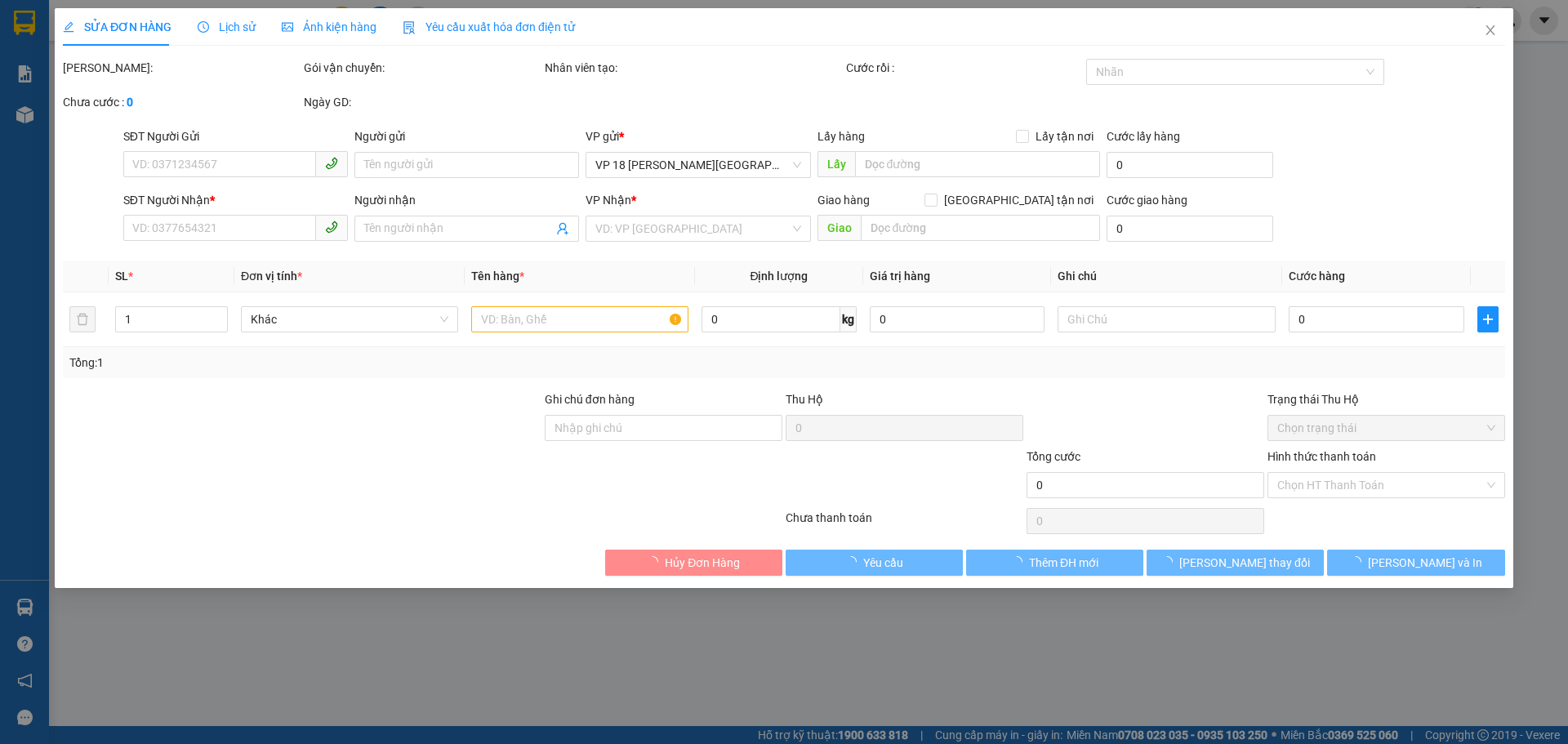
type input "50.000"
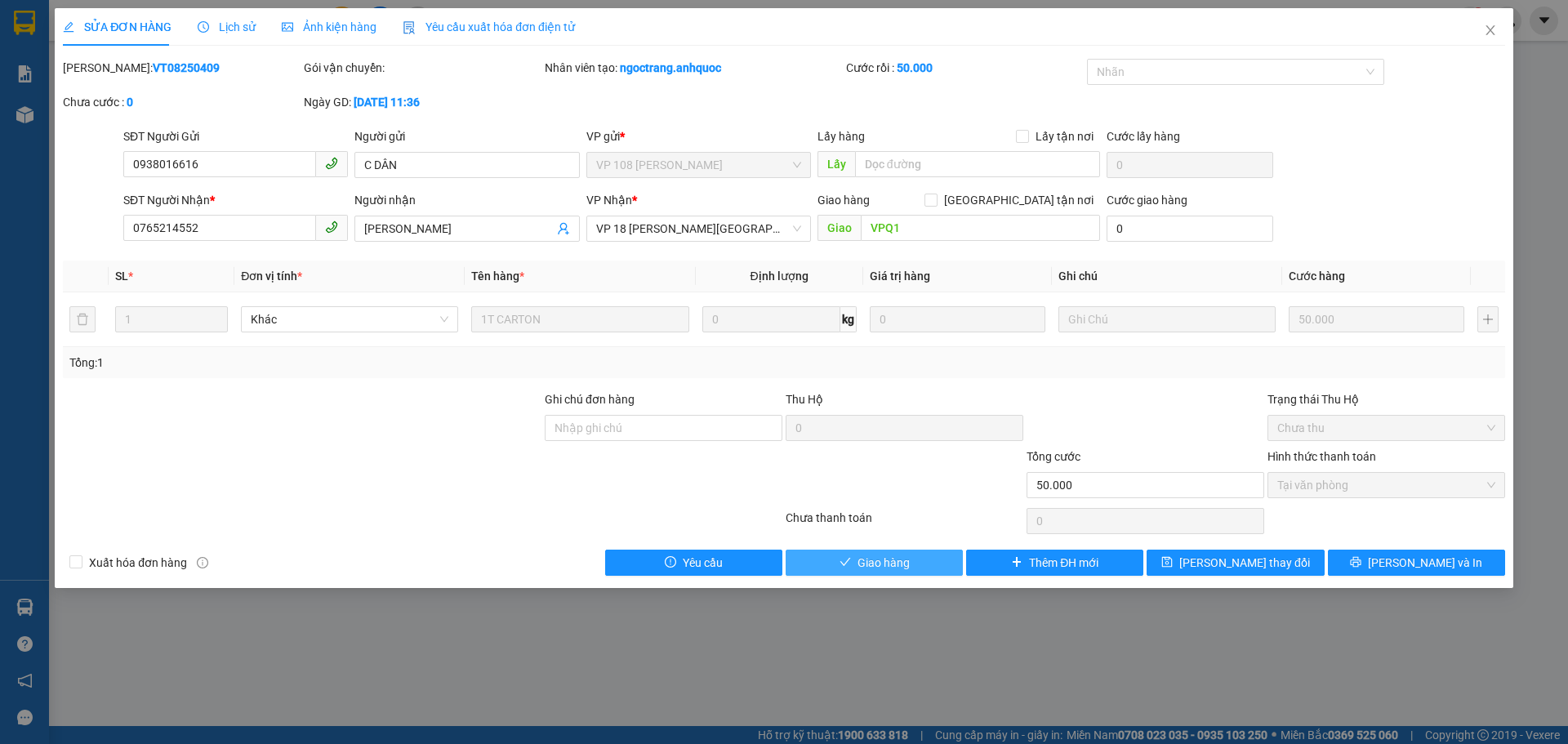
click at [877, 561] on span "Giao hàng" at bounding box center [883, 563] width 53 height 18
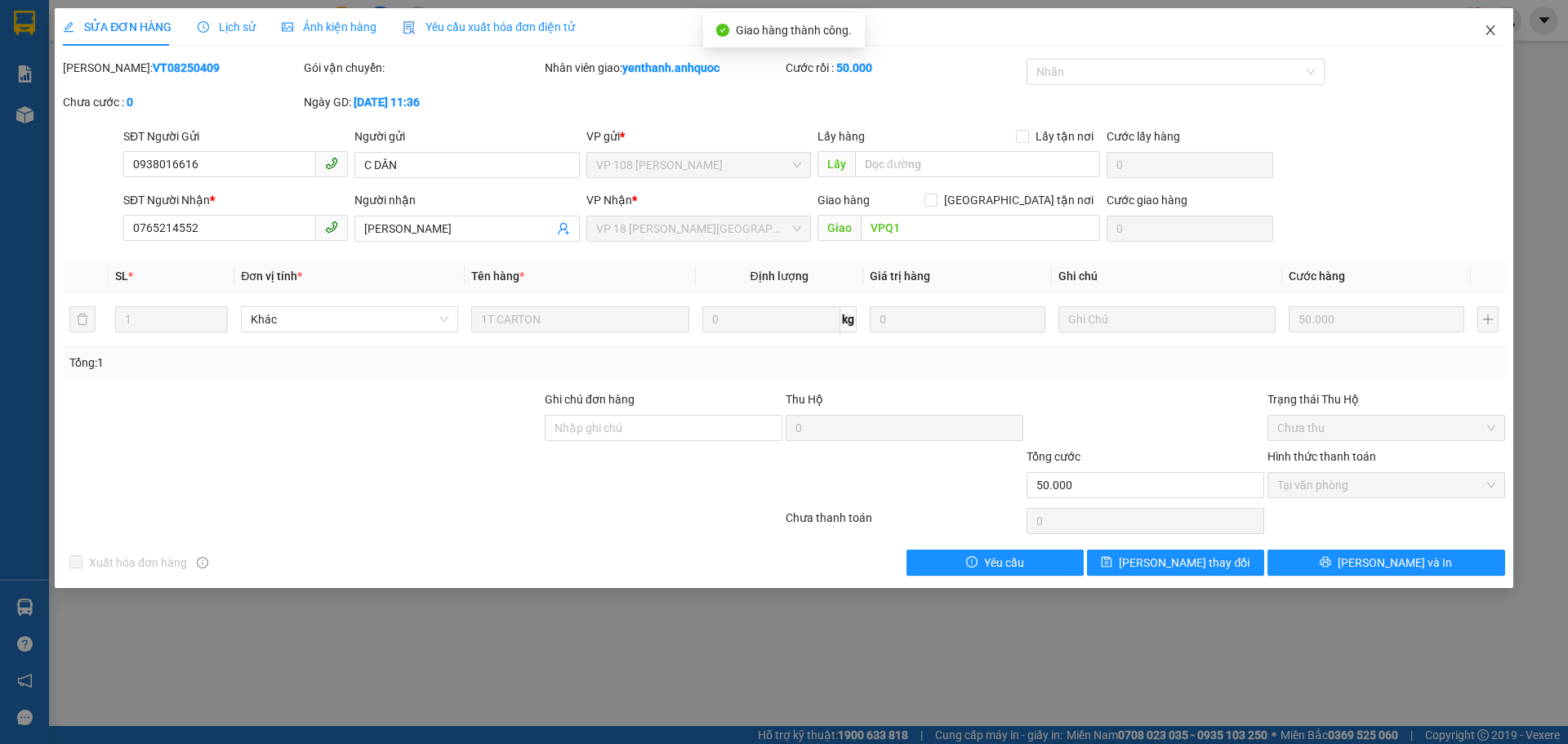
click at [1480, 30] on span "Close" at bounding box center [1490, 31] width 46 height 46
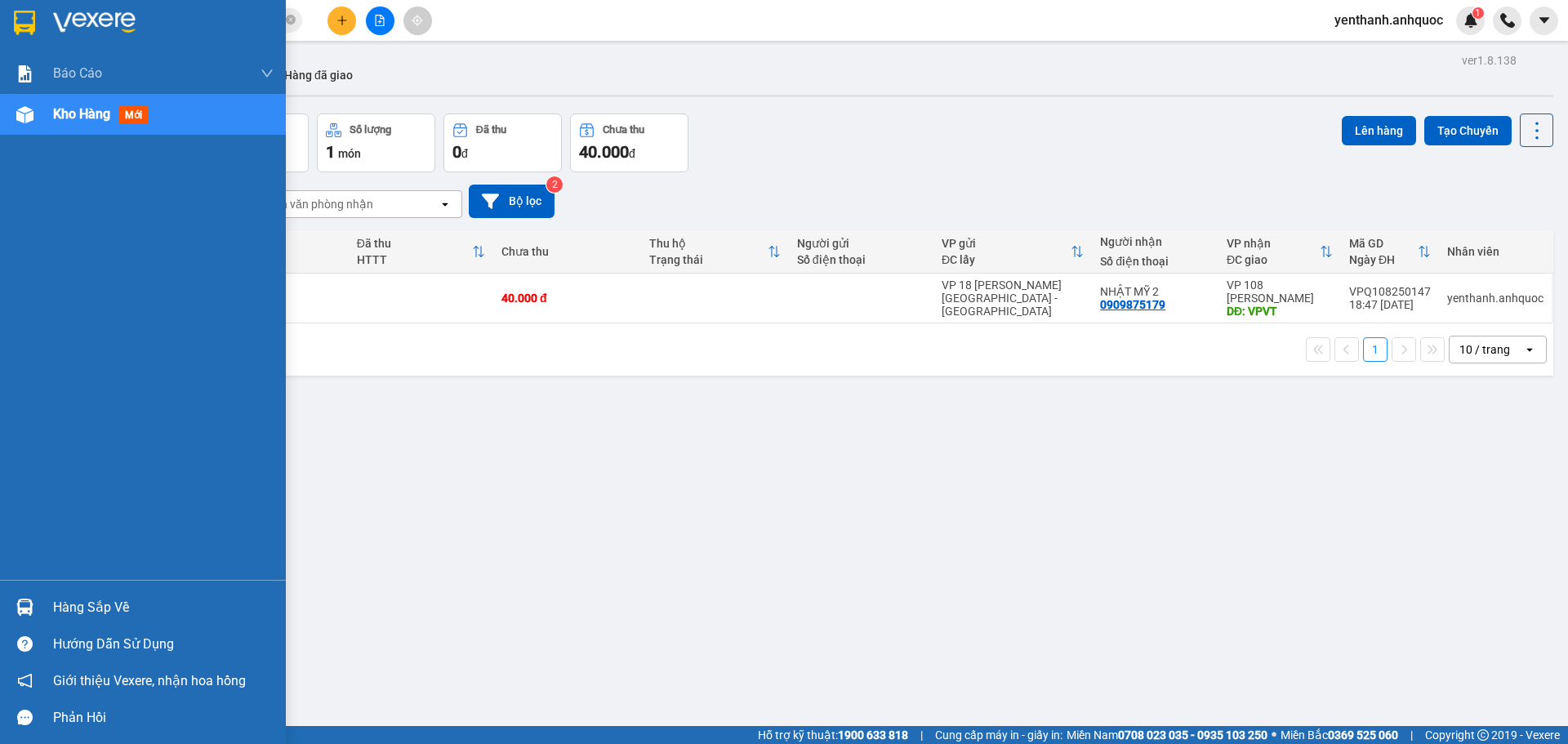
click at [26, 117] on img at bounding box center [25, 115] width 18 height 18
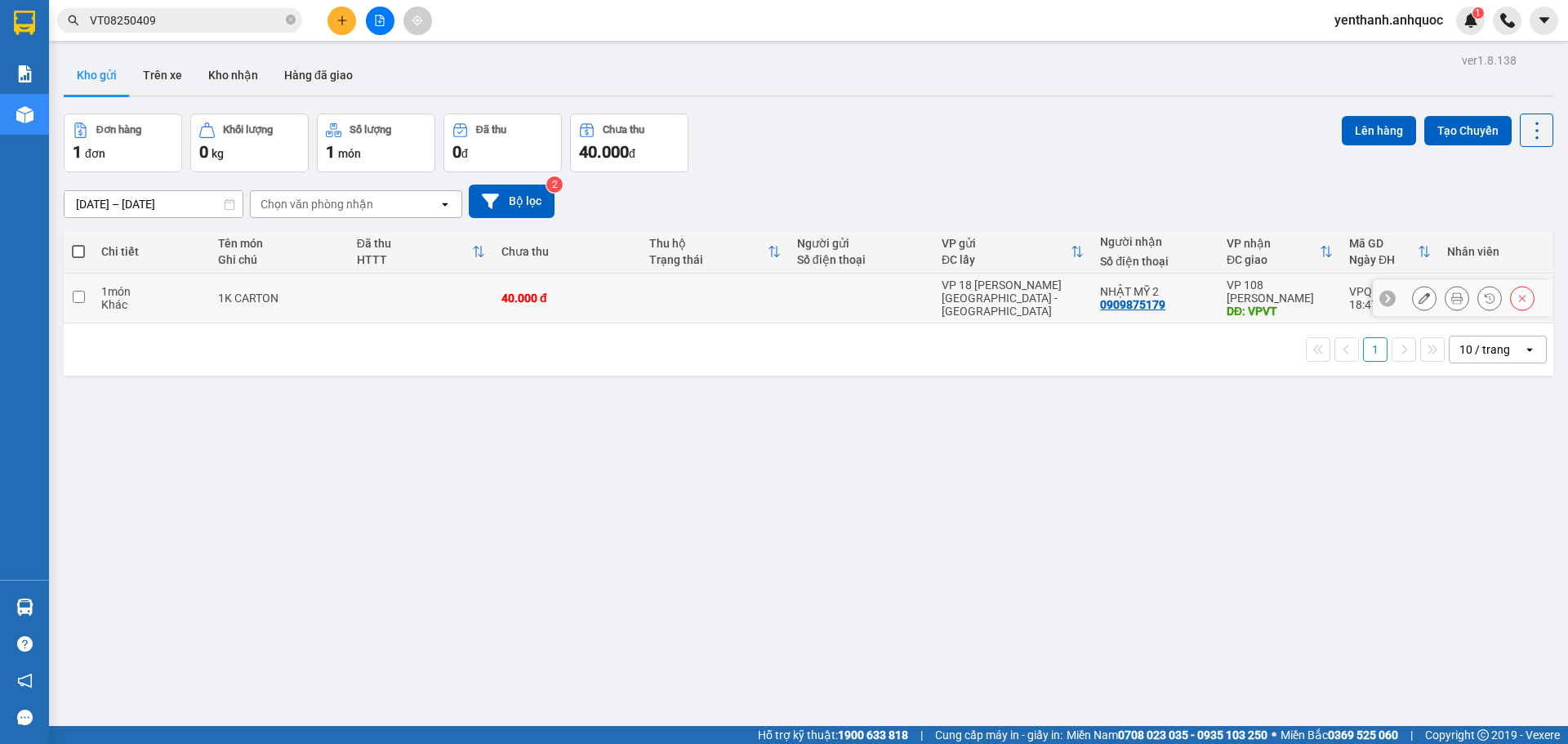
click at [86, 299] on td at bounding box center [79, 298] width 30 height 50
checkbox input "true"
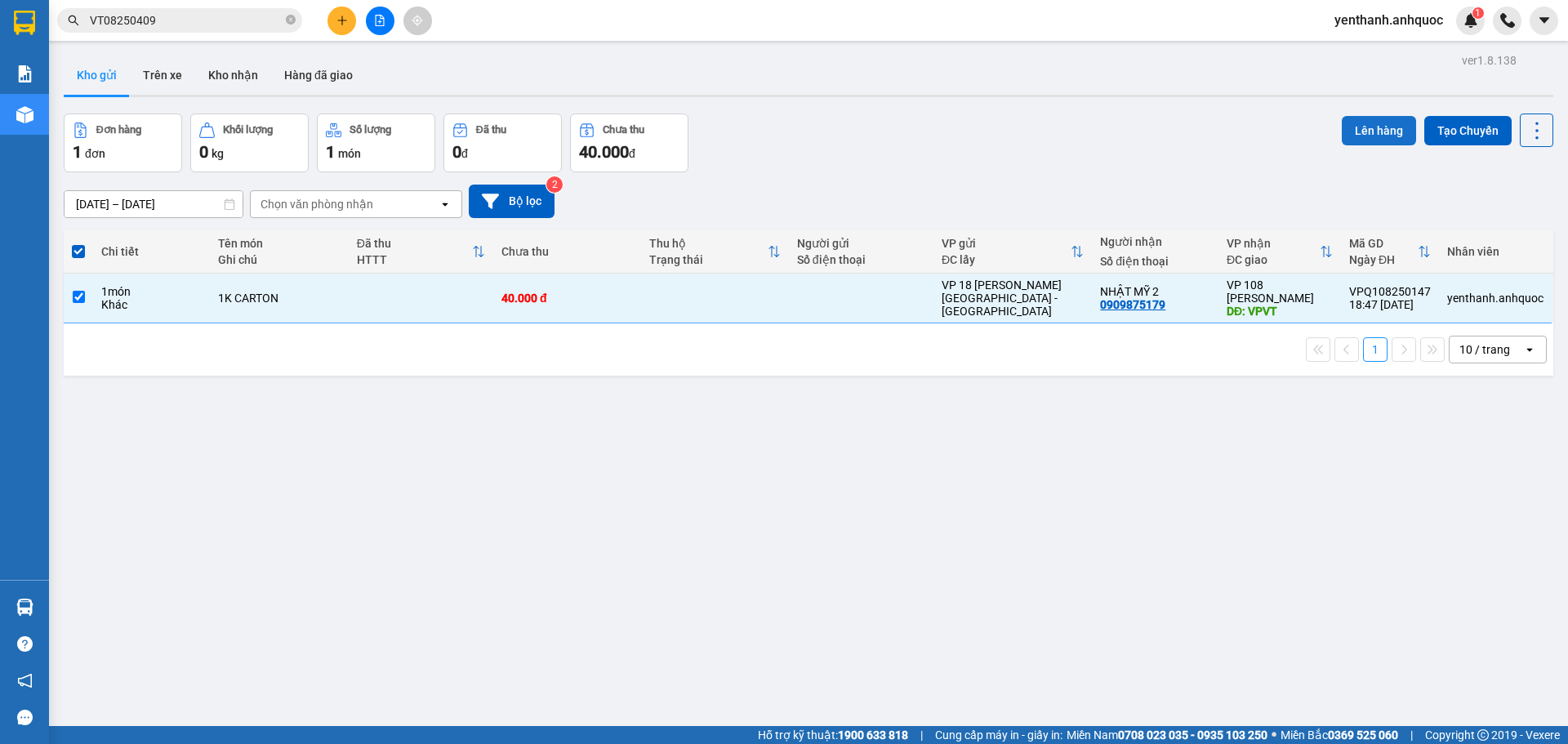
click at [1352, 117] on button "Lên hàng" at bounding box center [1379, 131] width 74 height 30
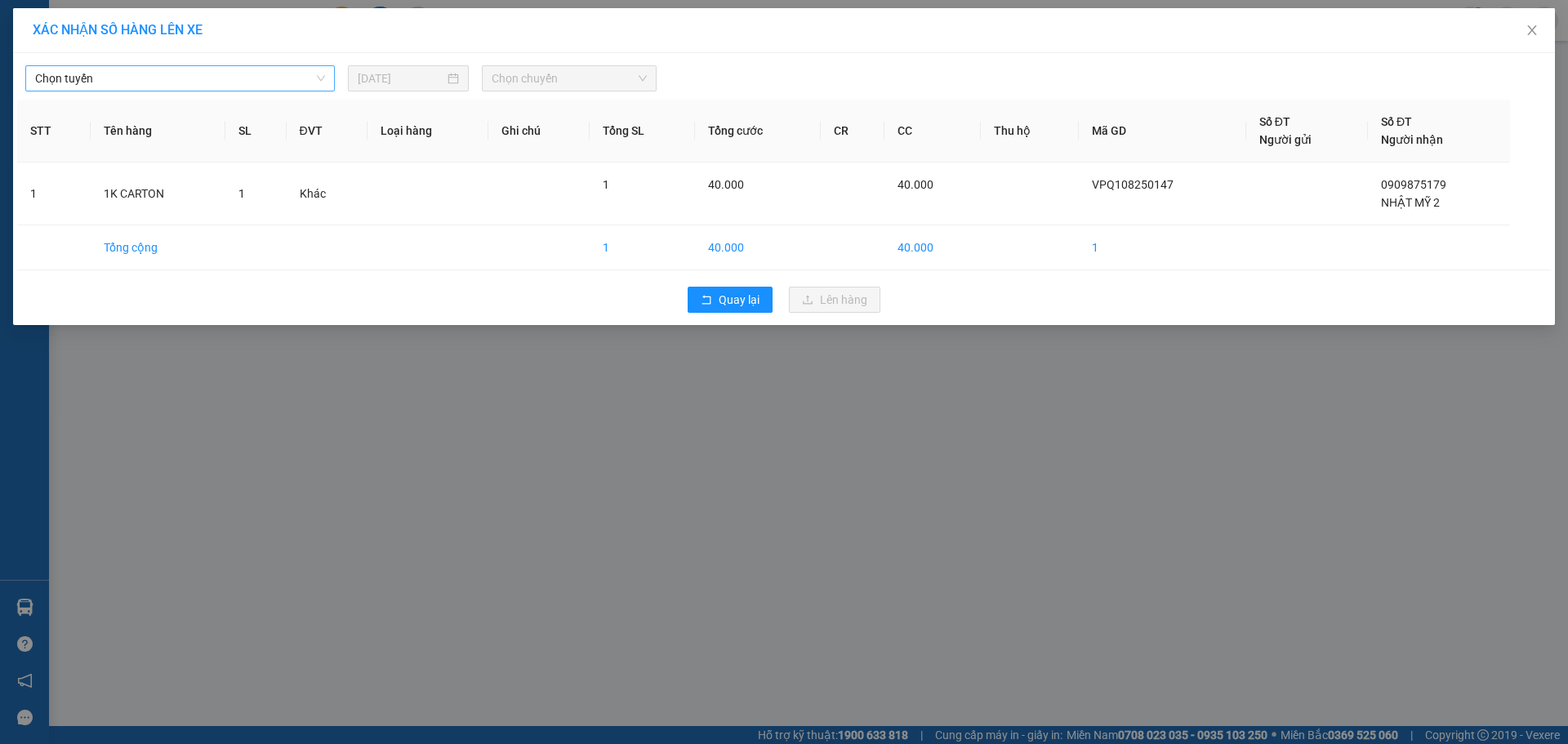
click at [210, 81] on span "Chọn tuyến" at bounding box center [180, 78] width 290 height 25
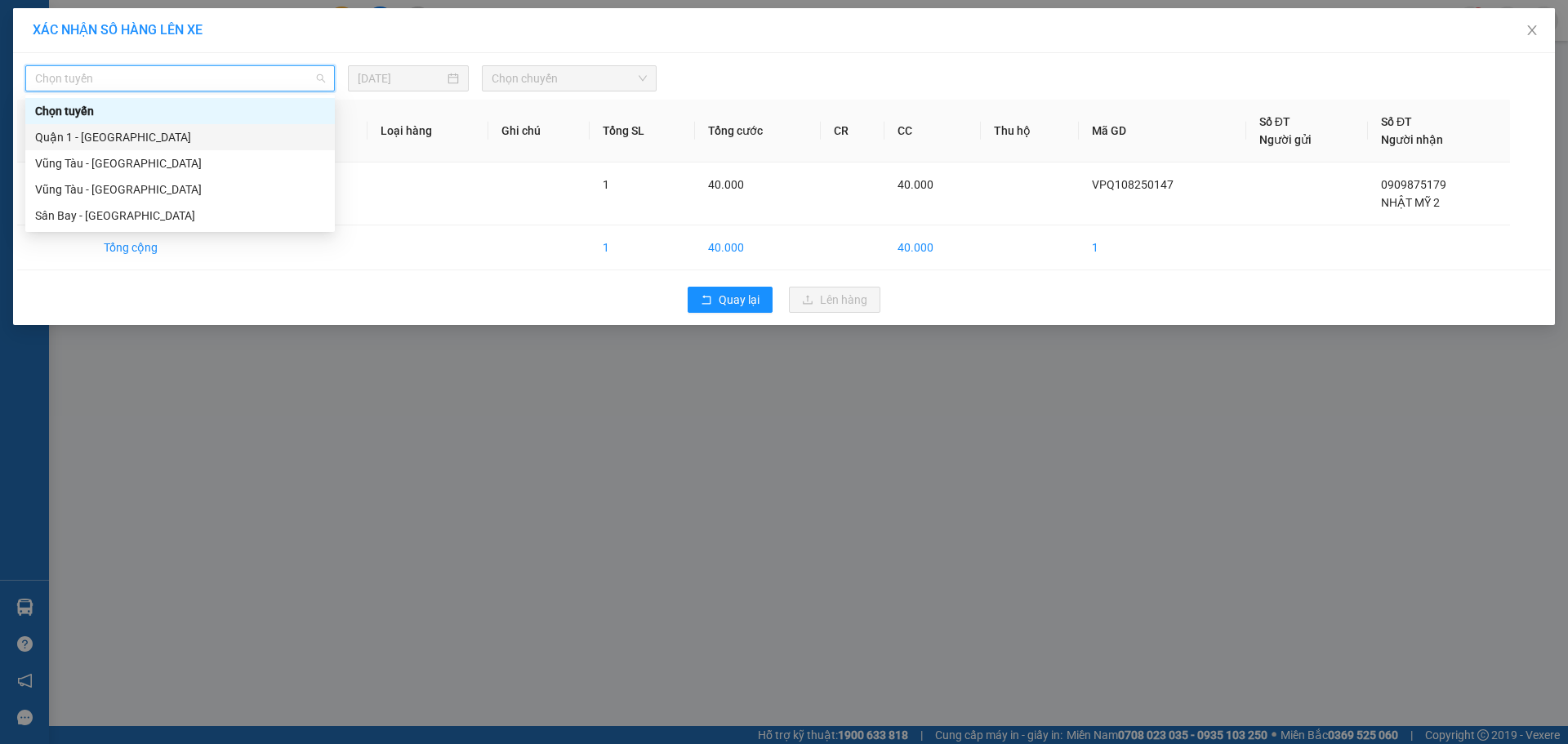
click at [230, 127] on div "Quận 1 - [GEOGRAPHIC_DATA]" at bounding box center [180, 138] width 309 height 26
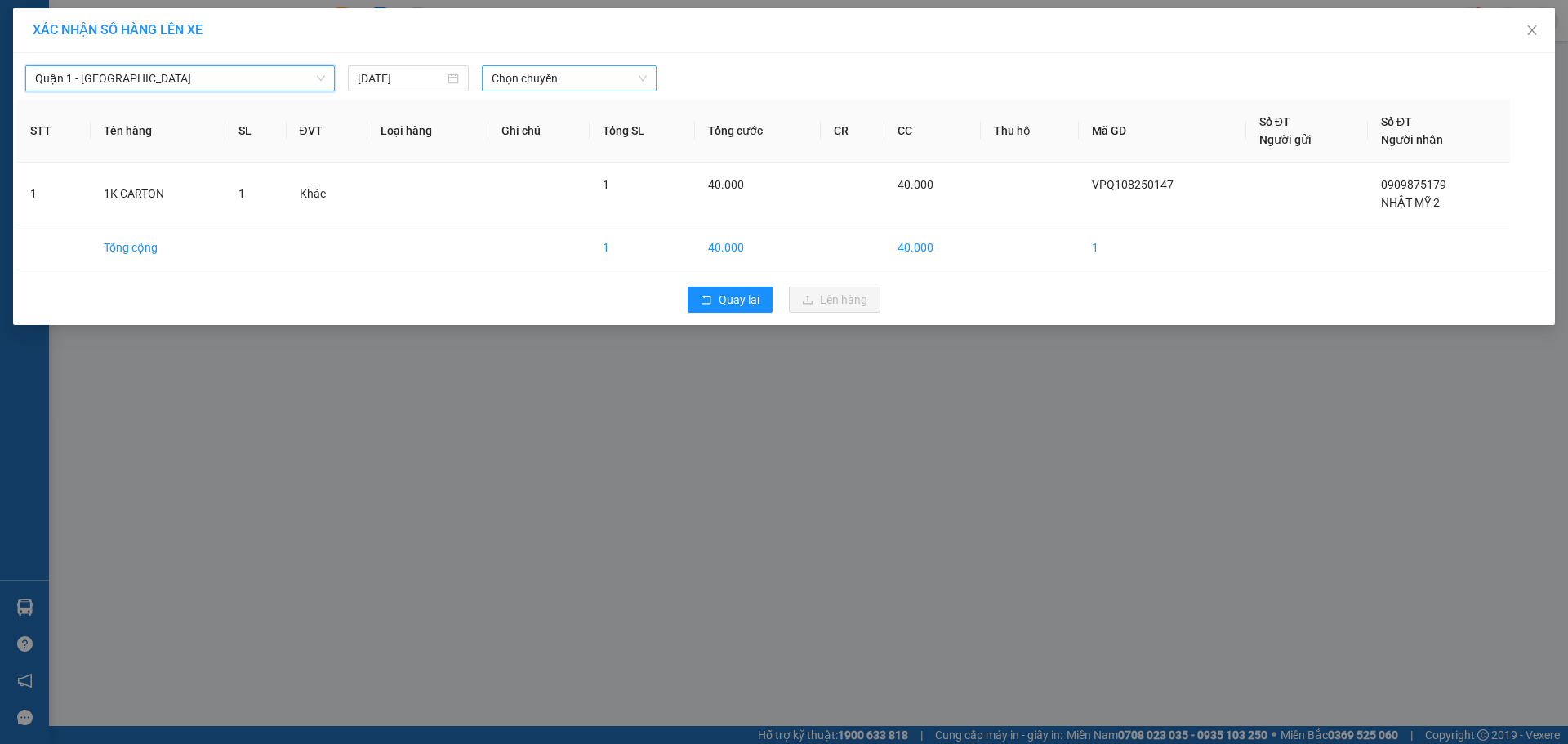
click at [574, 77] on span "Chọn chuyến" at bounding box center [569, 78] width 155 height 25
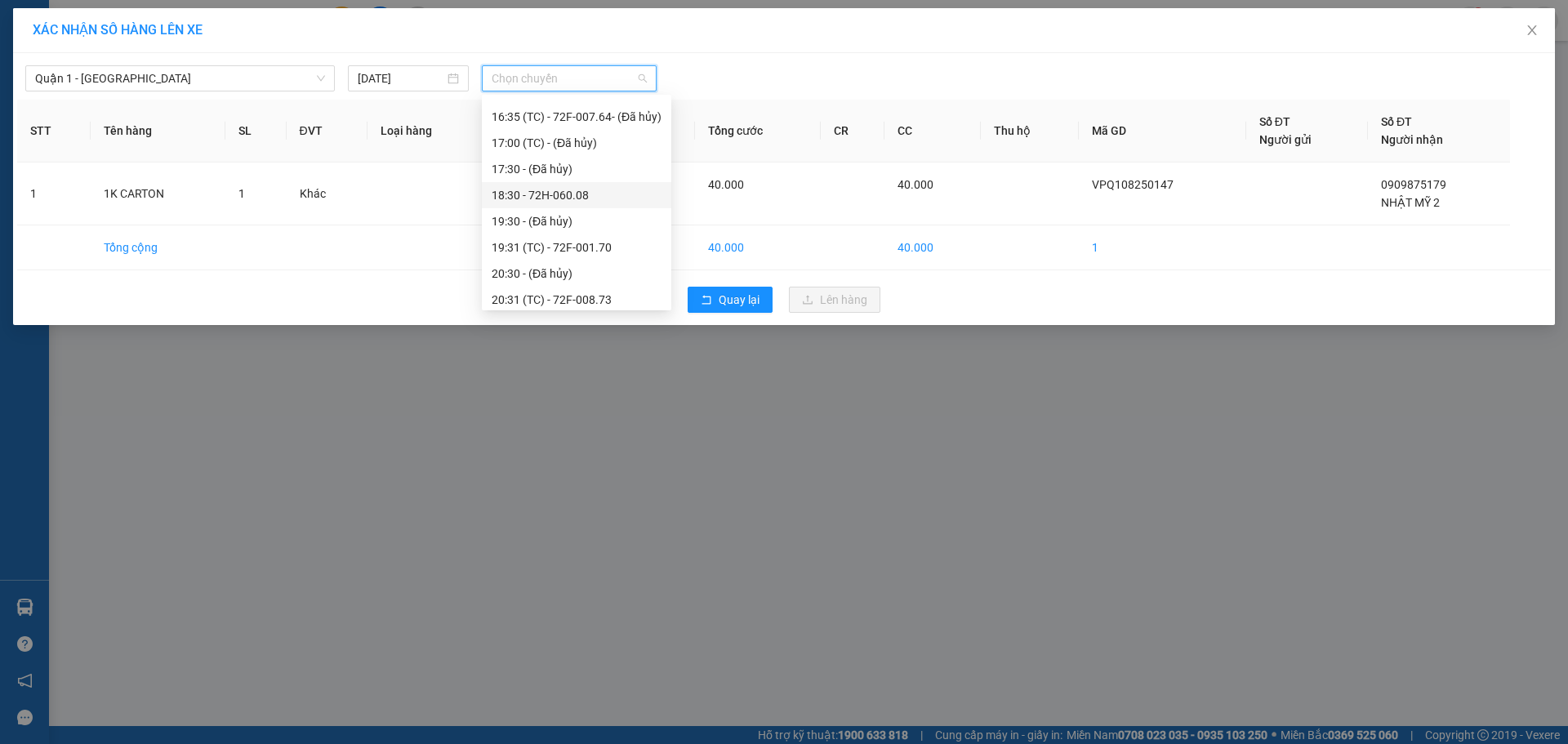
scroll to position [490, 0]
click at [578, 200] on div "19:30 - (Đã hủy)" at bounding box center [577, 195] width 170 height 18
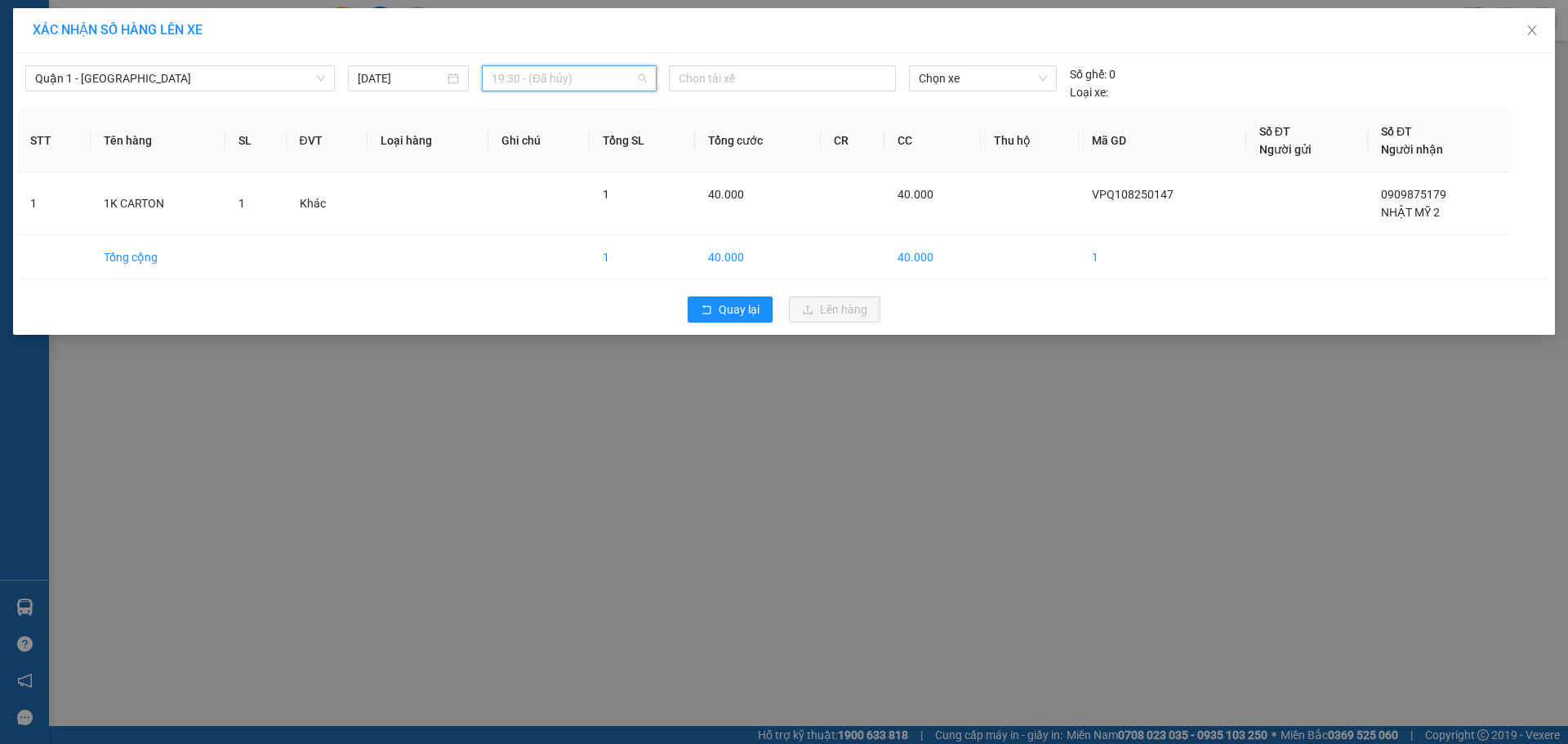
click at [601, 75] on span "19:30 - (Đã hủy)" at bounding box center [569, 78] width 155 height 25
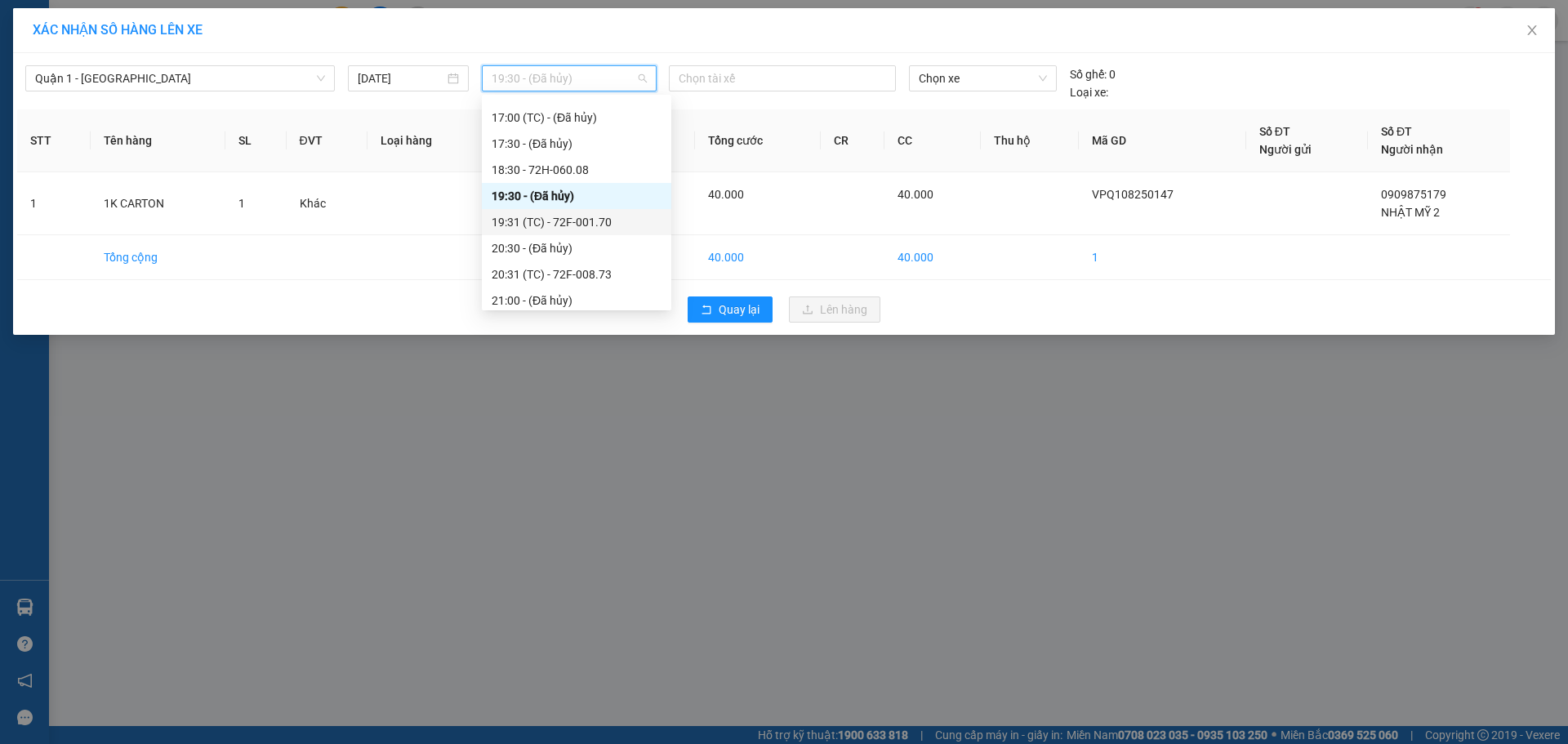
click at [592, 223] on div "19:31 (TC) - 72F-001.70" at bounding box center [577, 222] width 170 height 18
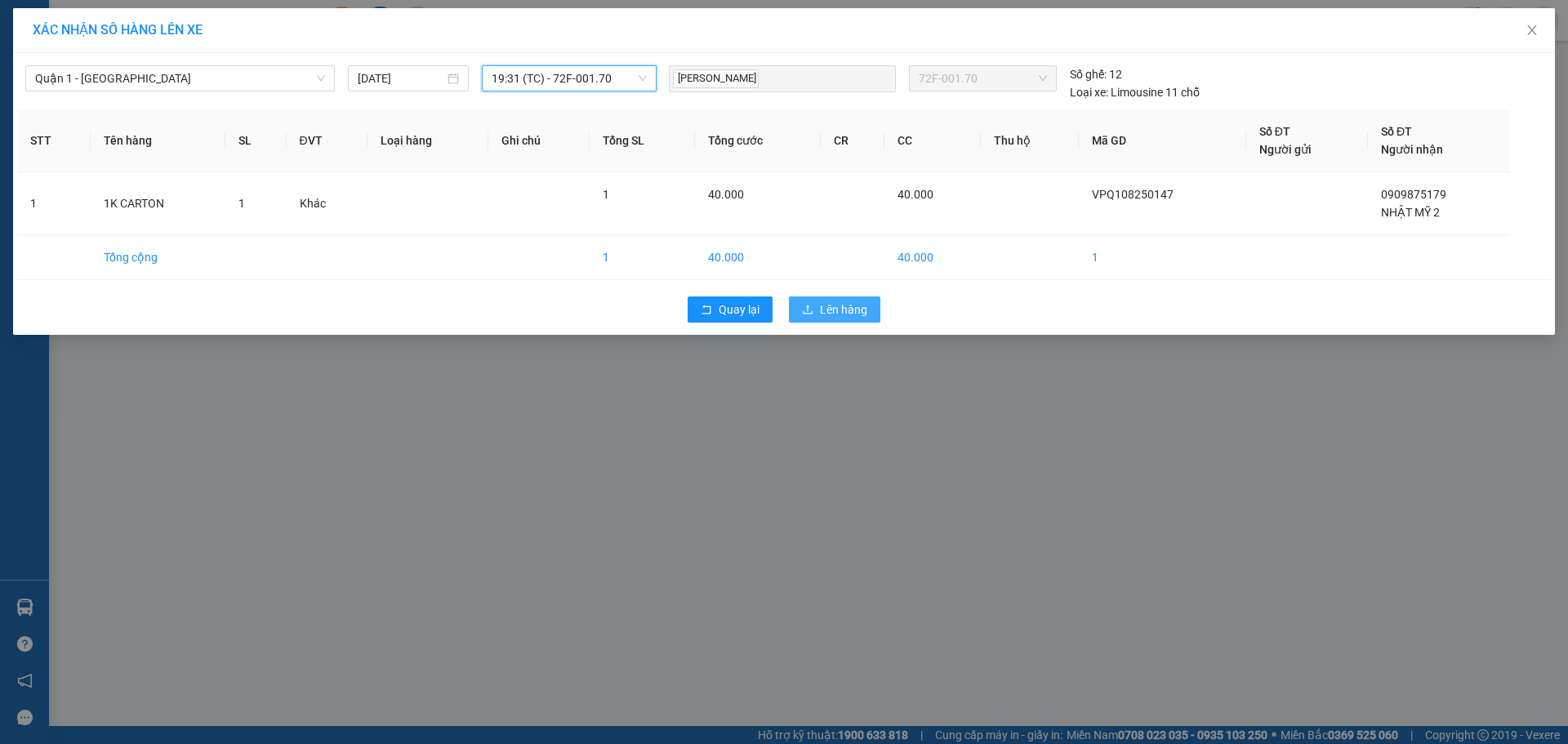
click at [843, 308] on span "Lên hàng" at bounding box center [843, 309] width 47 height 18
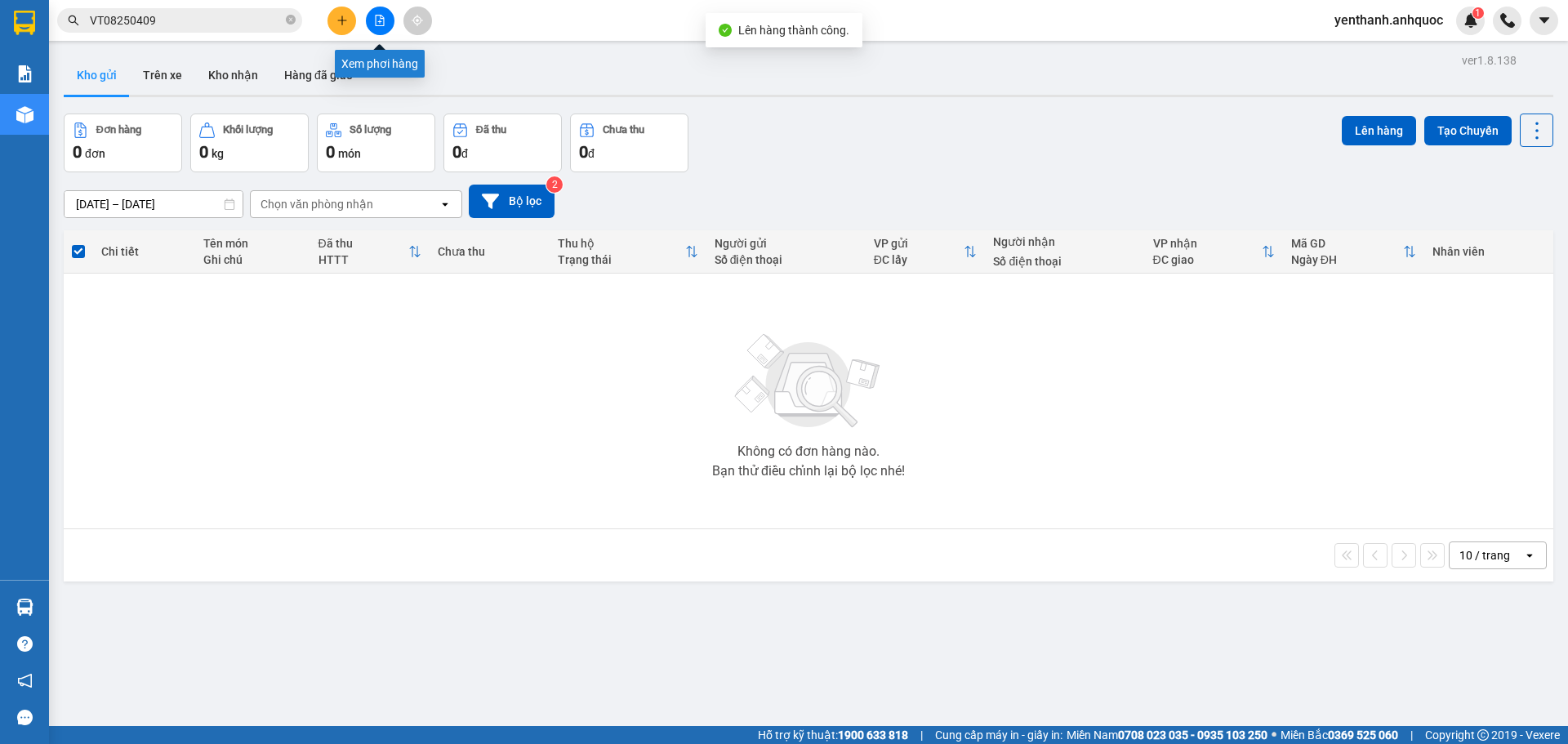
click at [369, 25] on button at bounding box center [380, 20] width 29 height 29
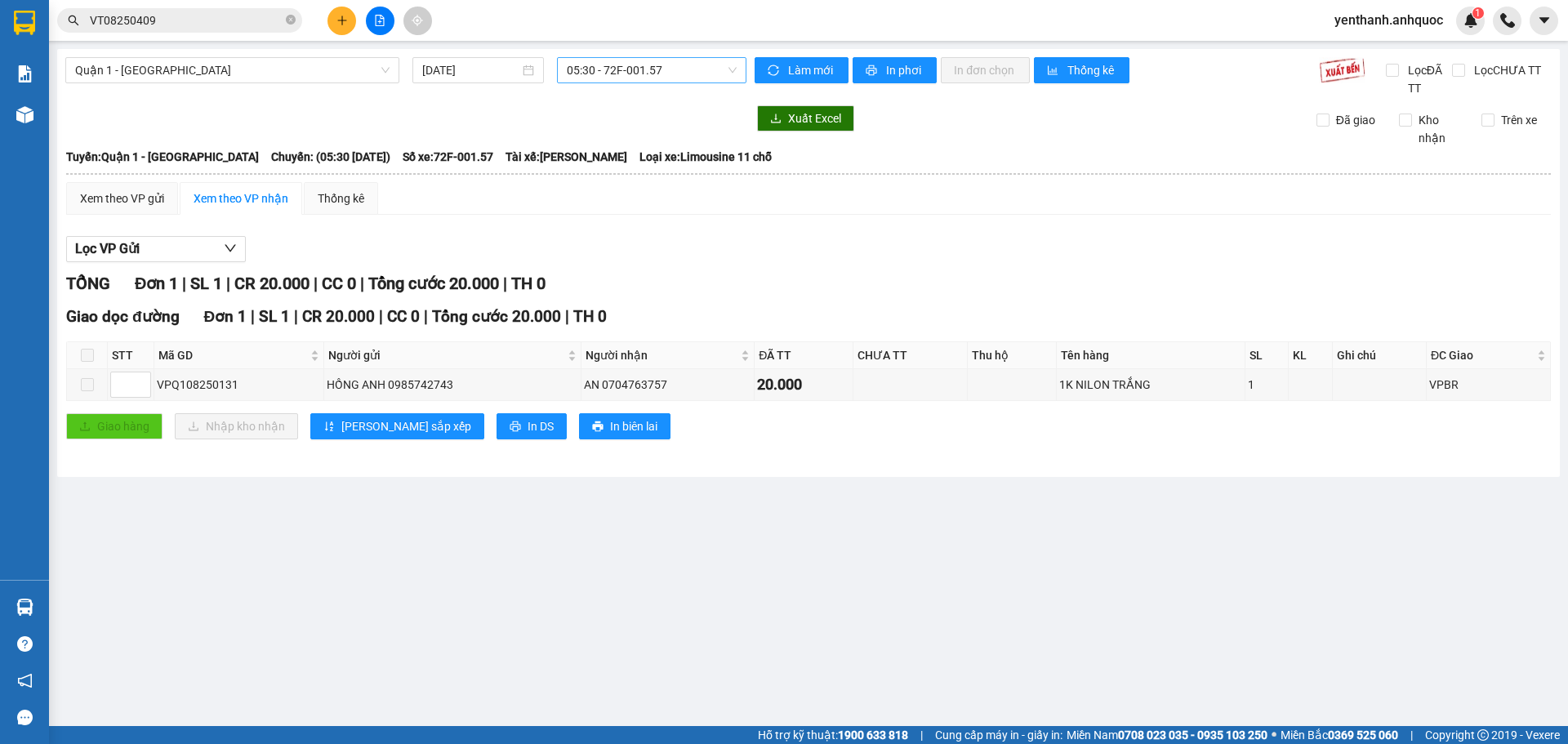
click at [663, 73] on span "05:30 - 72F-001.57" at bounding box center [652, 70] width 170 height 25
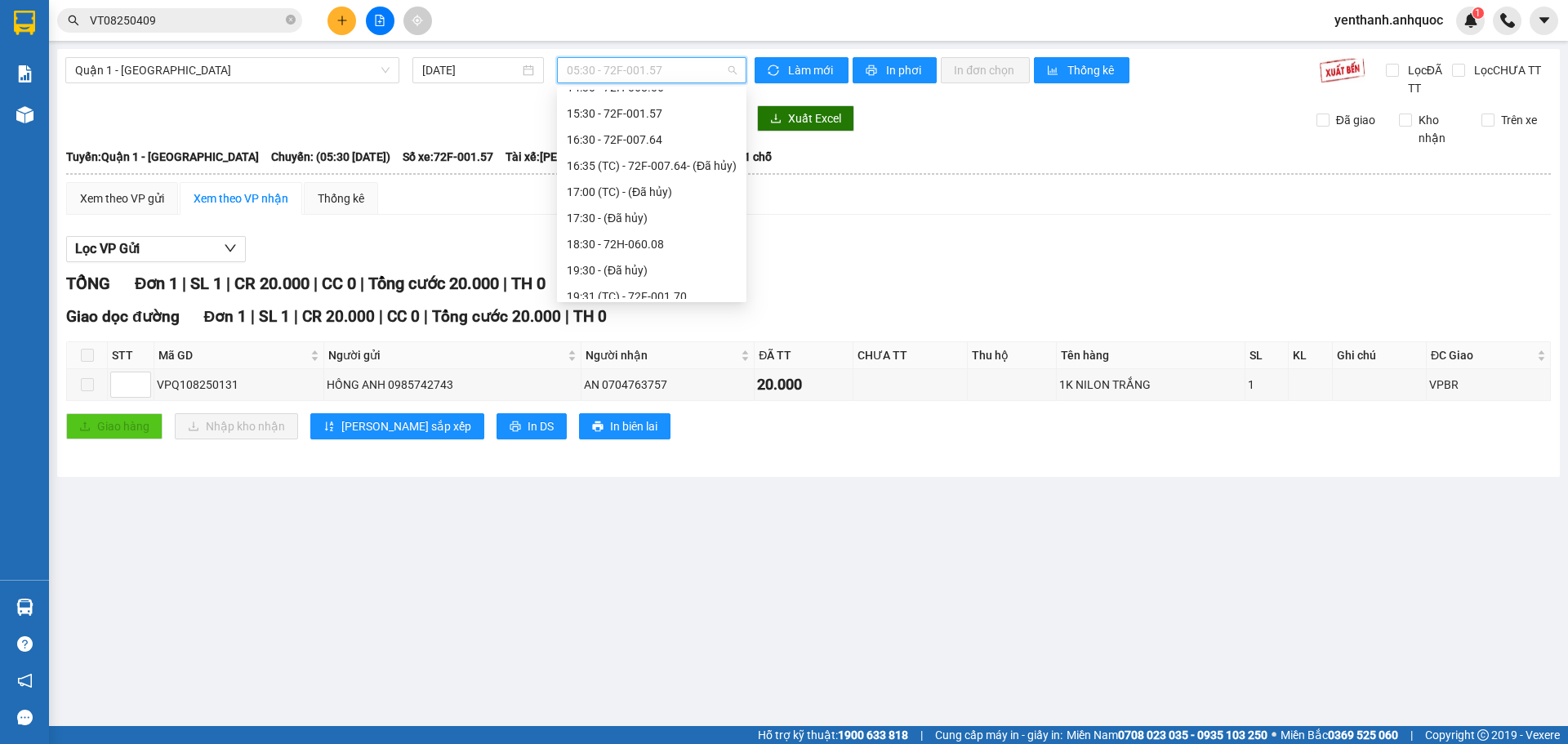
scroll to position [496, 0]
click at [656, 204] on div "19:31 (TC) - 72F-001.70" at bounding box center [652, 207] width 170 height 18
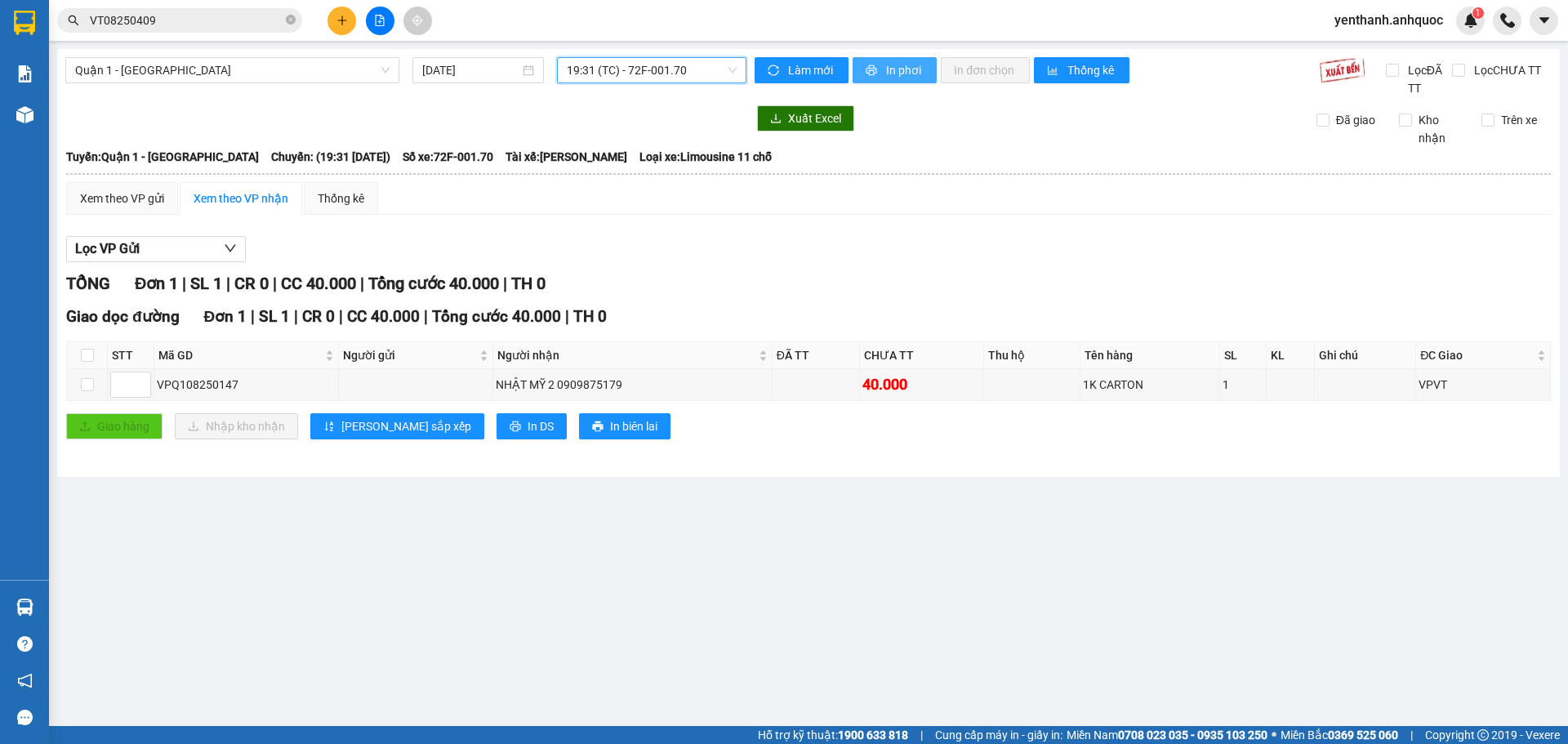
click at [886, 74] on span "In phơi" at bounding box center [905, 70] width 38 height 18
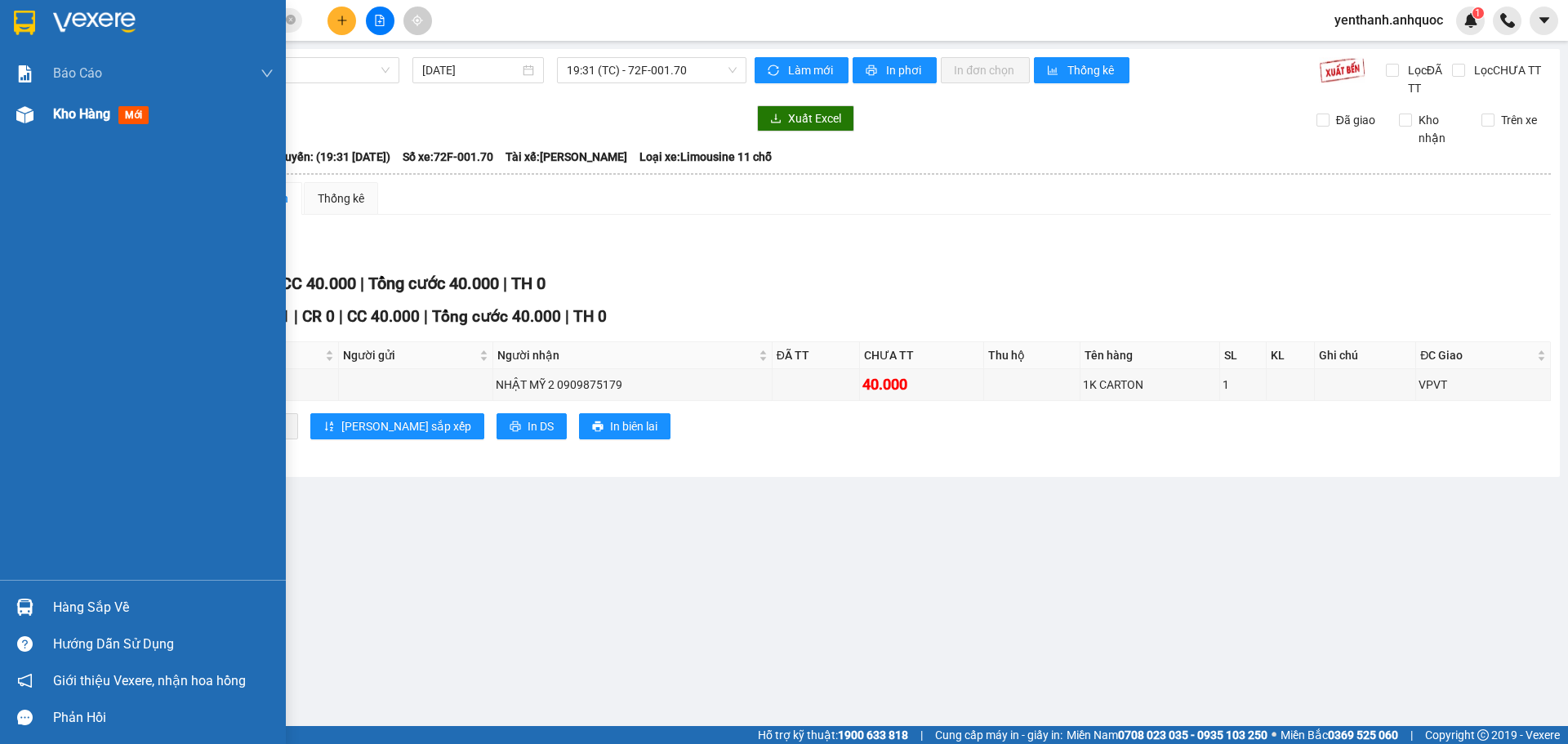
click at [102, 116] on span "Kho hàng" at bounding box center [82, 114] width 57 height 16
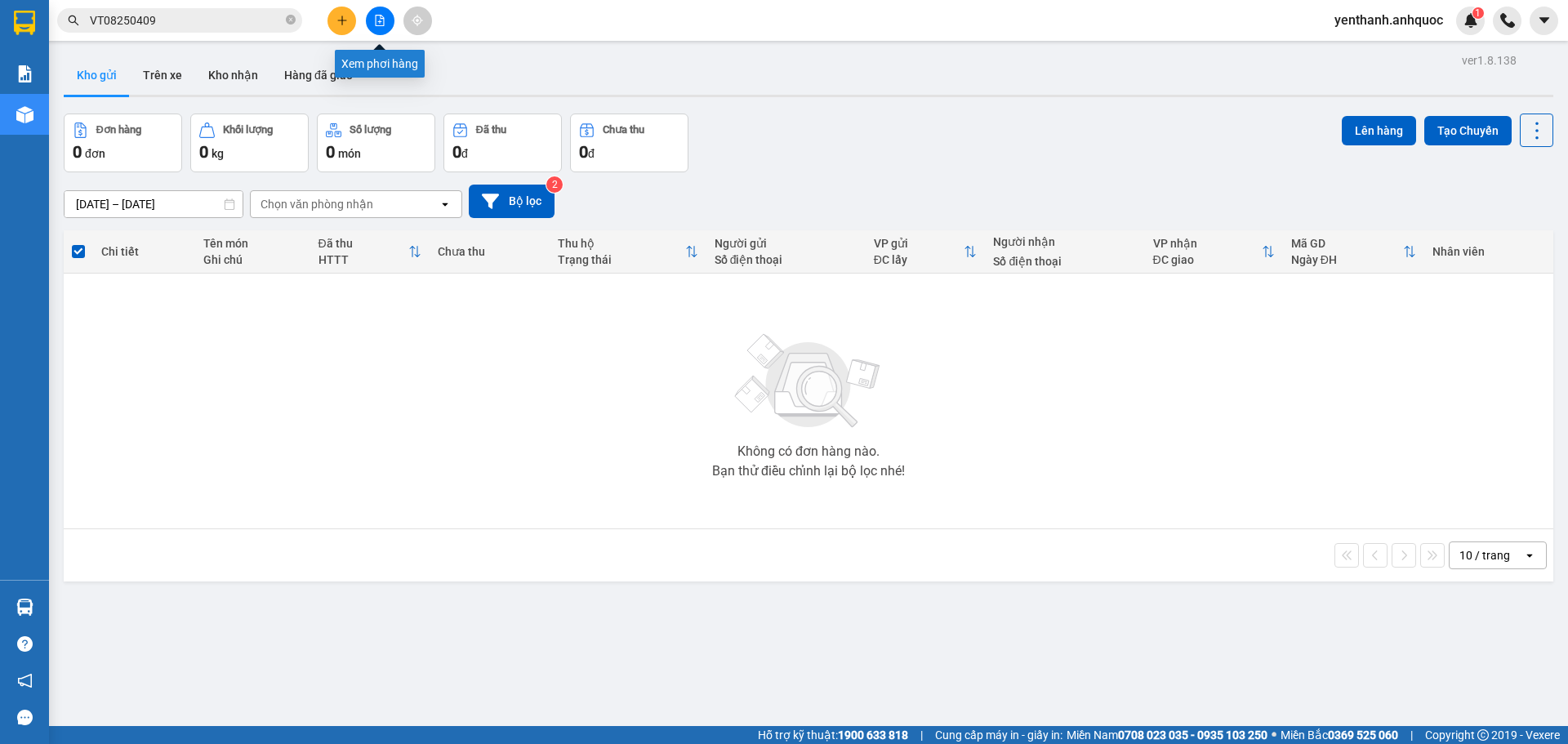
click at [382, 23] on icon "file-add" at bounding box center [380, 20] width 11 height 11
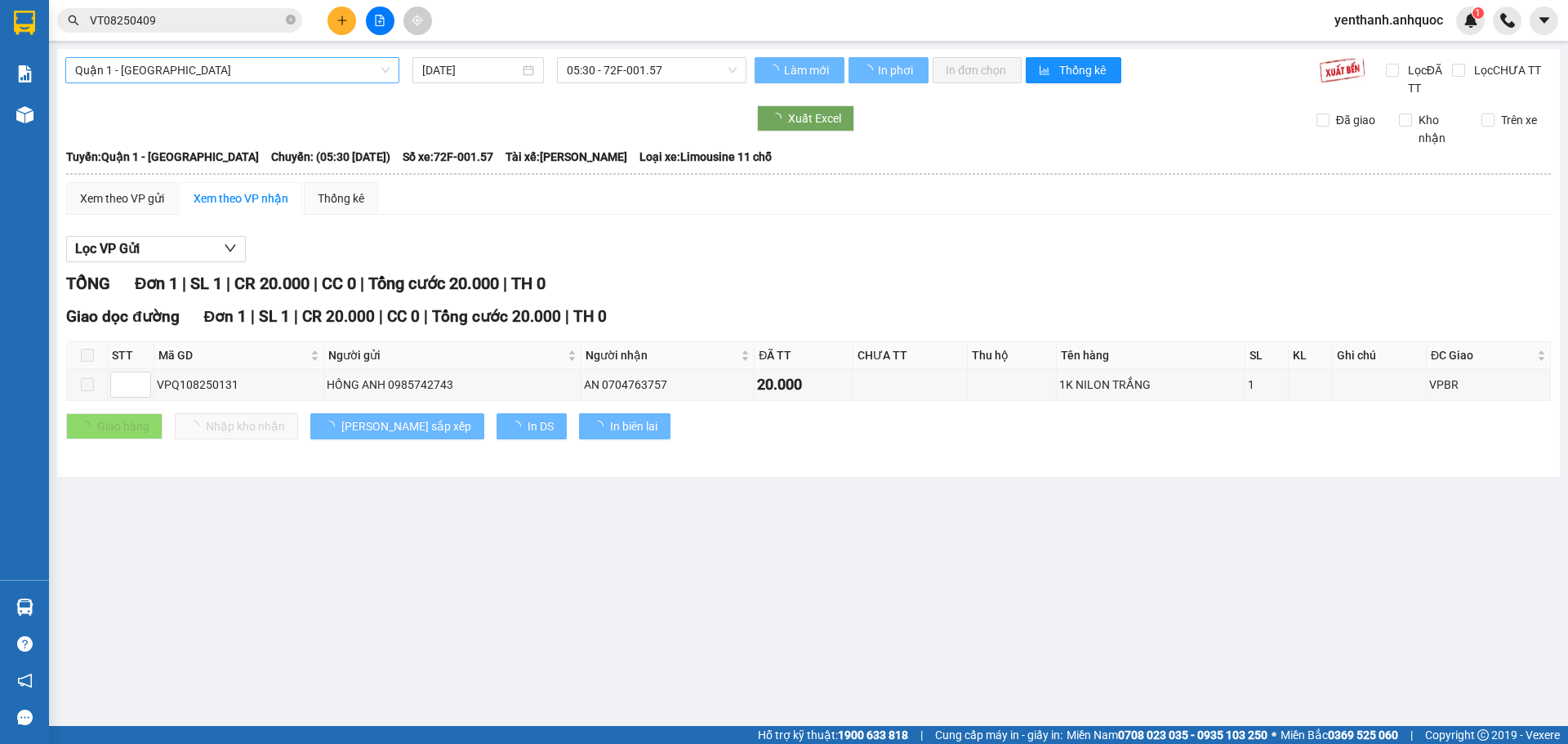
click at [231, 70] on span "Quận 1 - [GEOGRAPHIC_DATA]" at bounding box center [232, 70] width 315 height 25
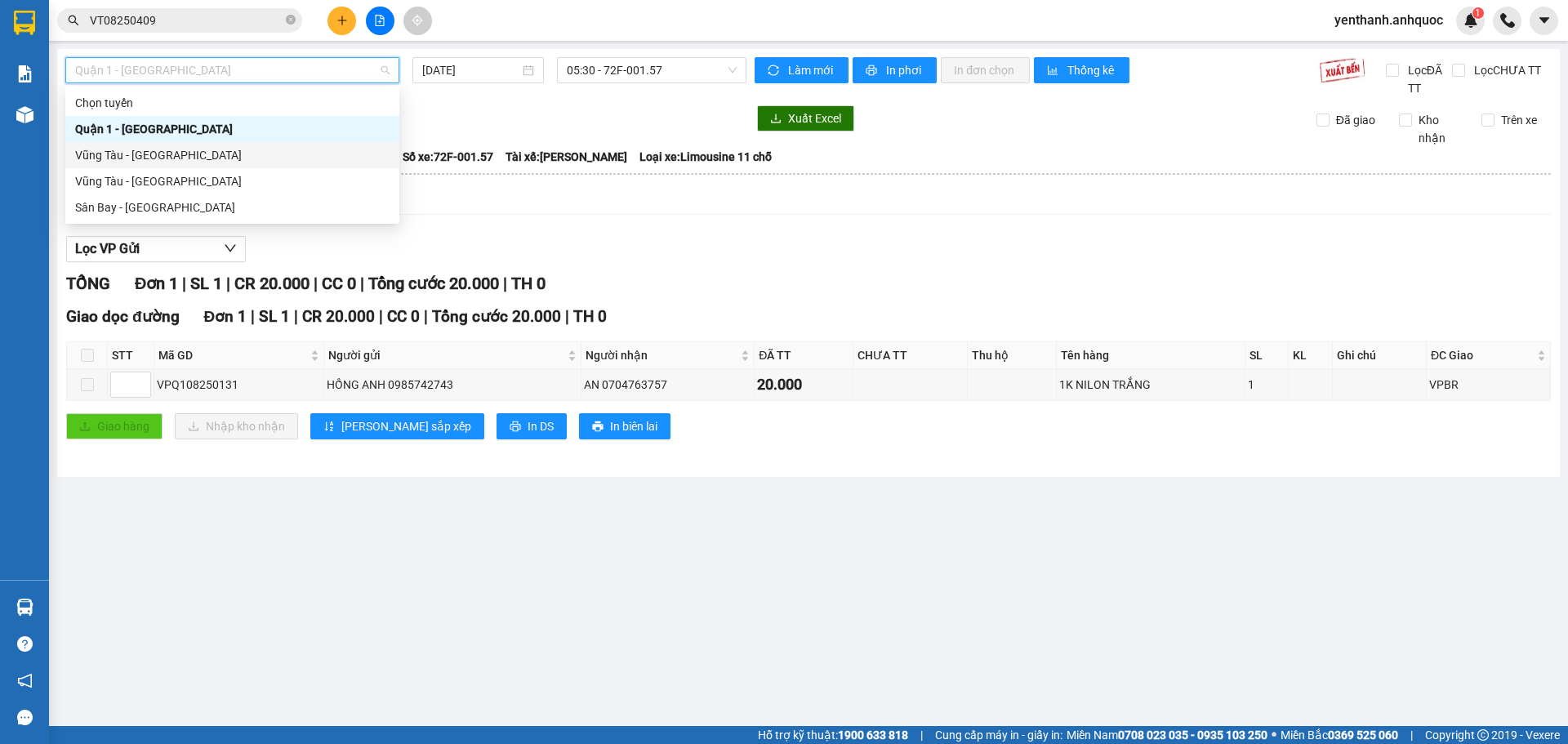
click at [233, 152] on div "Vũng Tàu - [GEOGRAPHIC_DATA]" at bounding box center [232, 155] width 315 height 18
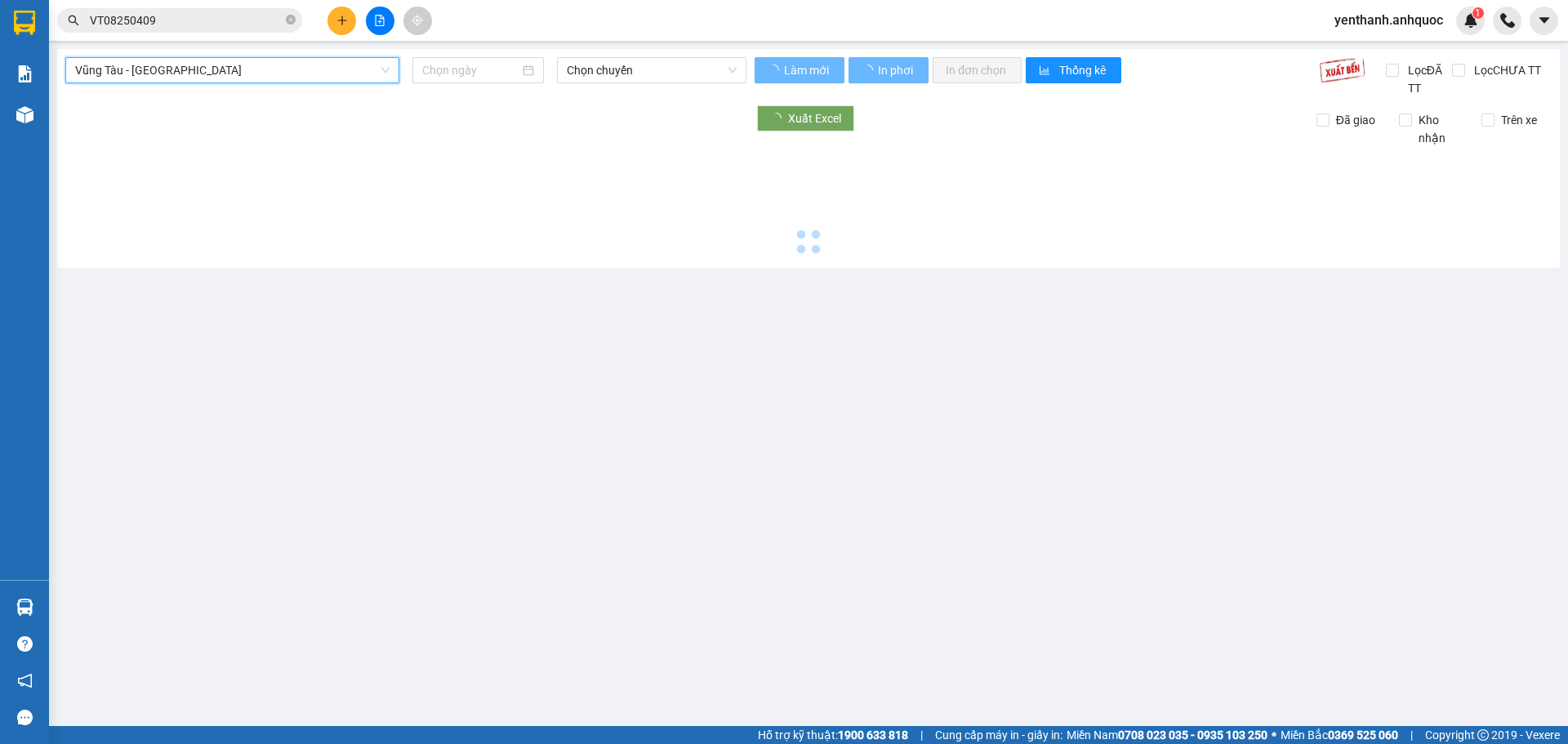
type input "[DATE]"
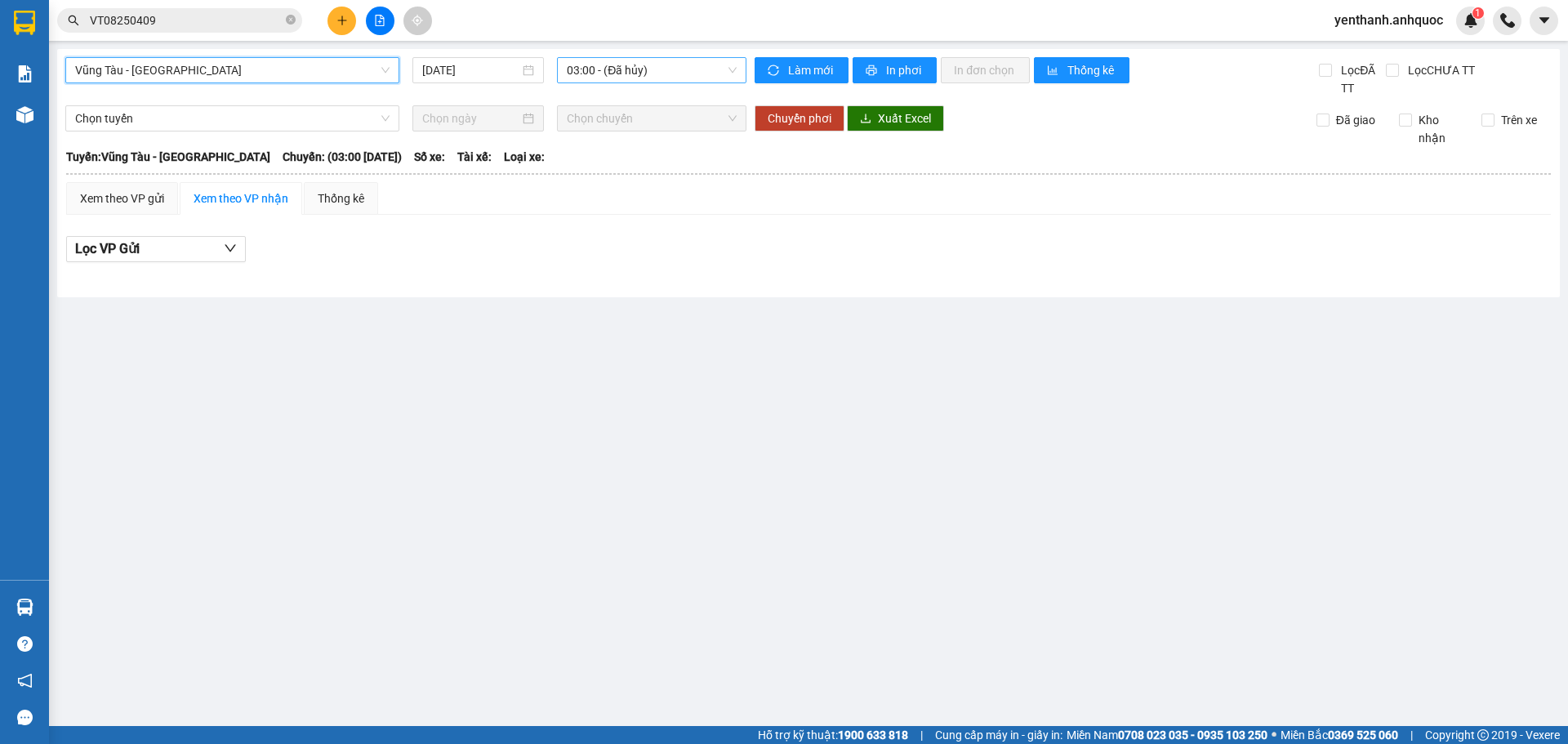
click at [667, 75] on span "03:00 - (Đã hủy)" at bounding box center [652, 70] width 170 height 25
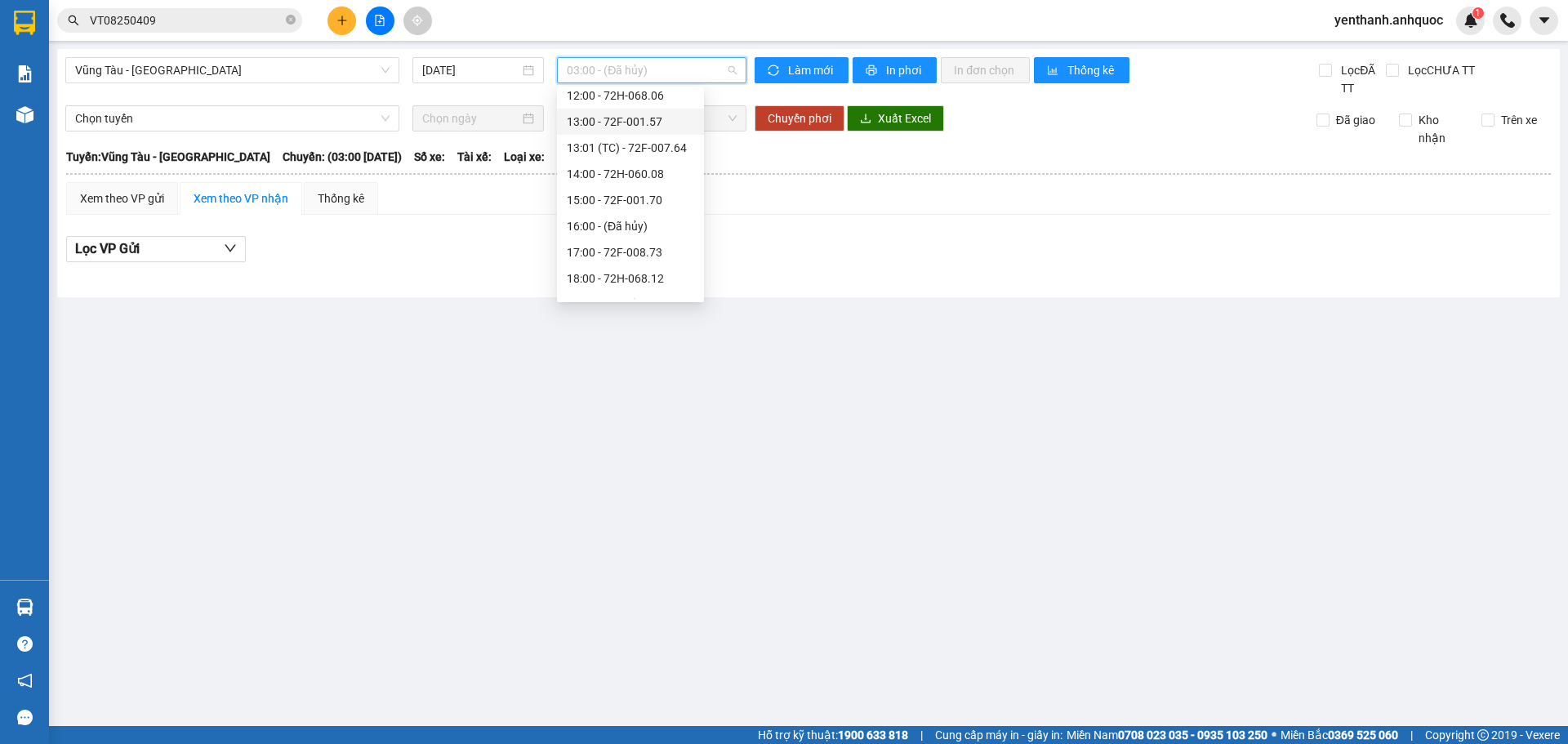
scroll to position [365, 0]
click at [628, 259] on div "18:00 - 72H-068.12" at bounding box center [630, 259] width 127 height 18
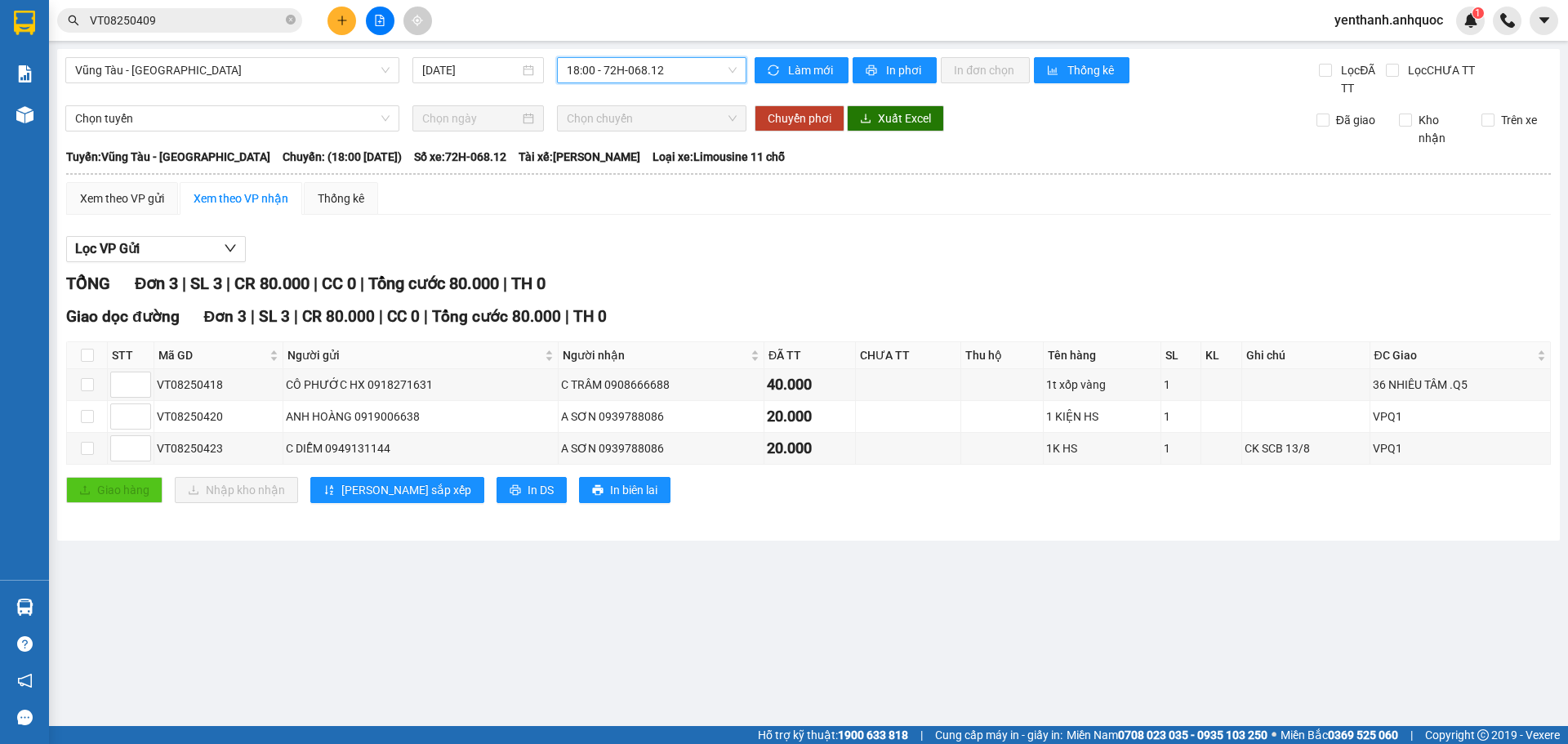
click at [697, 71] on span "18:00 - 72H-068.12" at bounding box center [652, 70] width 170 height 25
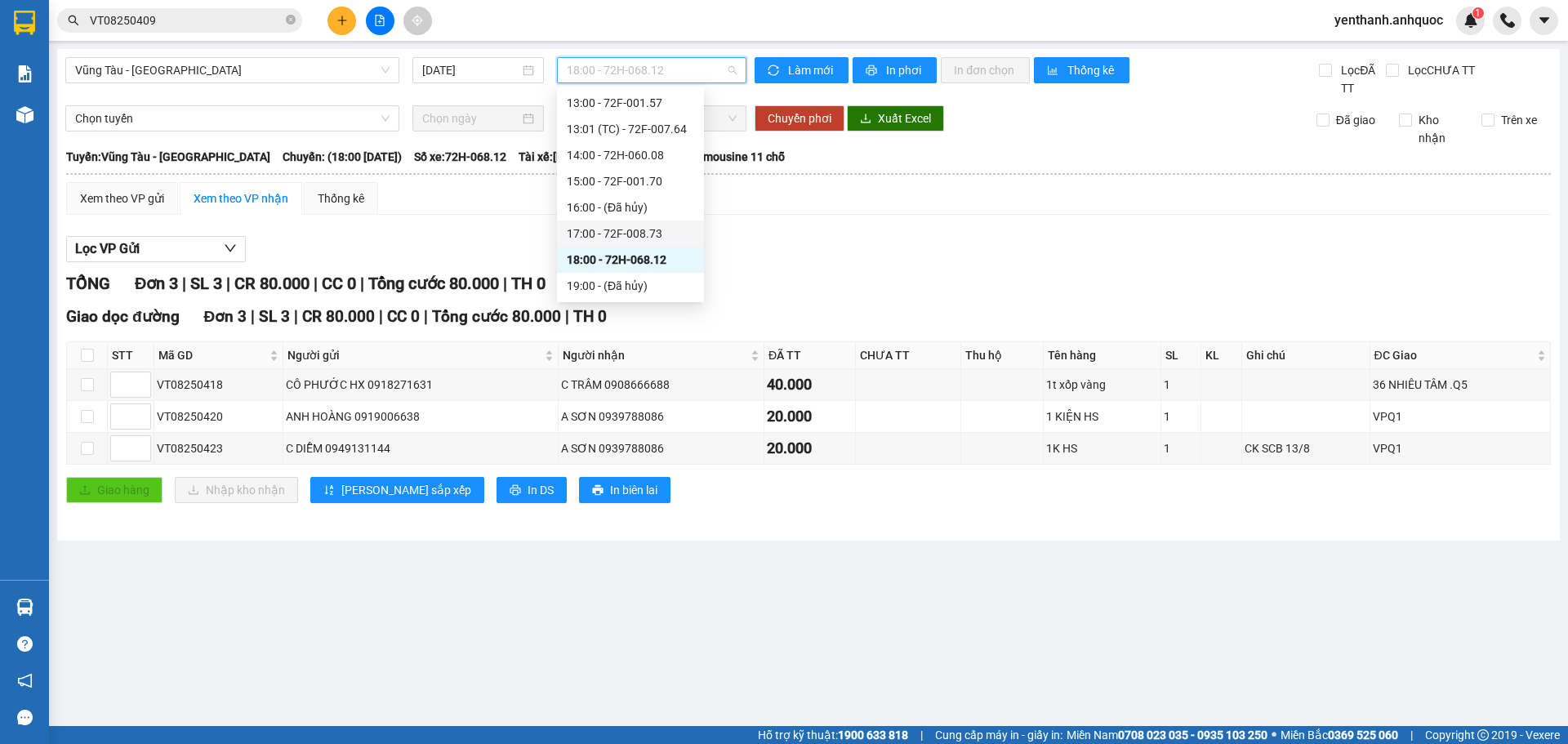
click at [667, 234] on div "17:00 - 72F-008.73" at bounding box center [630, 233] width 127 height 18
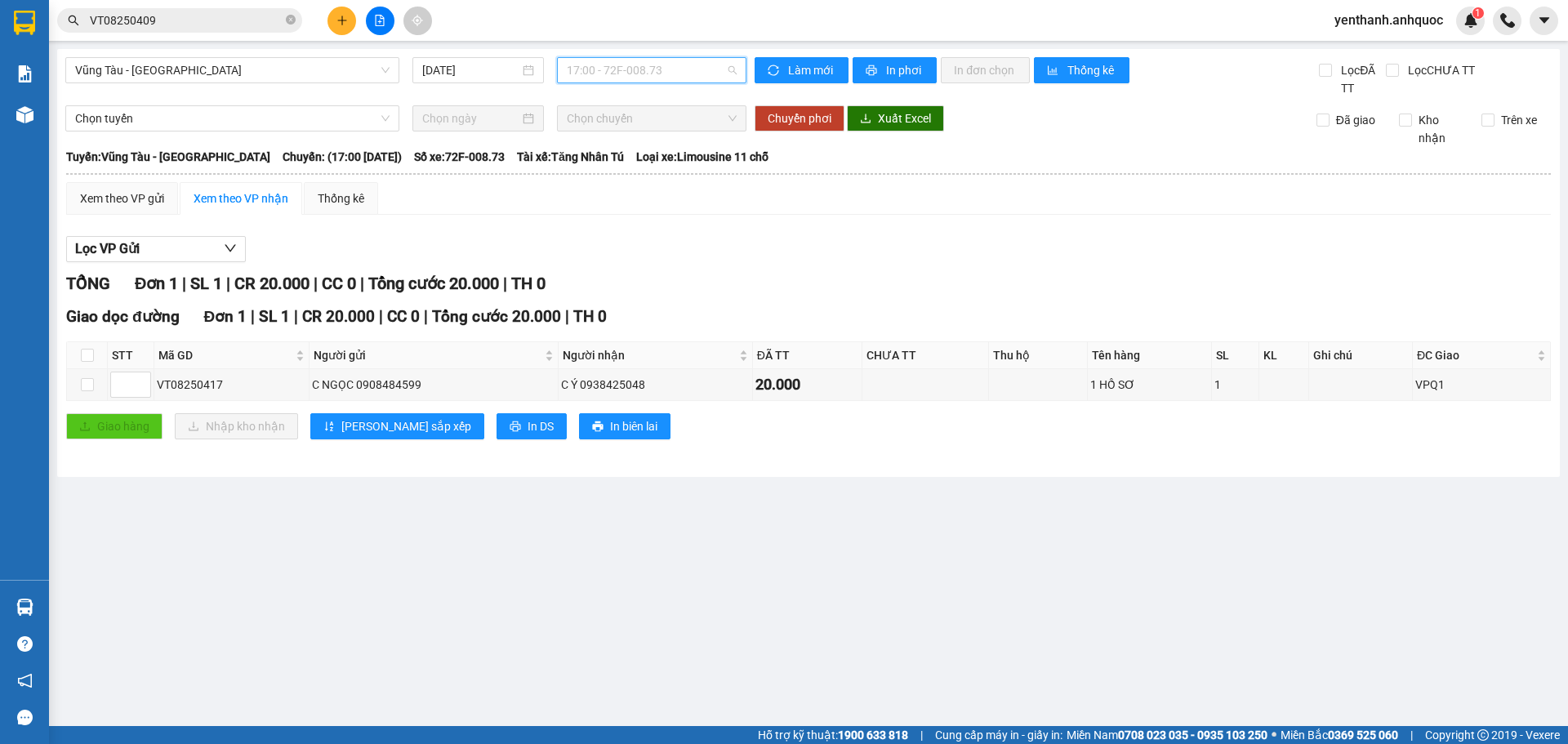
click at [685, 70] on span "17:00 - 72F-008.73" at bounding box center [652, 70] width 170 height 25
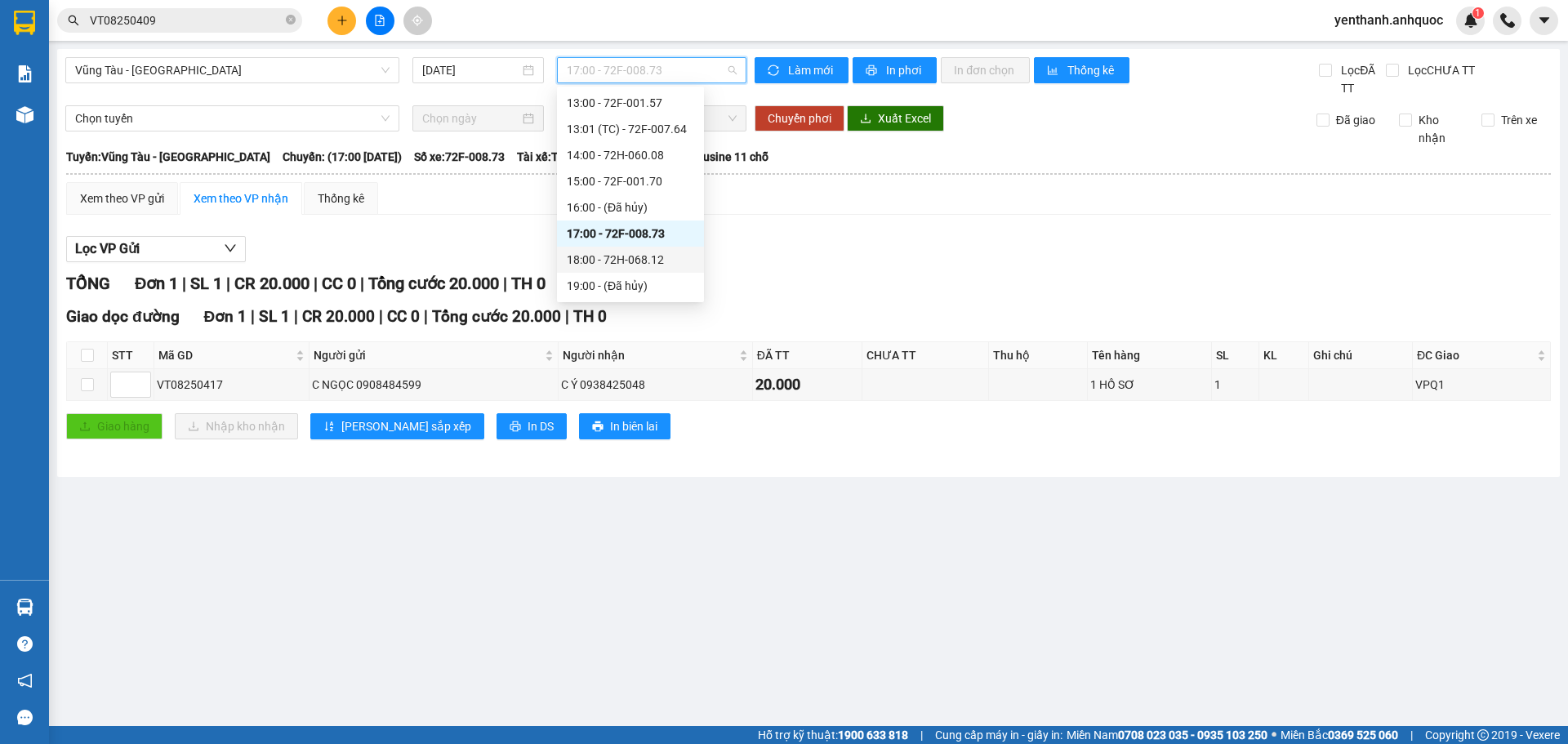
click at [649, 262] on div "18:00 - 72H-068.12" at bounding box center [630, 259] width 127 height 18
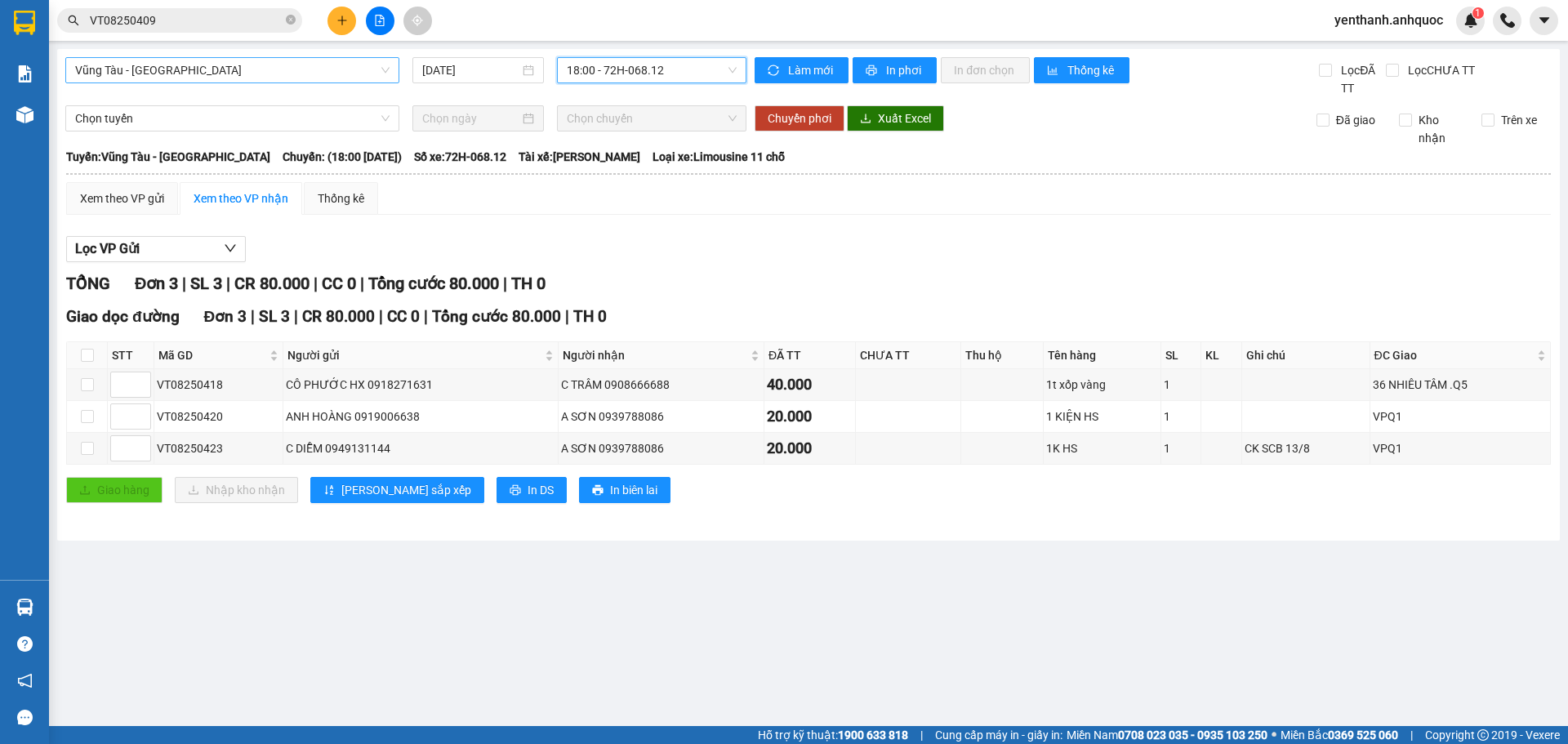
click at [301, 72] on span "Vũng Tàu - [GEOGRAPHIC_DATA]" at bounding box center [232, 70] width 315 height 25
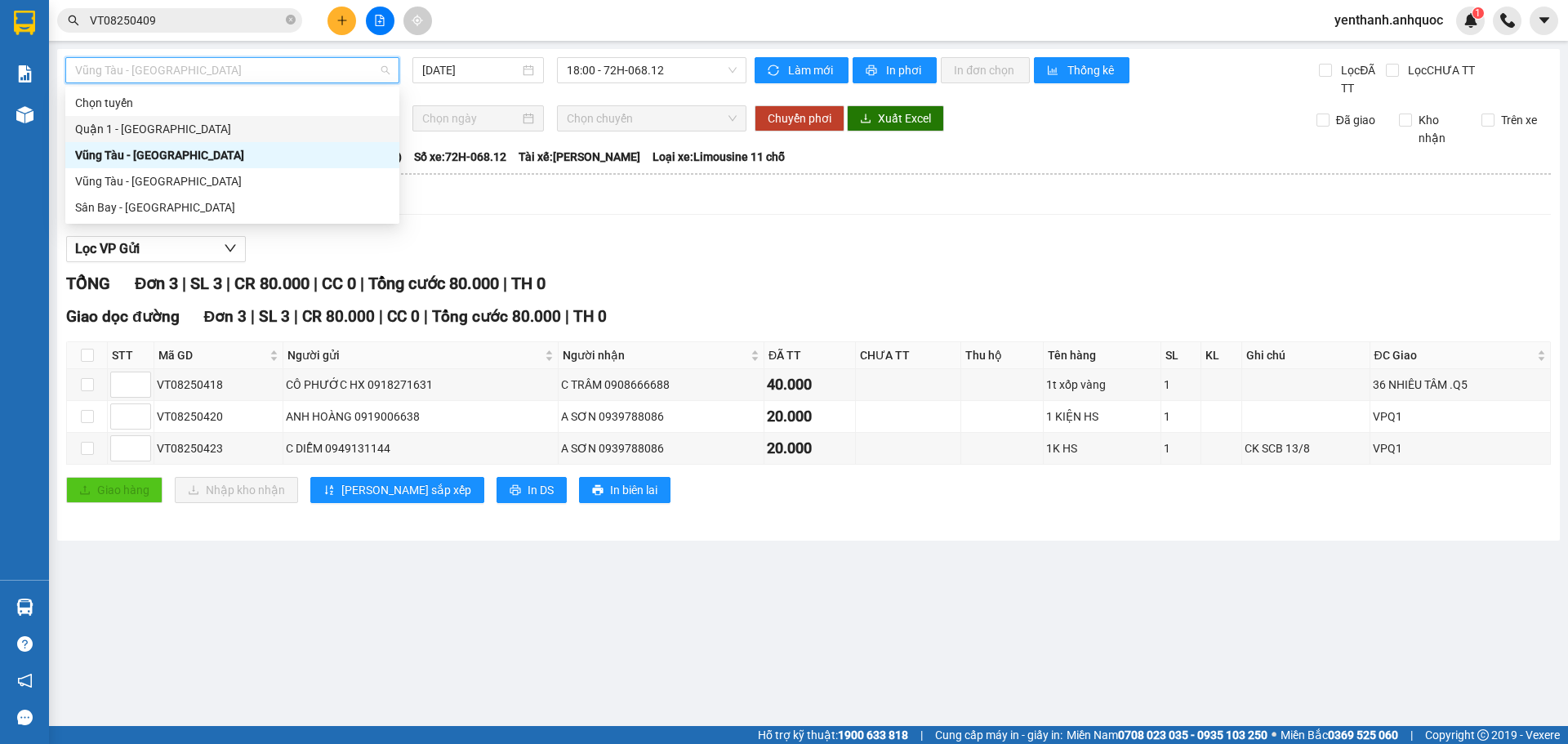
click at [254, 132] on div "Quận 1 - [GEOGRAPHIC_DATA]" at bounding box center [232, 129] width 315 height 18
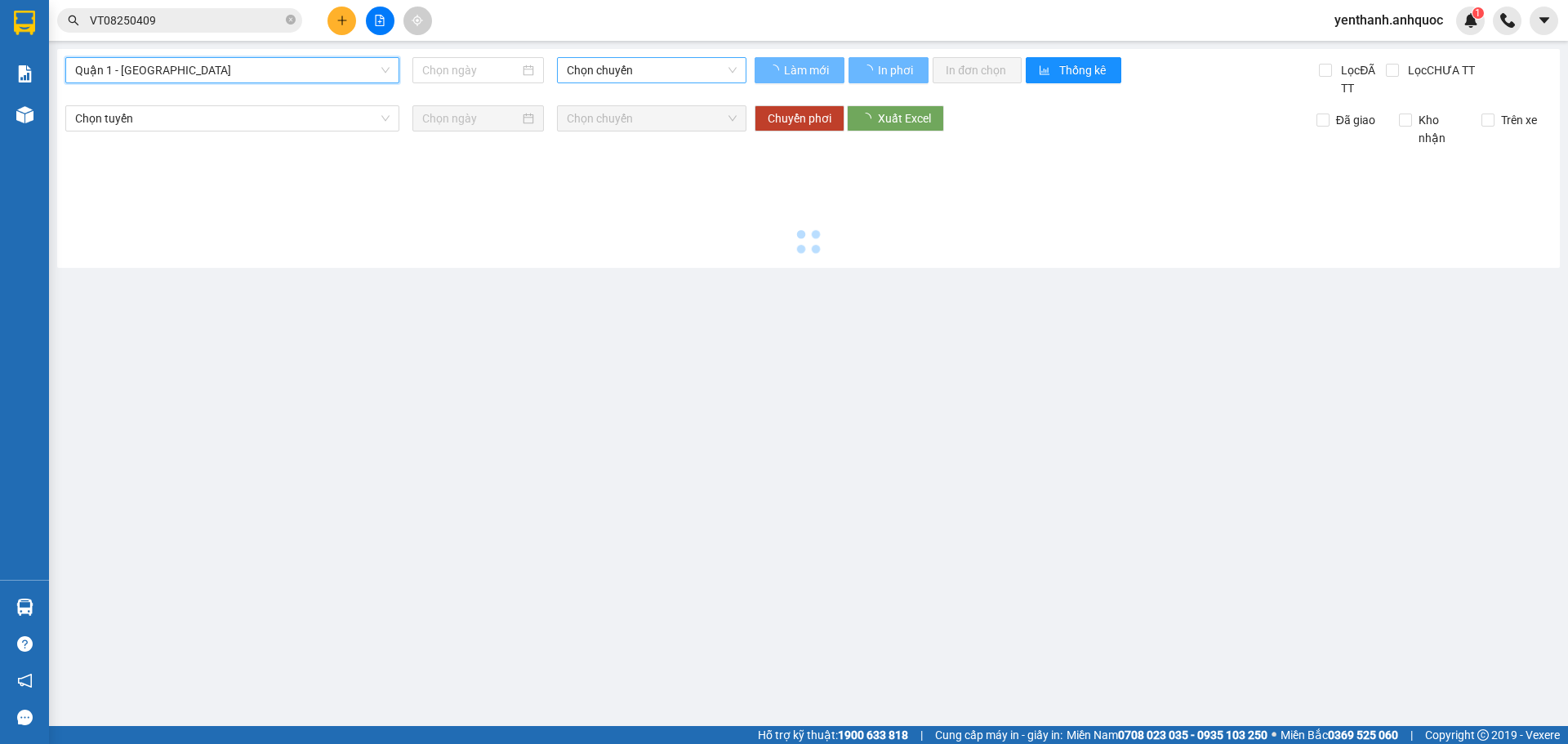
type input "[DATE]"
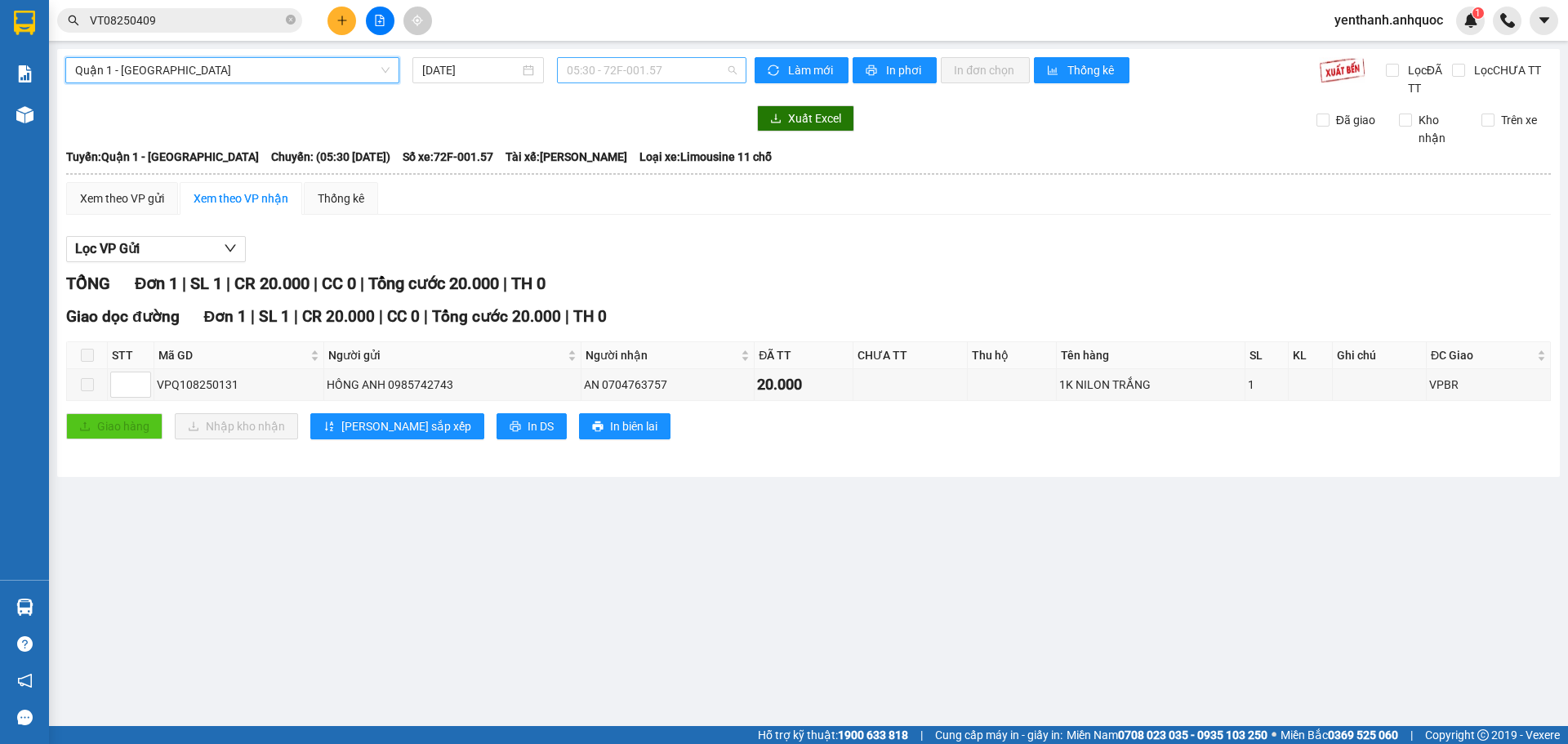
click at [641, 74] on span "05:30 - 72F-001.57" at bounding box center [652, 70] width 170 height 25
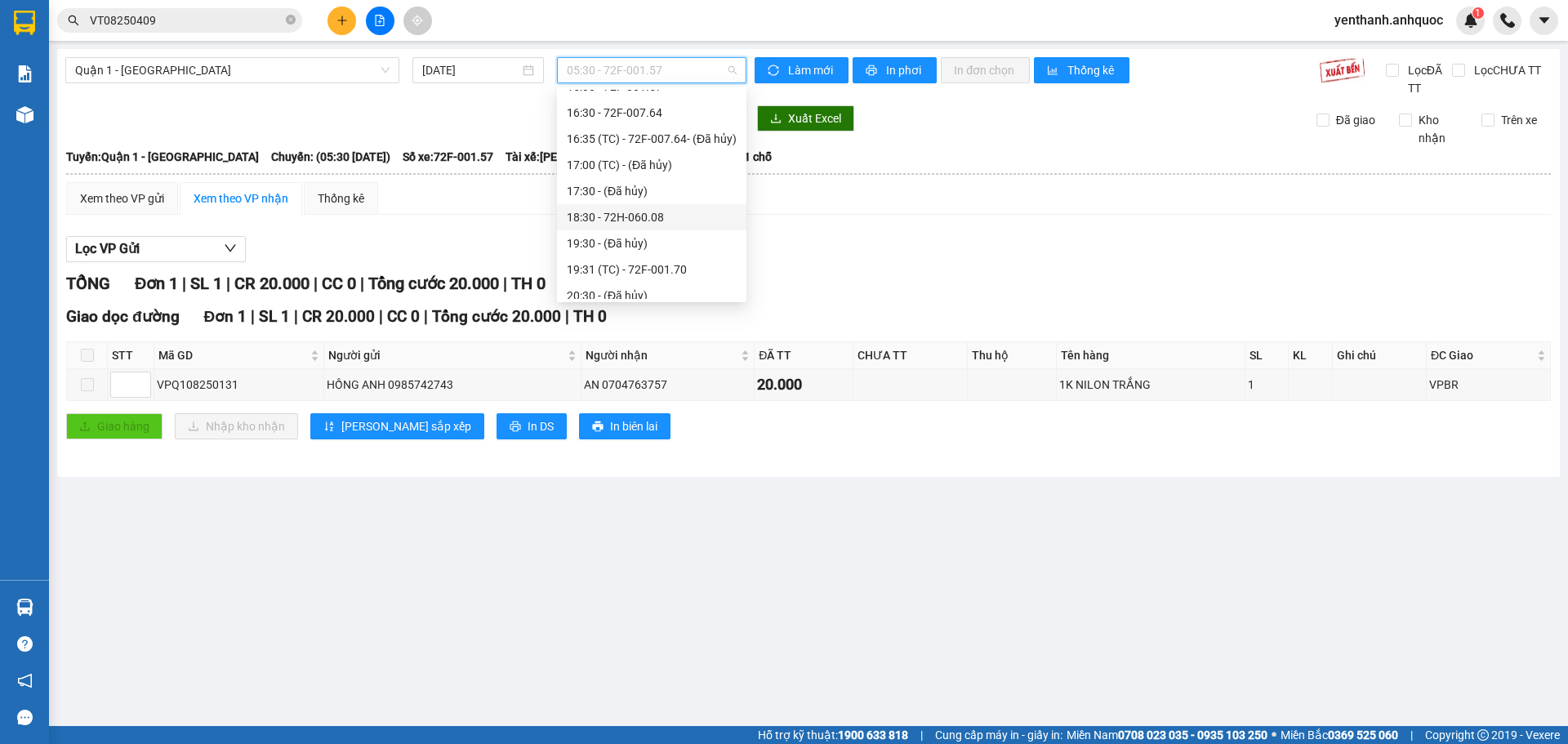
scroll to position [496, 0]
click at [661, 200] on div "19:31 (TC) - 72F-001.70" at bounding box center [652, 207] width 170 height 18
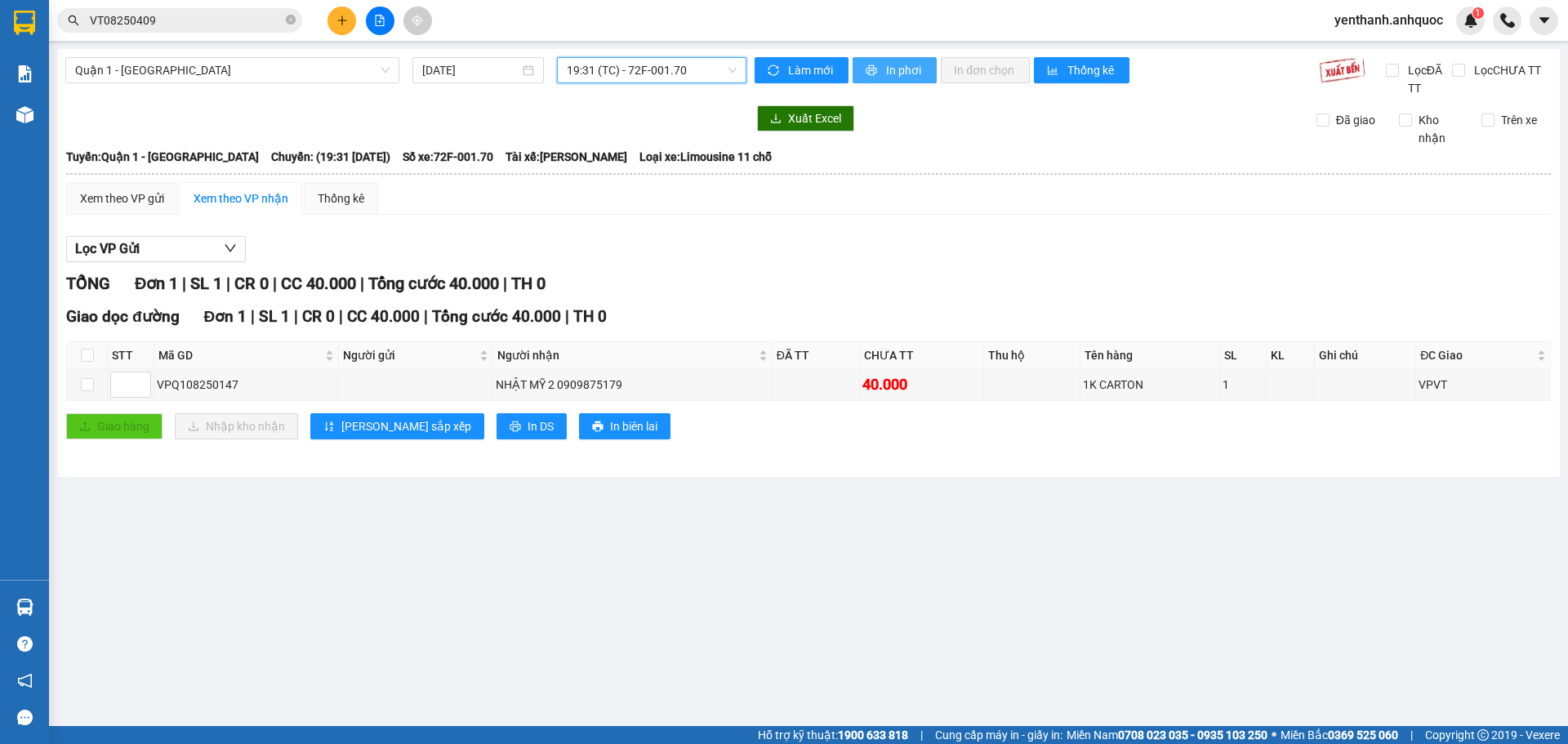
click at [903, 79] on button "In phơi" at bounding box center [895, 70] width 84 height 26
